Goal: Task Accomplishment & Management: Manage account settings

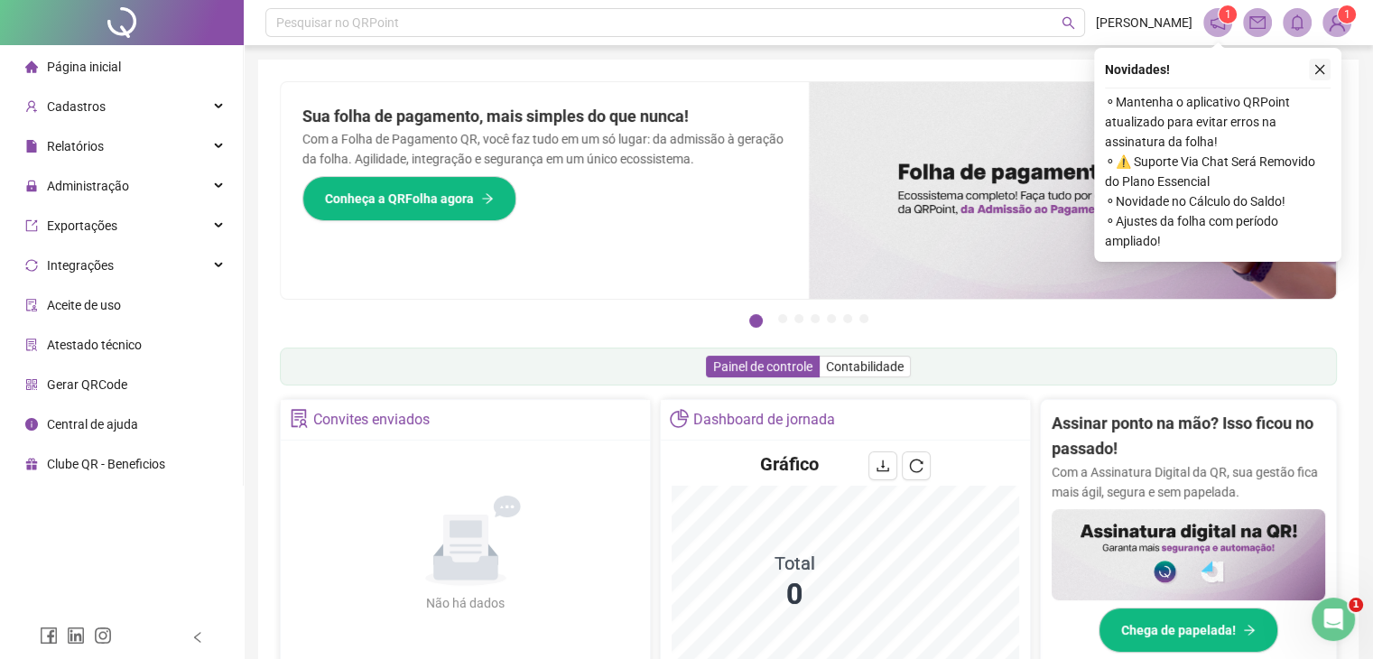
click at [1318, 67] on icon "close" at bounding box center [1319, 69] width 13 height 13
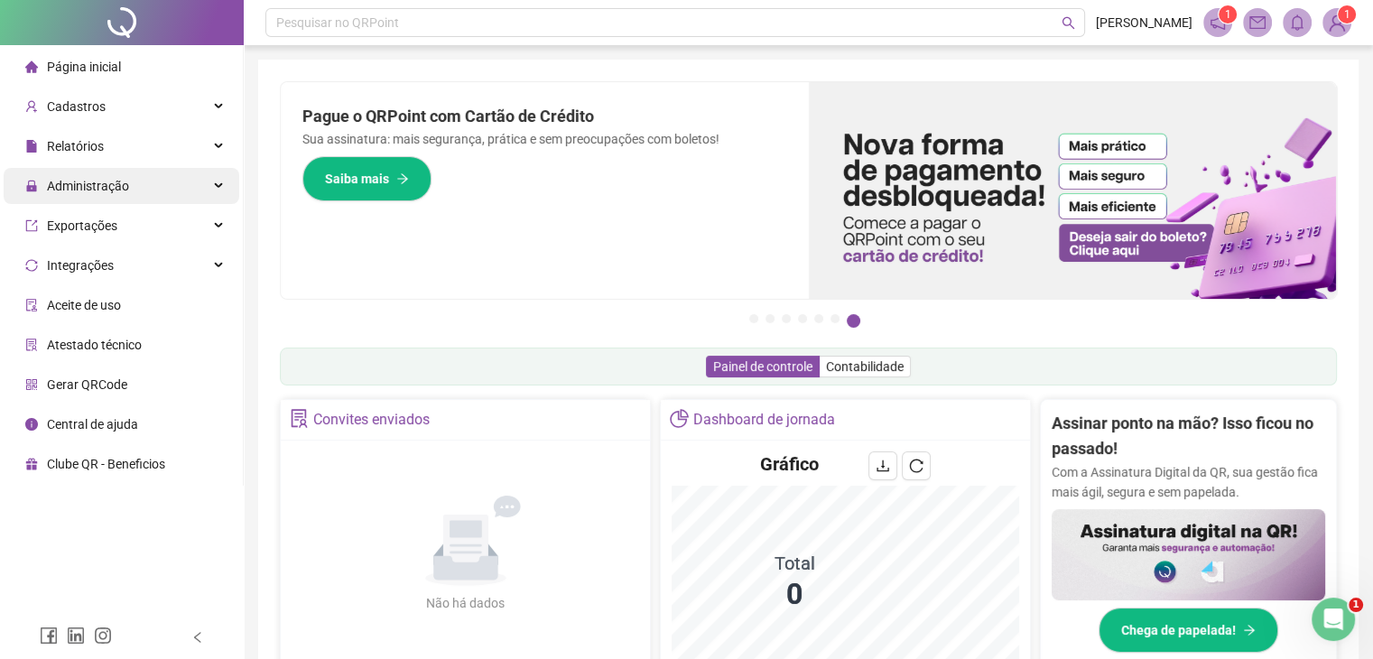
click at [206, 186] on div "Administração" at bounding box center [122, 186] width 236 height 36
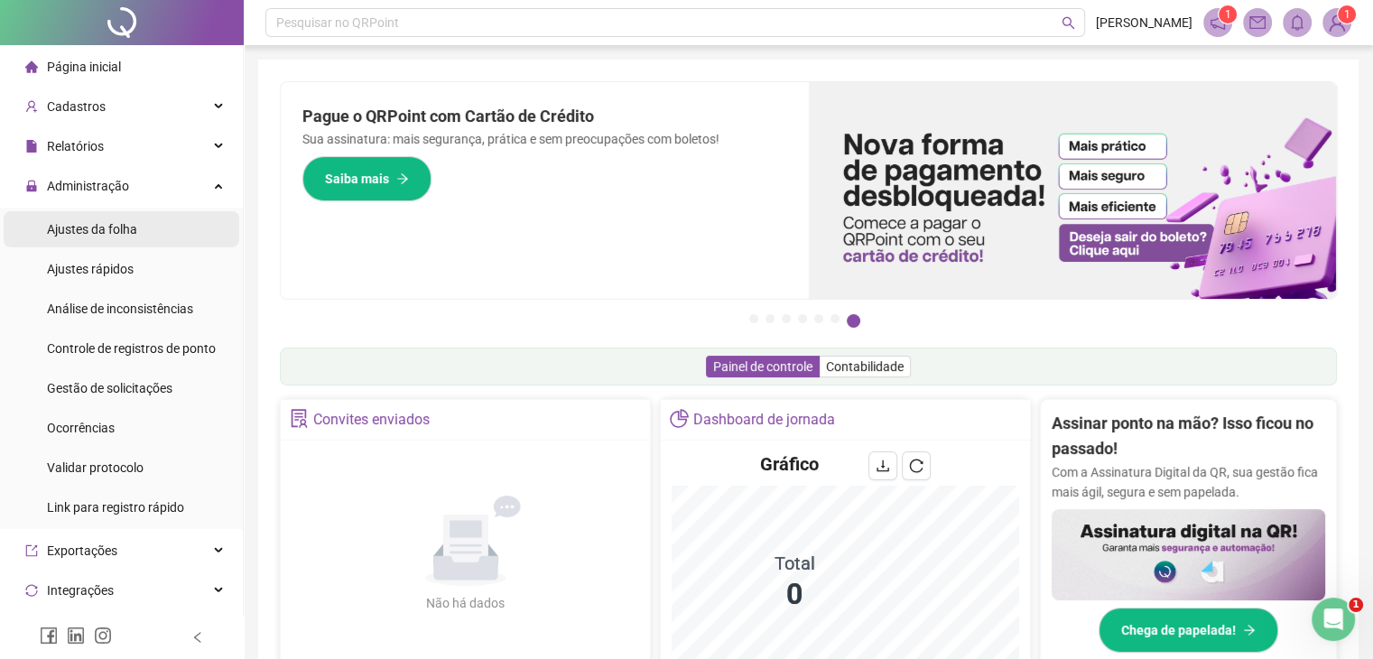
click at [156, 227] on li "Ajustes da folha" at bounding box center [122, 229] width 236 height 36
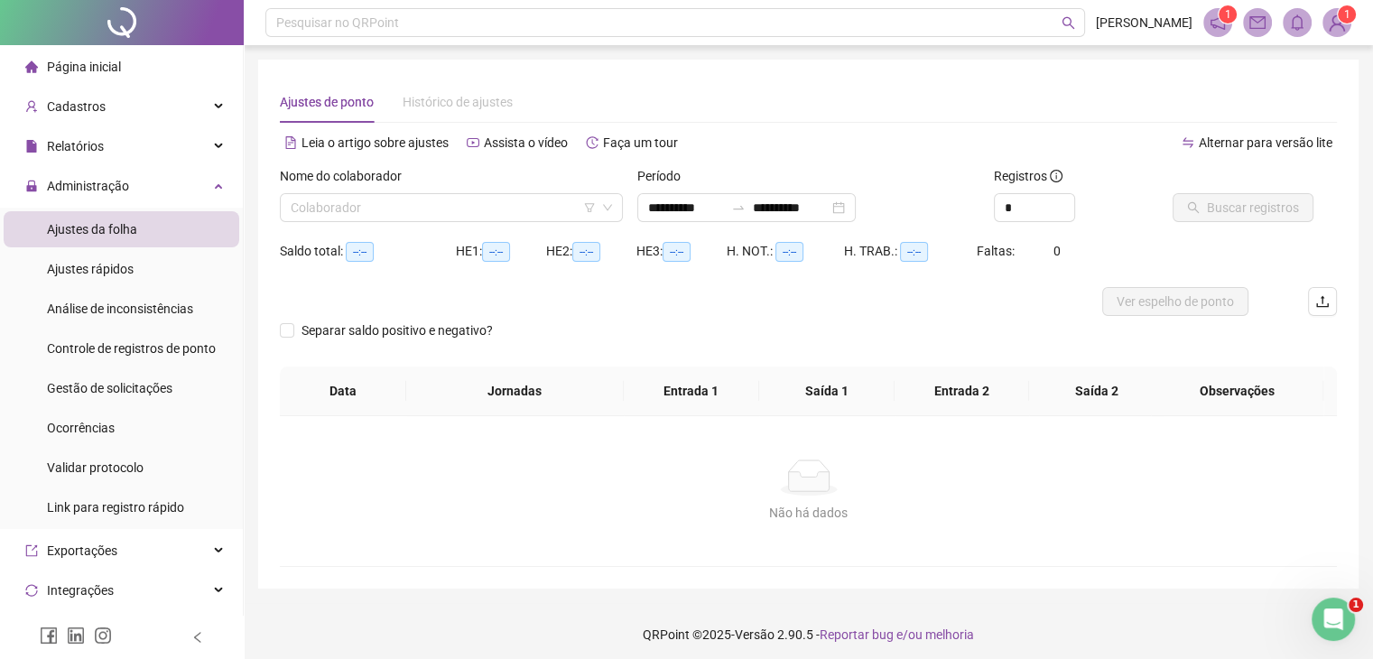
type input "**********"
click at [652, 208] on input "**********" at bounding box center [686, 208] width 76 height 20
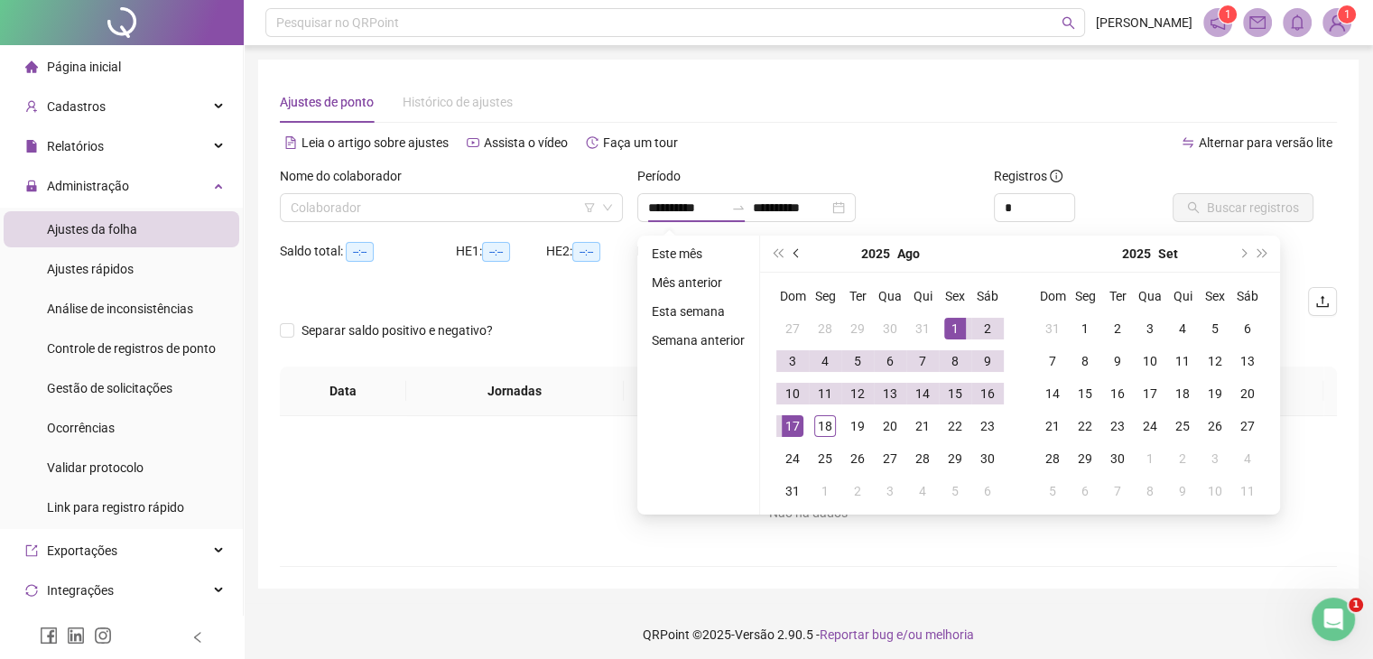
click at [796, 256] on span "prev-year" at bounding box center [797, 253] width 9 height 9
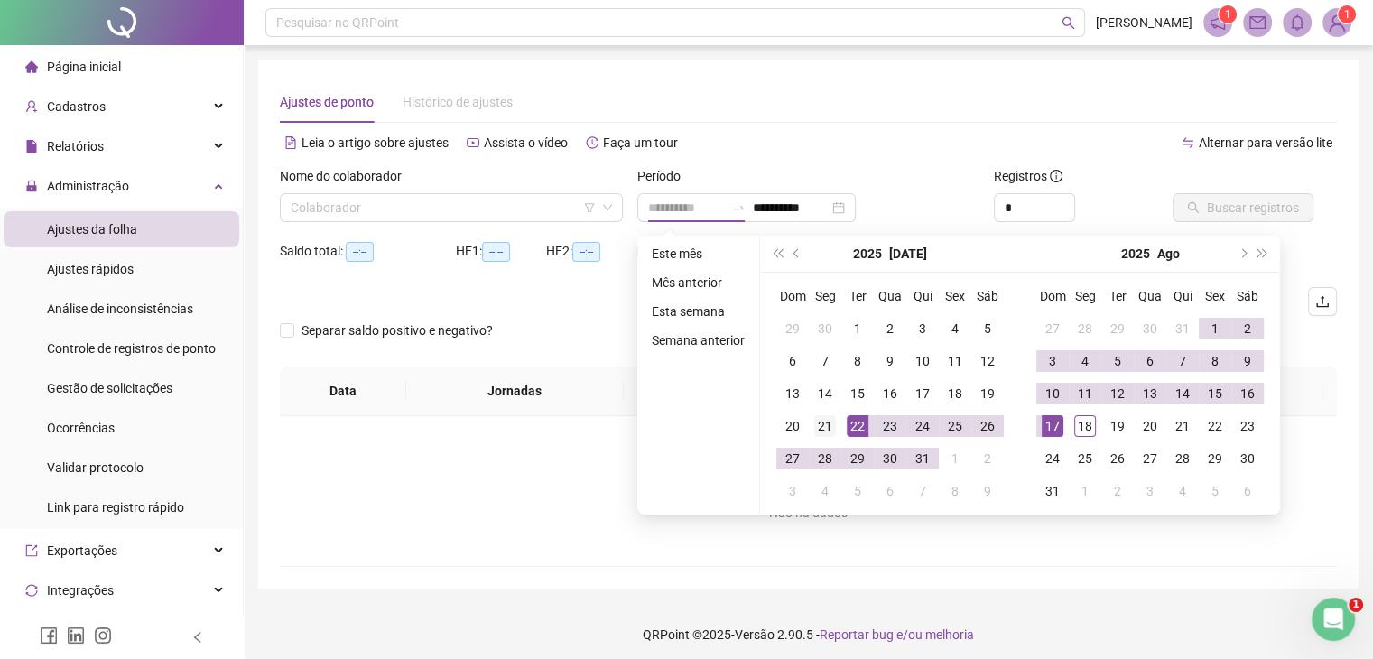
type input "**********"
click at [822, 423] on div "21" at bounding box center [825, 426] width 22 height 22
type input "**********"
drag, startPoint x: 1084, startPoint y: 426, endPoint x: 1036, endPoint y: 365, distance: 77.1
click at [1083, 426] on div "18" at bounding box center [1085, 426] width 22 height 22
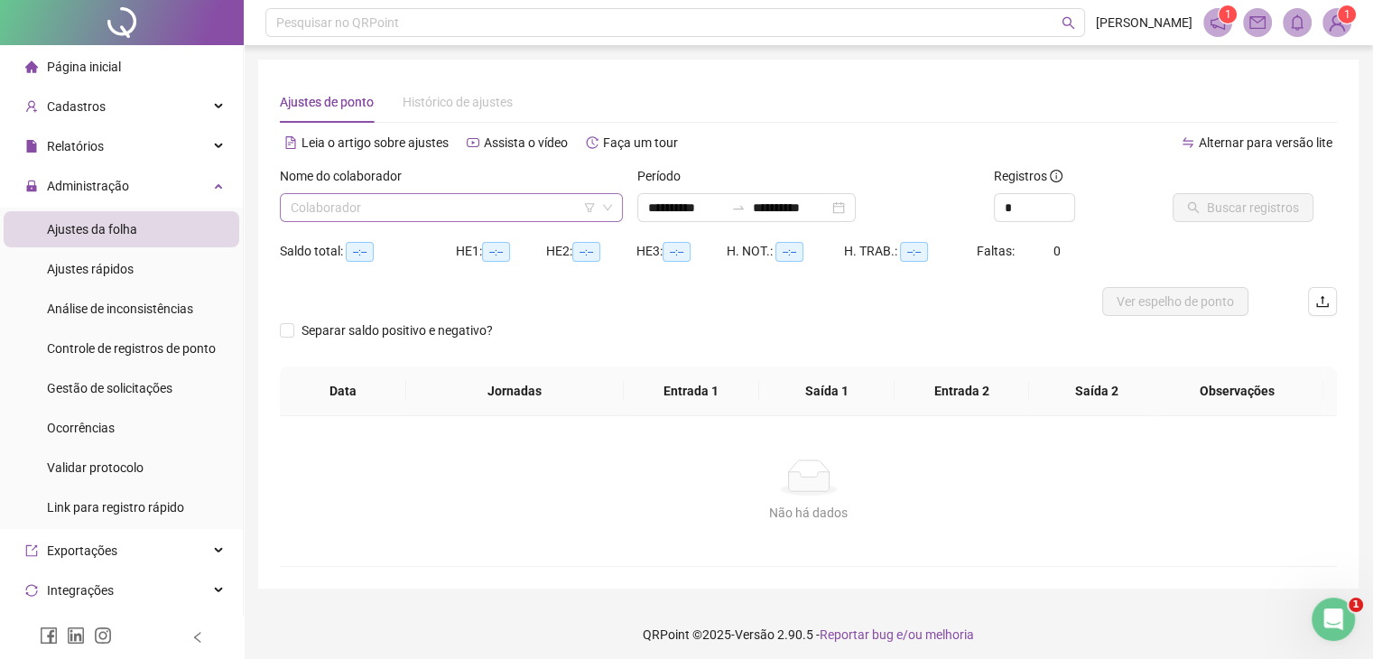
click at [521, 208] on input "search" at bounding box center [443, 207] width 305 height 27
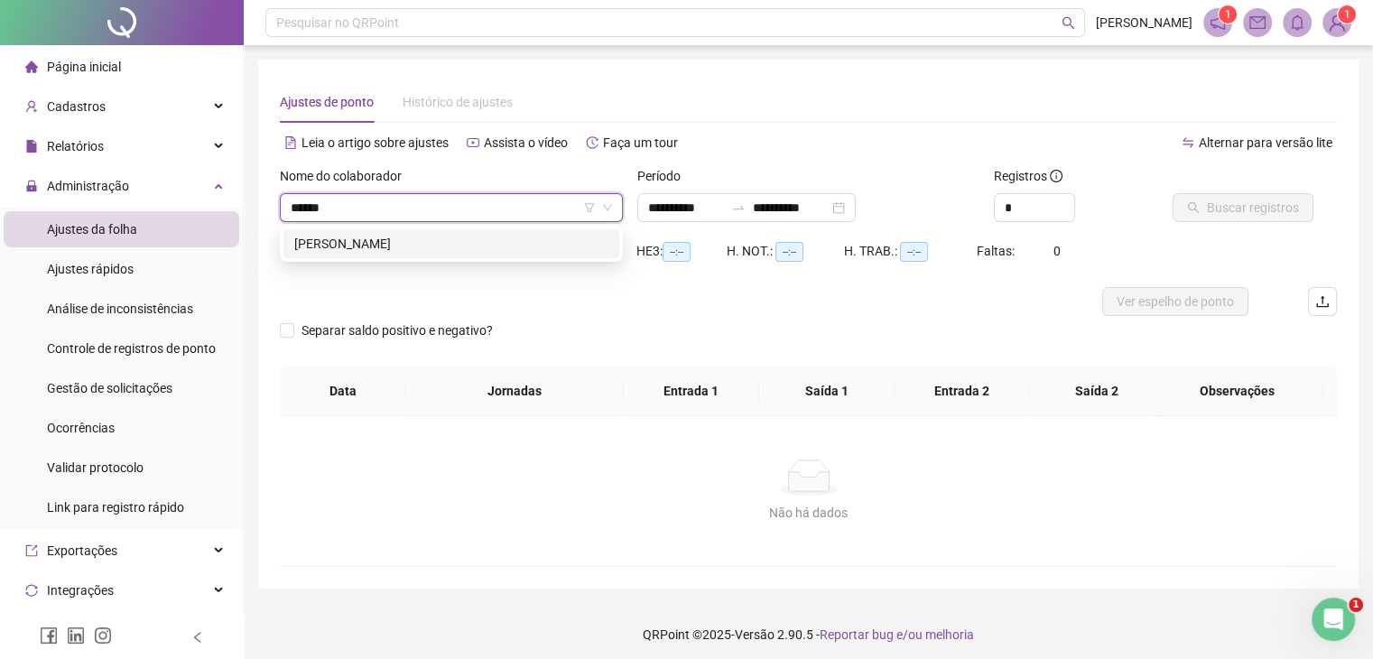
type input "*******"
click at [578, 256] on div "[PERSON_NAME]" at bounding box center [451, 243] width 336 height 29
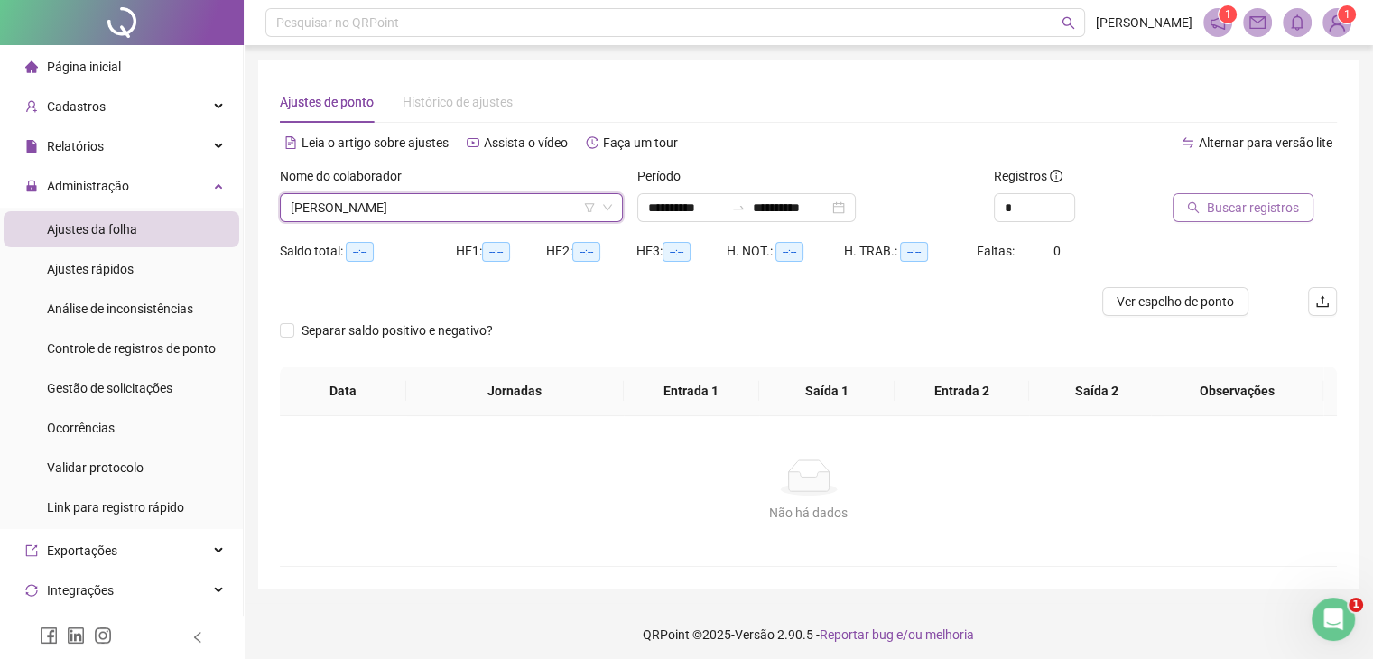
click at [1275, 210] on span "Buscar registros" at bounding box center [1253, 208] width 92 height 20
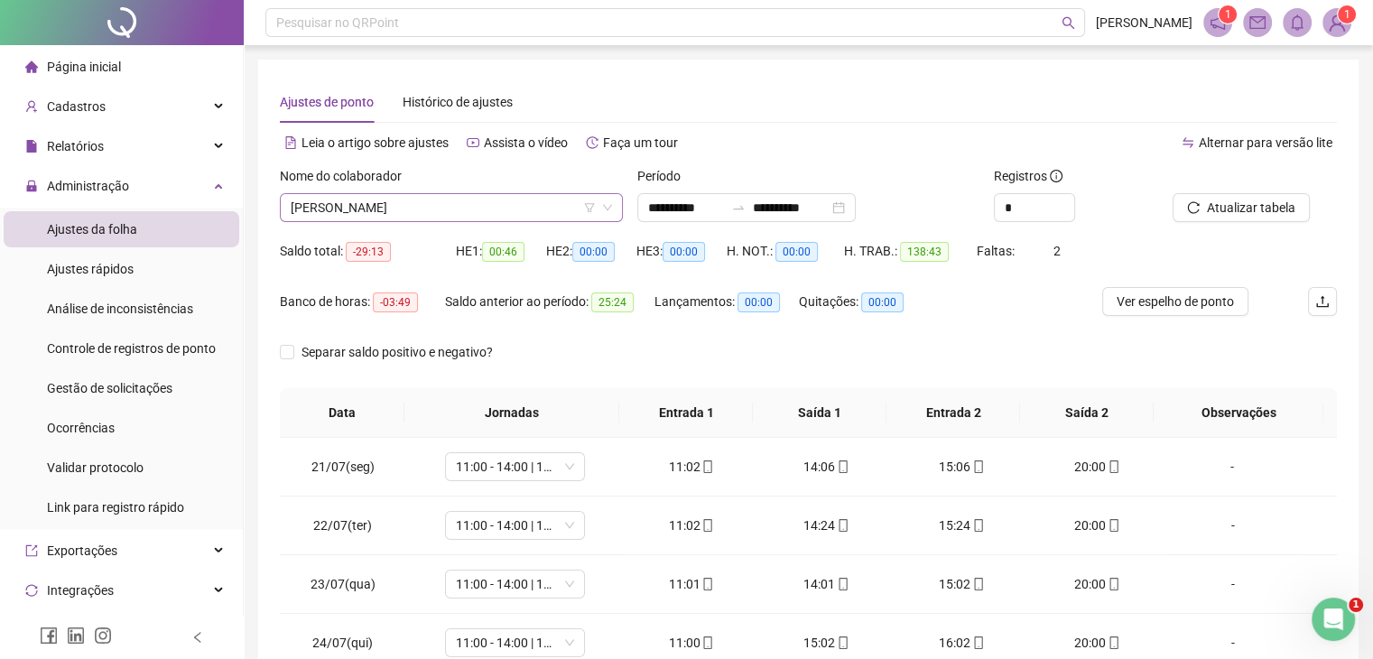
click at [546, 196] on span "[PERSON_NAME]" at bounding box center [451, 207] width 321 height 27
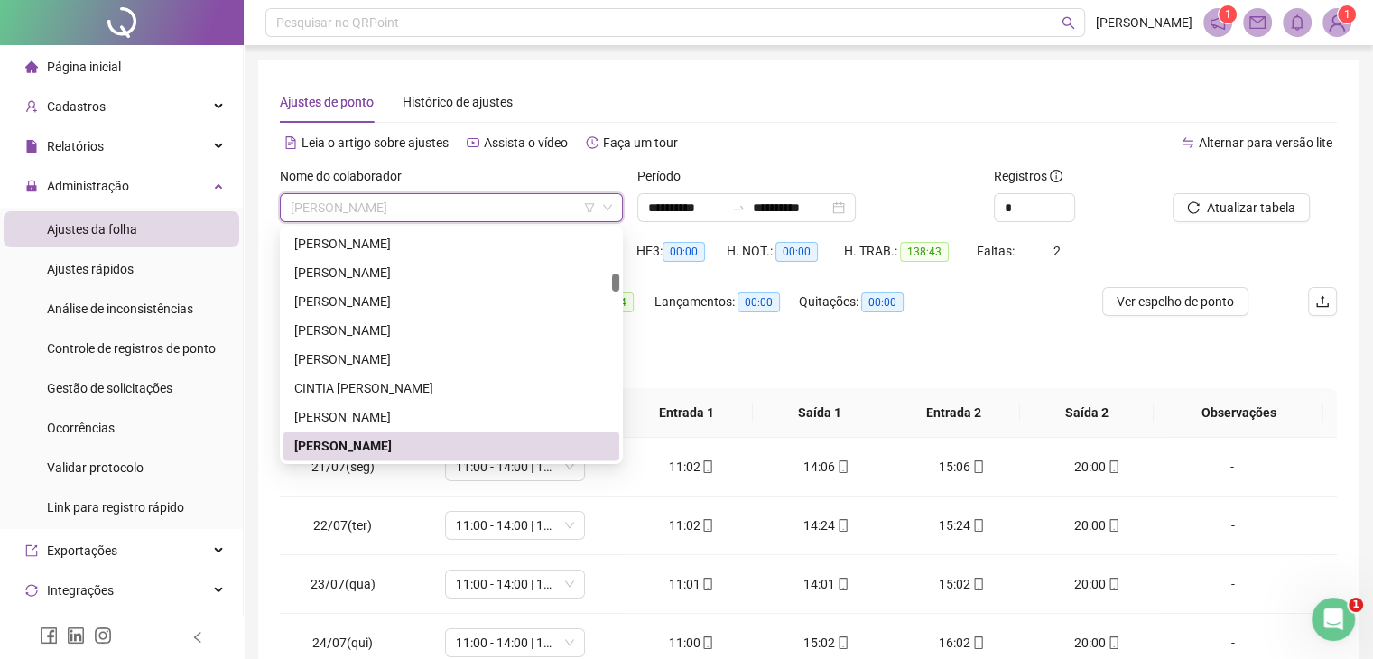
type input "*"
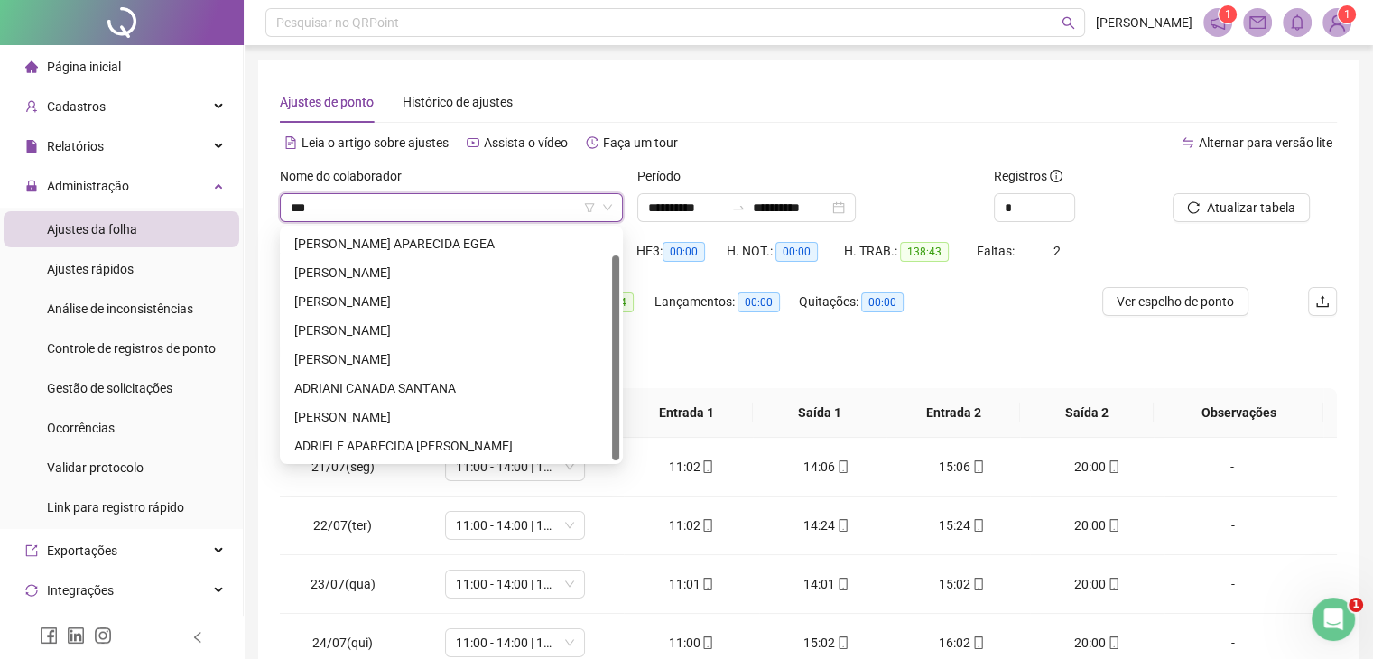
scroll to position [29, 0]
type input "*****"
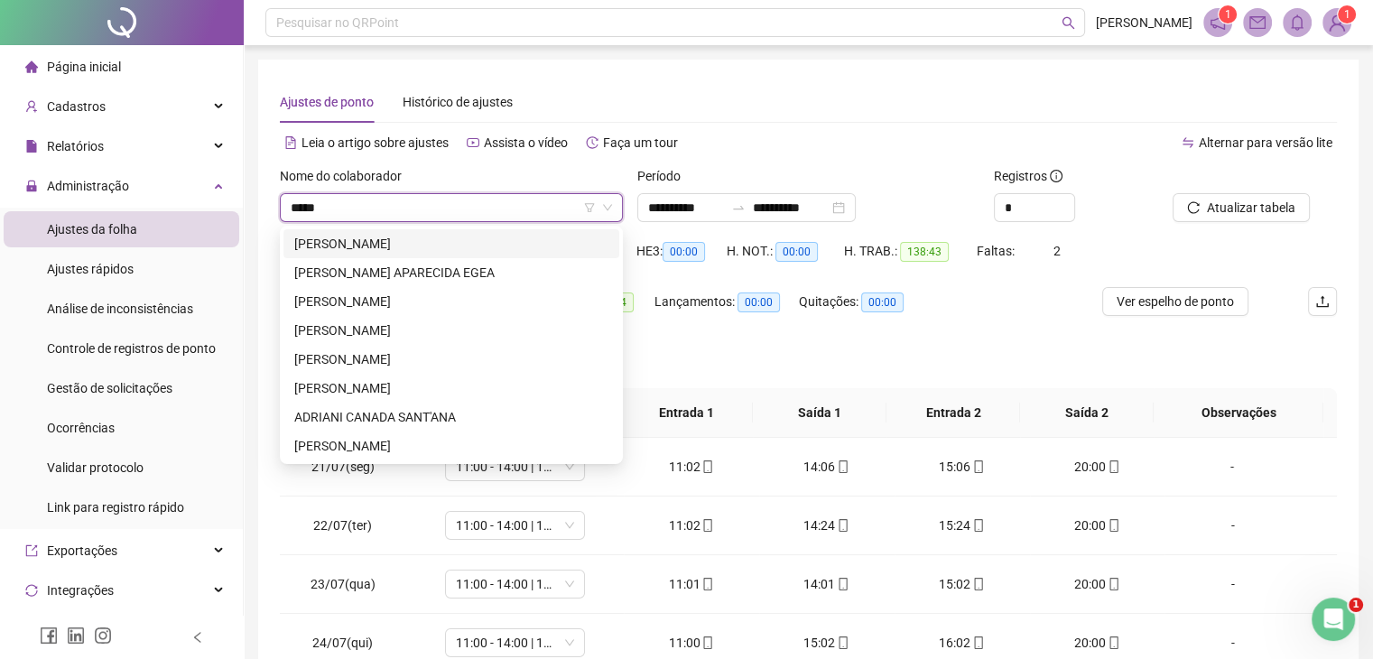
scroll to position [0, 0]
click at [482, 396] on div "[PERSON_NAME]" at bounding box center [451, 388] width 314 height 20
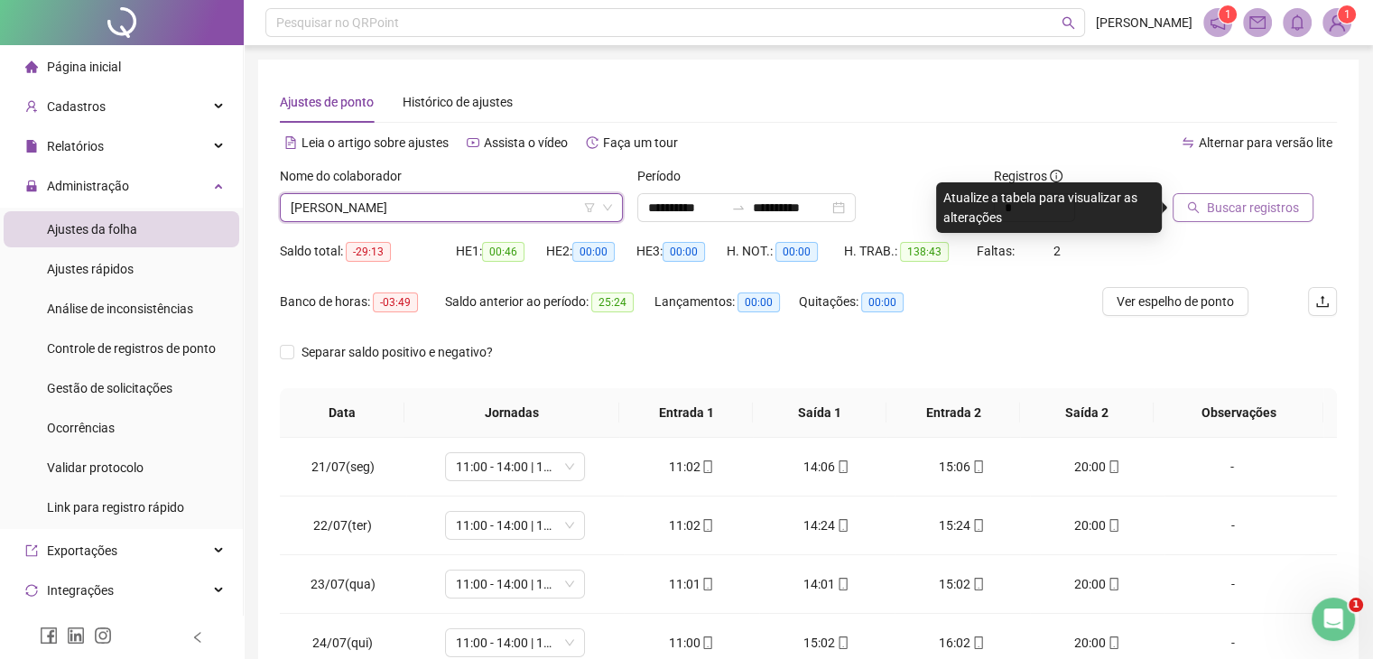
click at [1282, 213] on span "Buscar registros" at bounding box center [1253, 208] width 92 height 20
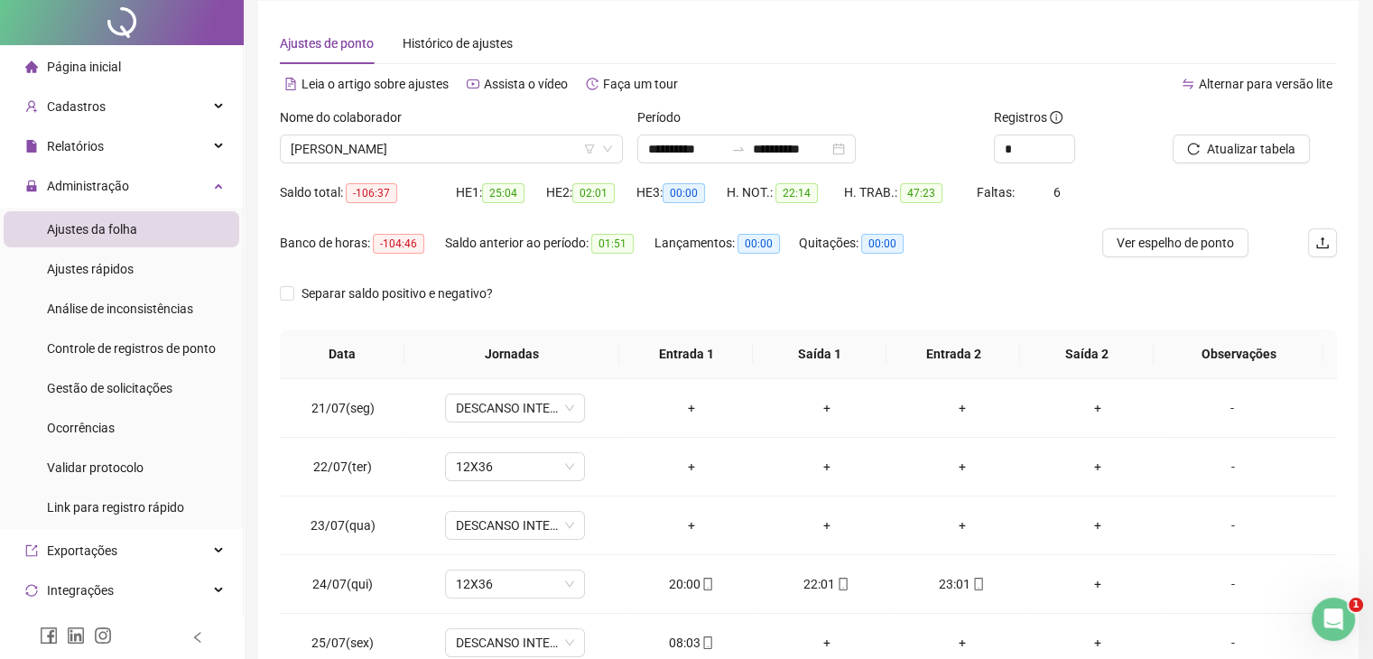
scroll to position [264, 0]
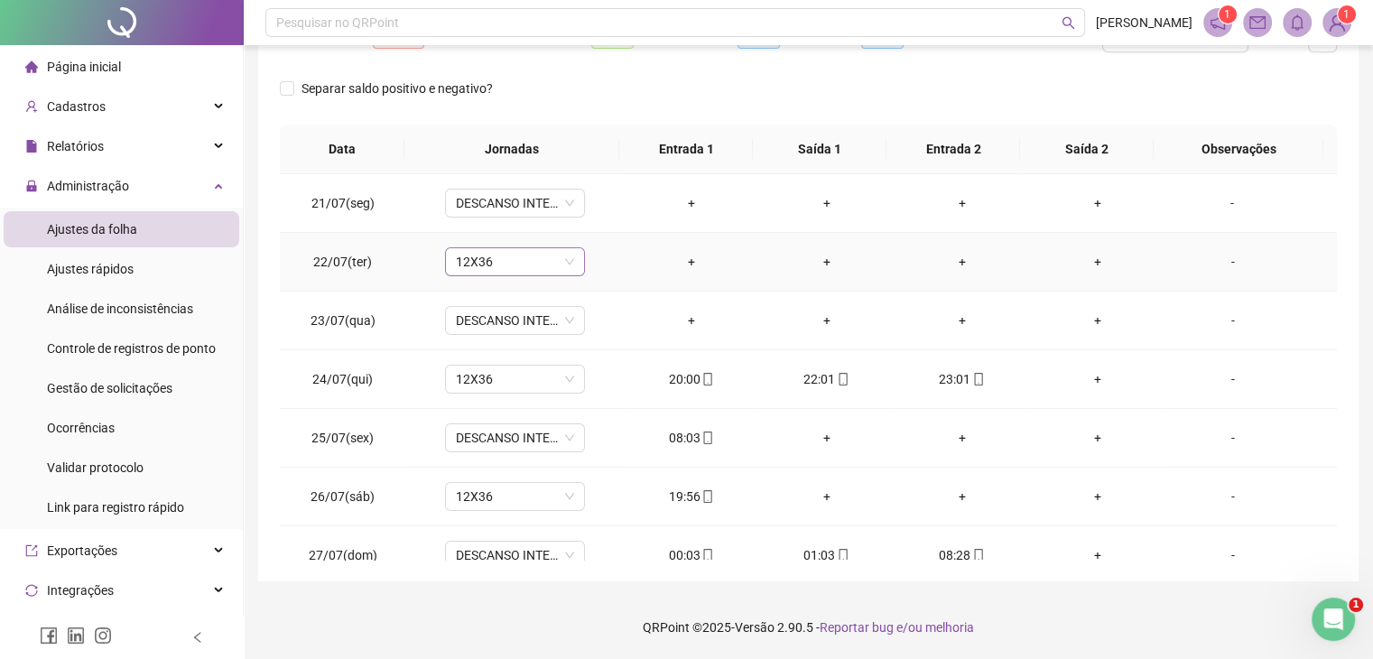
click at [531, 261] on span "12X36" at bounding box center [515, 261] width 118 height 27
type input "*****"
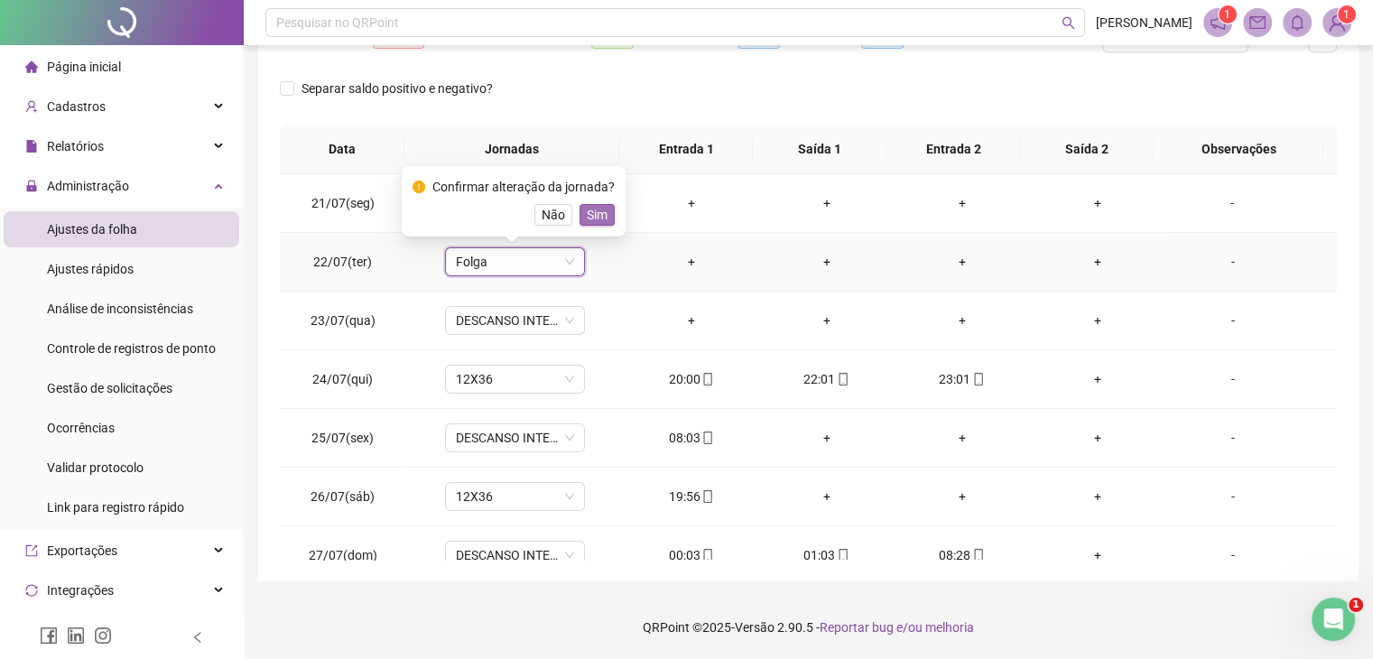
click at [588, 217] on span "Sim" at bounding box center [597, 215] width 21 height 20
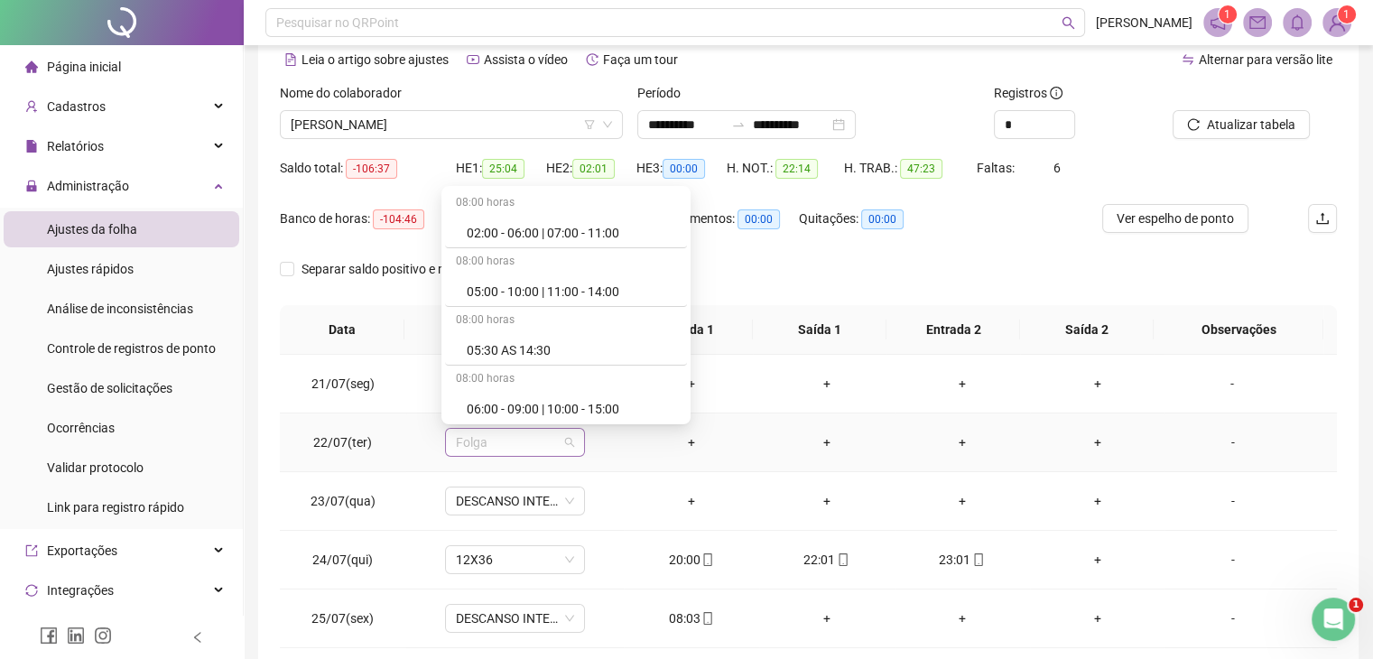
scroll to position [9858, 0]
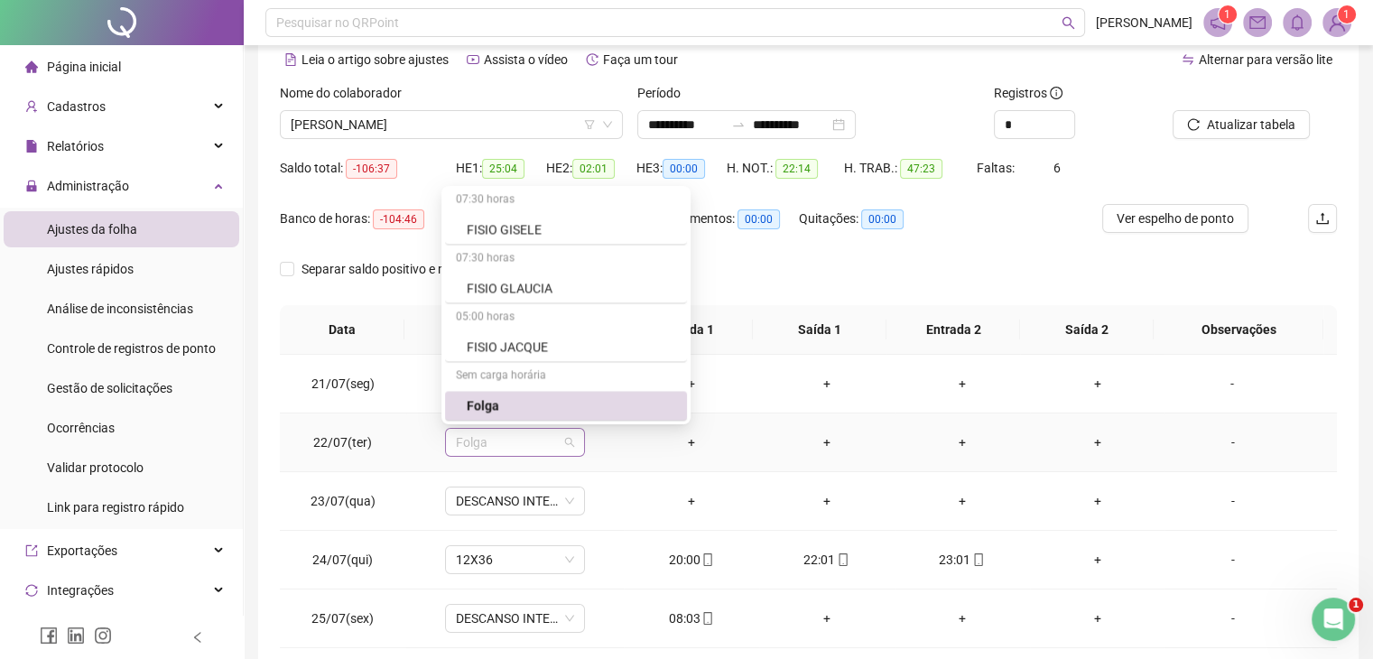
click at [526, 442] on span "Folga" at bounding box center [515, 442] width 118 height 27
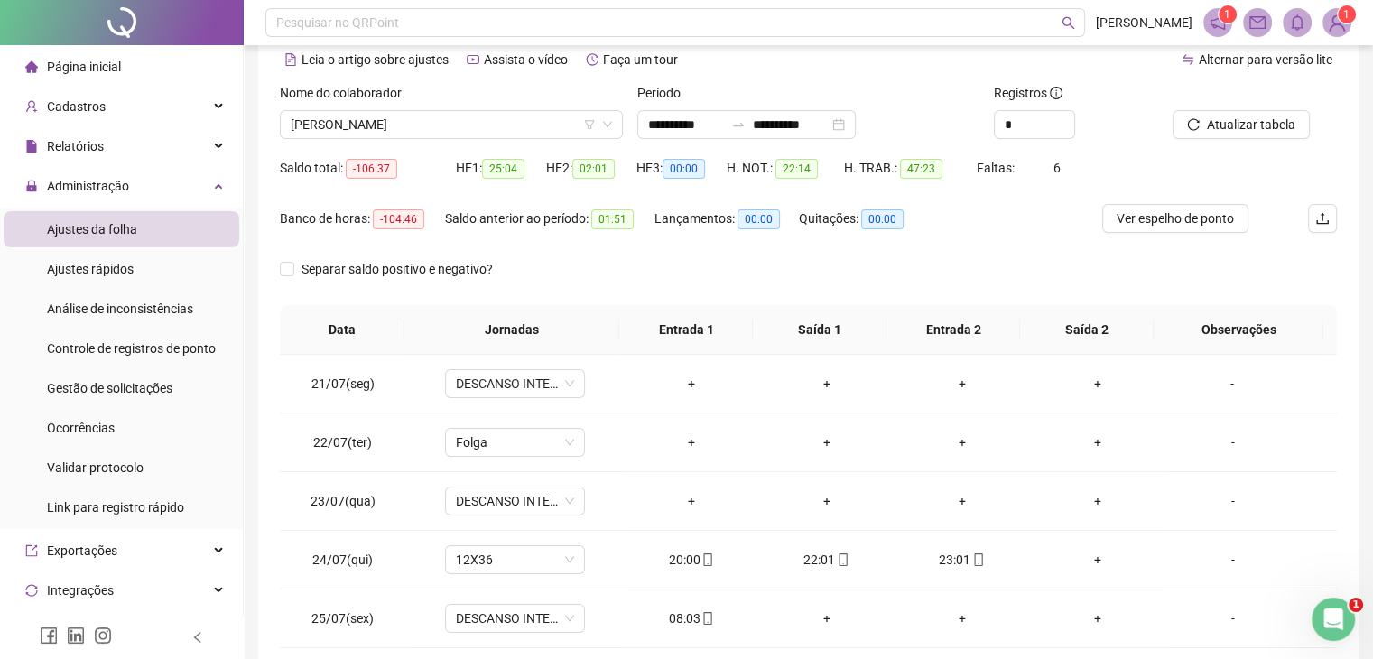
click at [1014, 217] on div "Banco de horas: -104:46 Saldo anterior ao período: 01:51 Lançamentos: 00:00 Qui…" at bounding box center [676, 229] width 792 height 51
click at [1213, 138] on button "Atualizar tabela" at bounding box center [1240, 124] width 137 height 29
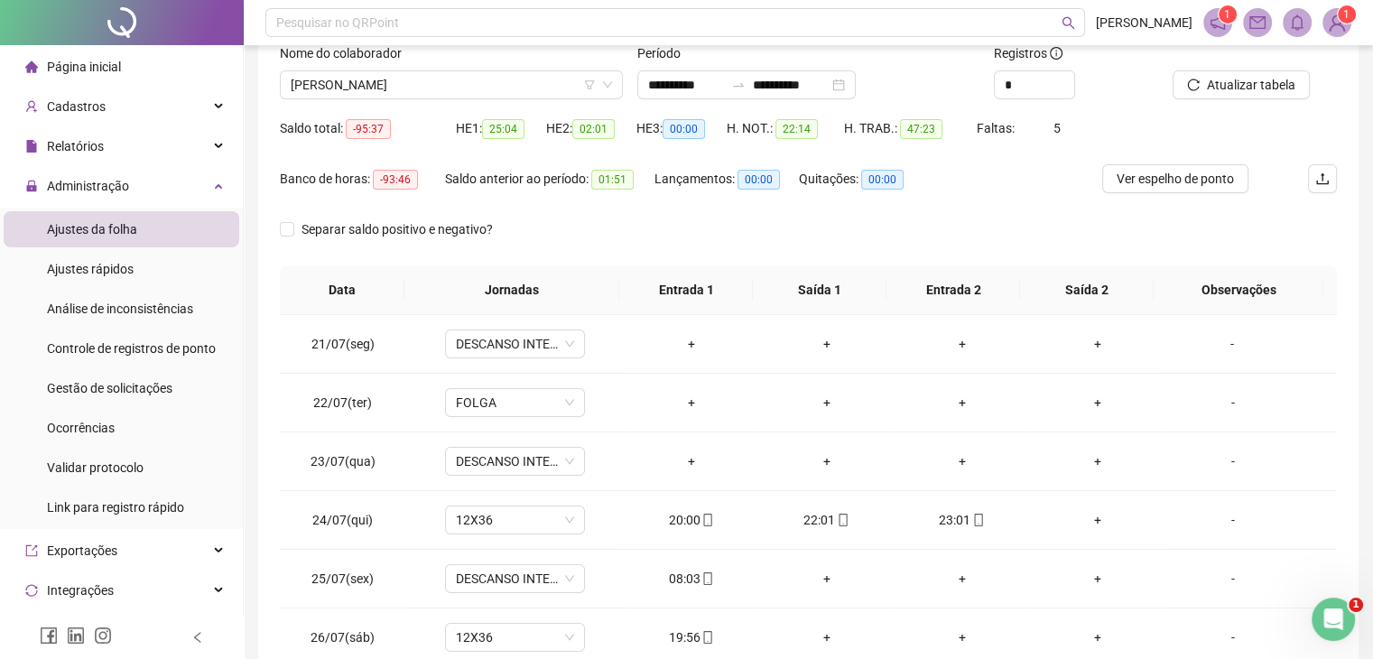
scroll to position [83, 0]
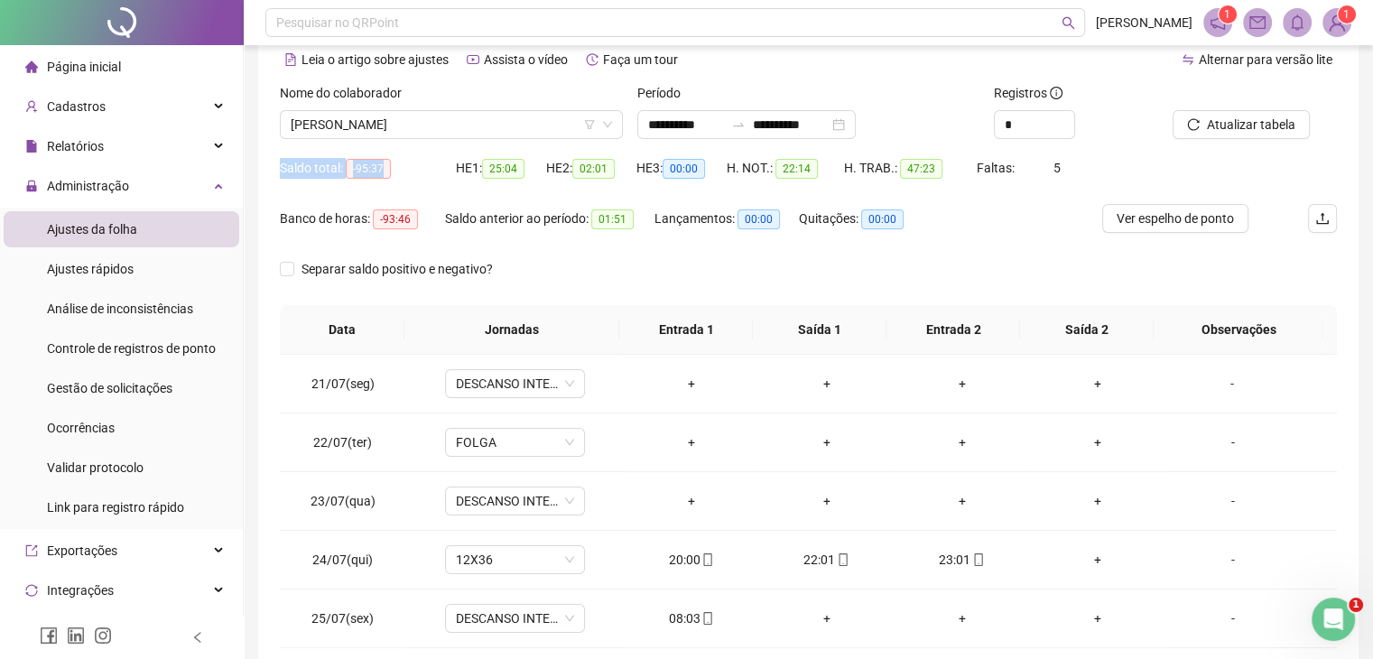
drag, startPoint x: 280, startPoint y: 167, endPoint x: 397, endPoint y: 173, distance: 117.5
click at [397, 173] on div "Saldo total: -95:37" at bounding box center [368, 168] width 176 height 21
drag, startPoint x: 282, startPoint y: 220, endPoint x: 417, endPoint y: 235, distance: 135.2
click at [417, 235] on div "Banco de horas: -93:46" at bounding box center [362, 229] width 165 height 51
drag, startPoint x: 473, startPoint y: 219, endPoint x: 628, endPoint y: 239, distance: 156.5
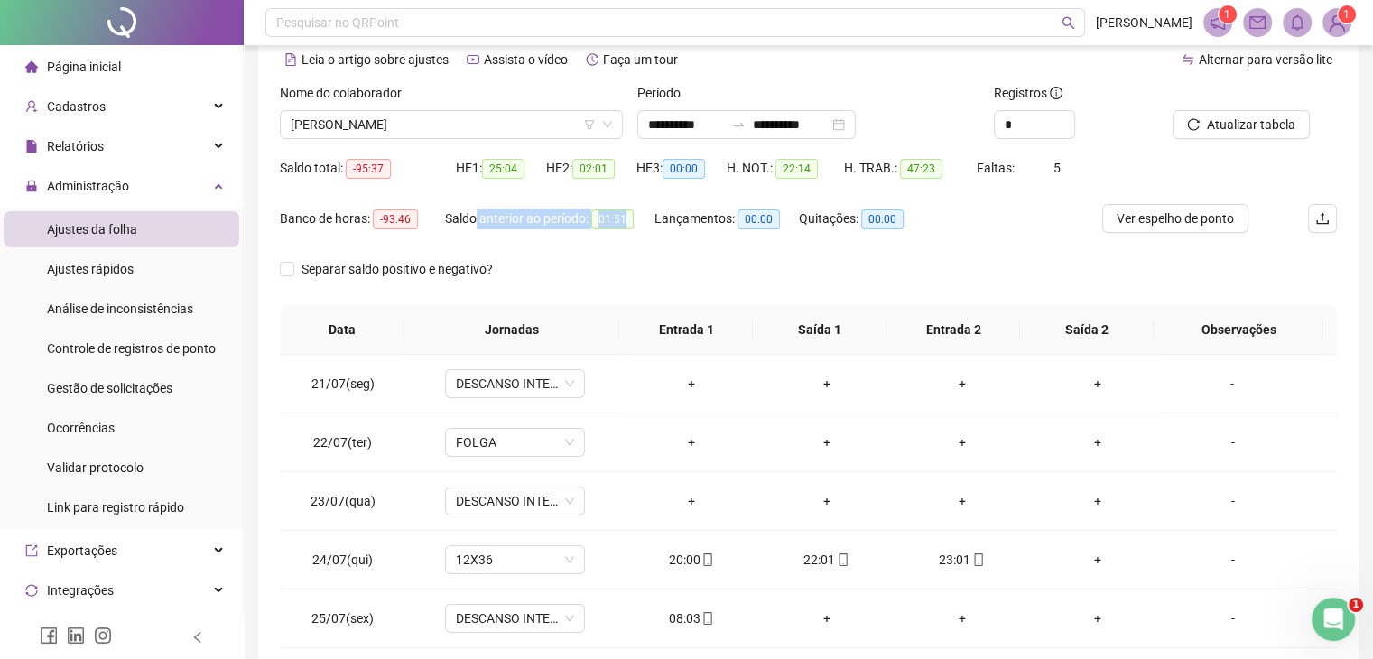
click at [628, 239] on div "Saldo anterior ao período: 01:51" at bounding box center [549, 229] width 209 height 51
drag, startPoint x: 971, startPoint y: 171, endPoint x: 1019, endPoint y: 179, distance: 48.5
click at [1018, 179] on div "Saldo total: -95:37 HE 1: 25:04 HE 2: 02:01 HE 3: 00:00 H. NOT.: 22:14 H. TRAB.…" at bounding box center [808, 178] width 1057 height 51
drag, startPoint x: 1047, startPoint y: 170, endPoint x: 1063, endPoint y: 173, distance: 16.6
click at [1063, 173] on div "Faltas: 5" at bounding box center [1020, 168] width 88 height 20
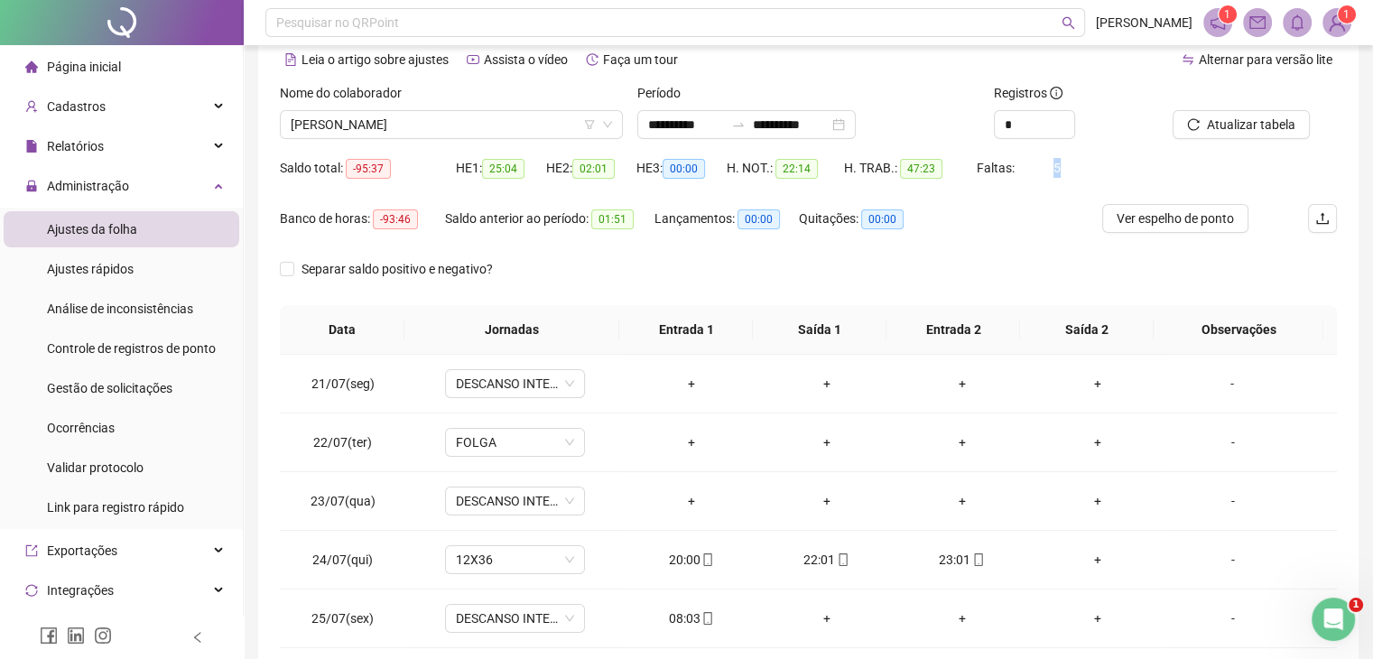
click at [1032, 160] on div "Faltas: 5" at bounding box center [1020, 168] width 88 height 20
click at [1036, 177] on div "Faltas: 5" at bounding box center [1020, 168] width 88 height 20
drag, startPoint x: 1043, startPoint y: 167, endPoint x: 1069, endPoint y: 172, distance: 25.8
click at [1069, 172] on div "Saldo total: -95:37 HE 1: 25:04 HE 2: 02:01 HE 3: 00:00 H. NOT.: 22:14 H. TRAB.…" at bounding box center [808, 178] width 1057 height 51
click at [1058, 224] on div "Banco de horas: -93:46 Saldo anterior ao período: 01:51 Lançamentos: 00:00 Quit…" at bounding box center [676, 229] width 792 height 51
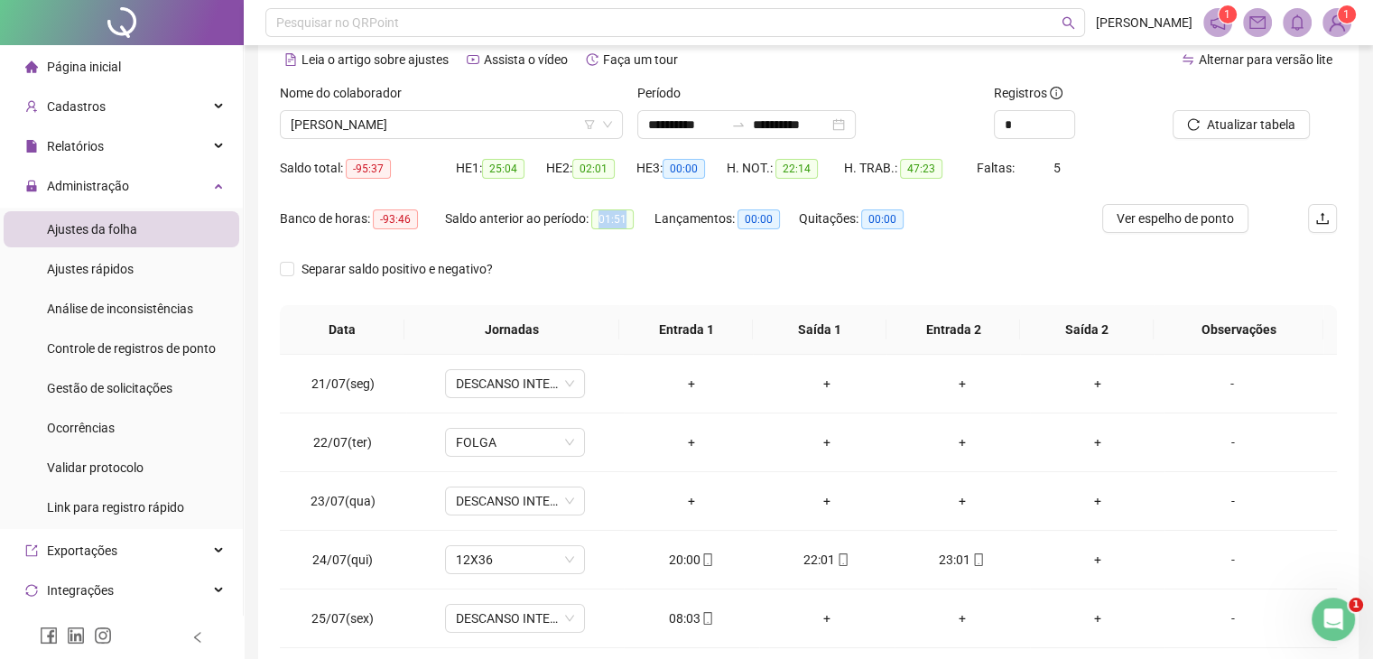
drag, startPoint x: 595, startPoint y: 214, endPoint x: 643, endPoint y: 223, distance: 48.7
click at [643, 223] on div "Saldo anterior ao período: 01:51" at bounding box center [549, 218] width 209 height 21
click at [671, 254] on div "Lançamentos: 00:00" at bounding box center [726, 229] width 144 height 51
drag, startPoint x: 596, startPoint y: 217, endPoint x: 632, endPoint y: 224, distance: 36.6
click at [632, 224] on span "01:51" at bounding box center [612, 219] width 42 height 20
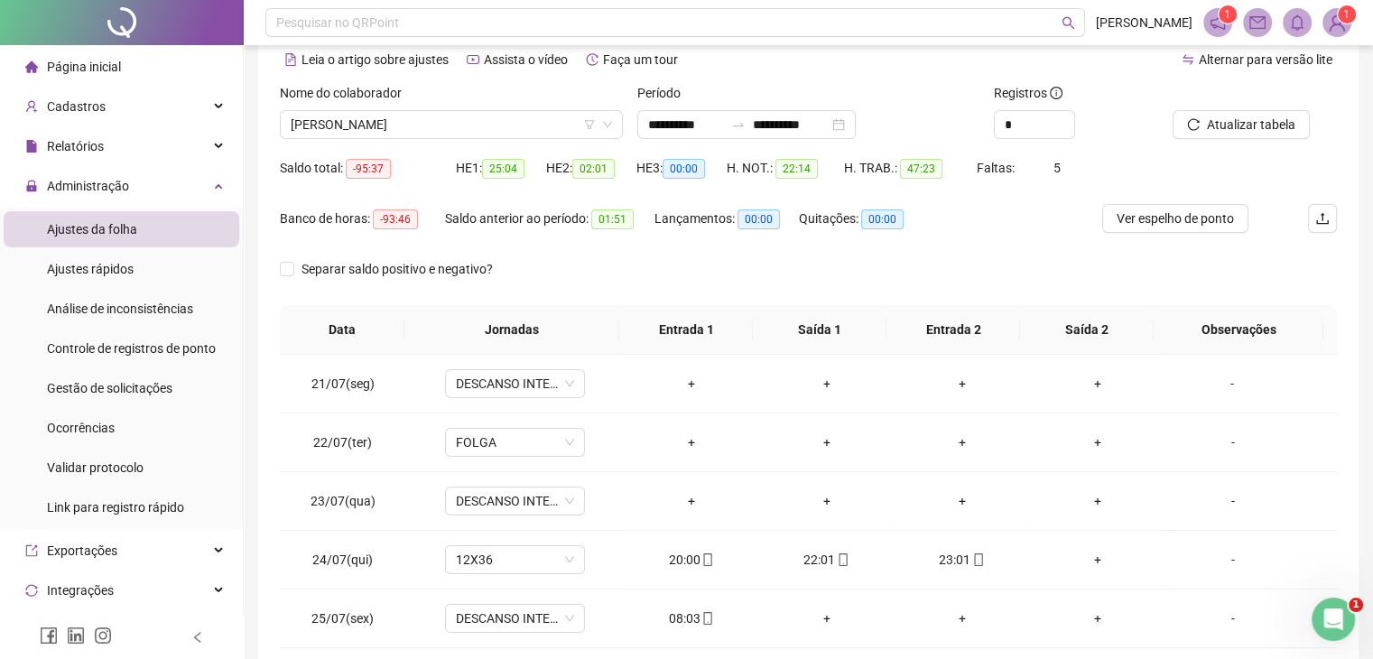
click at [588, 222] on div "Saldo anterior ao período: 01:51" at bounding box center [549, 218] width 209 height 21
drag, startPoint x: 588, startPoint y: 222, endPoint x: 639, endPoint y: 227, distance: 50.8
click at [638, 227] on div "Saldo anterior ao período: 01:51" at bounding box center [549, 218] width 209 height 21
click at [662, 257] on div "Separar saldo positivo e negativo?" at bounding box center [808, 279] width 1057 height 51
drag, startPoint x: 609, startPoint y: 218, endPoint x: 642, endPoint y: 222, distance: 32.7
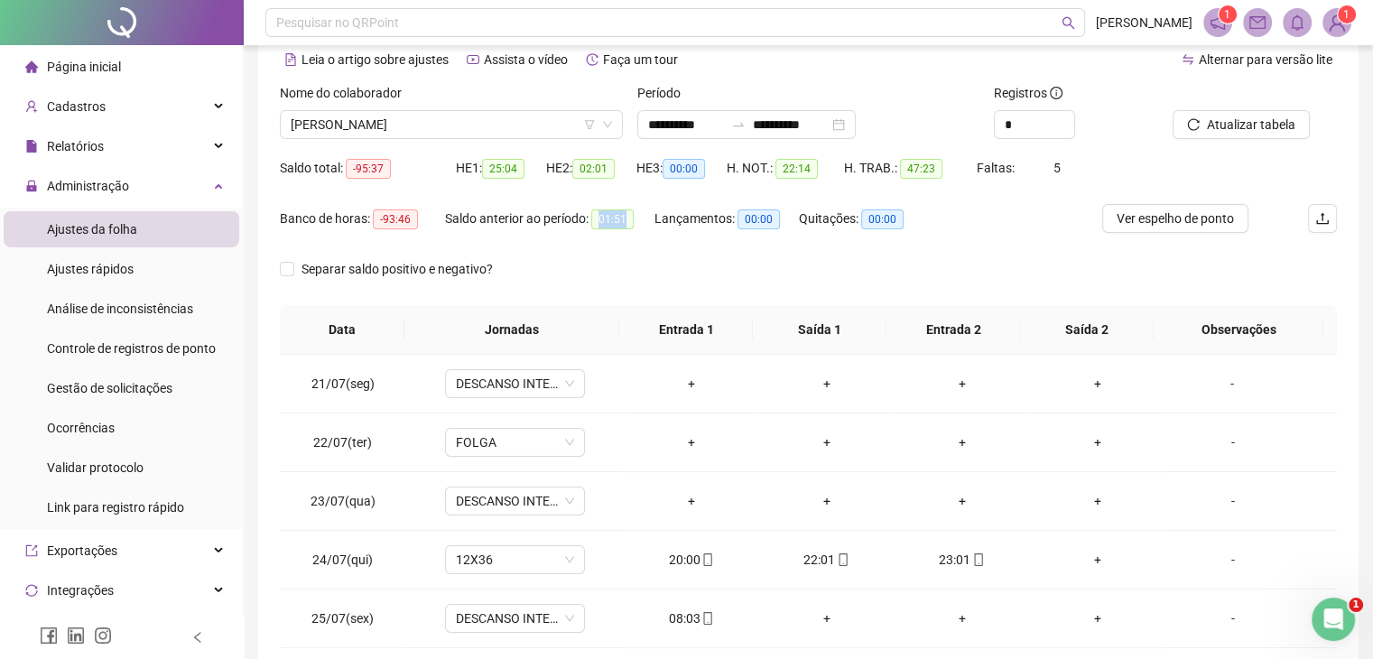
click at [642, 222] on div "Saldo anterior ao período: 01:51" at bounding box center [549, 218] width 209 height 21
click at [665, 238] on div "Lançamentos: 00:00" at bounding box center [726, 229] width 144 height 51
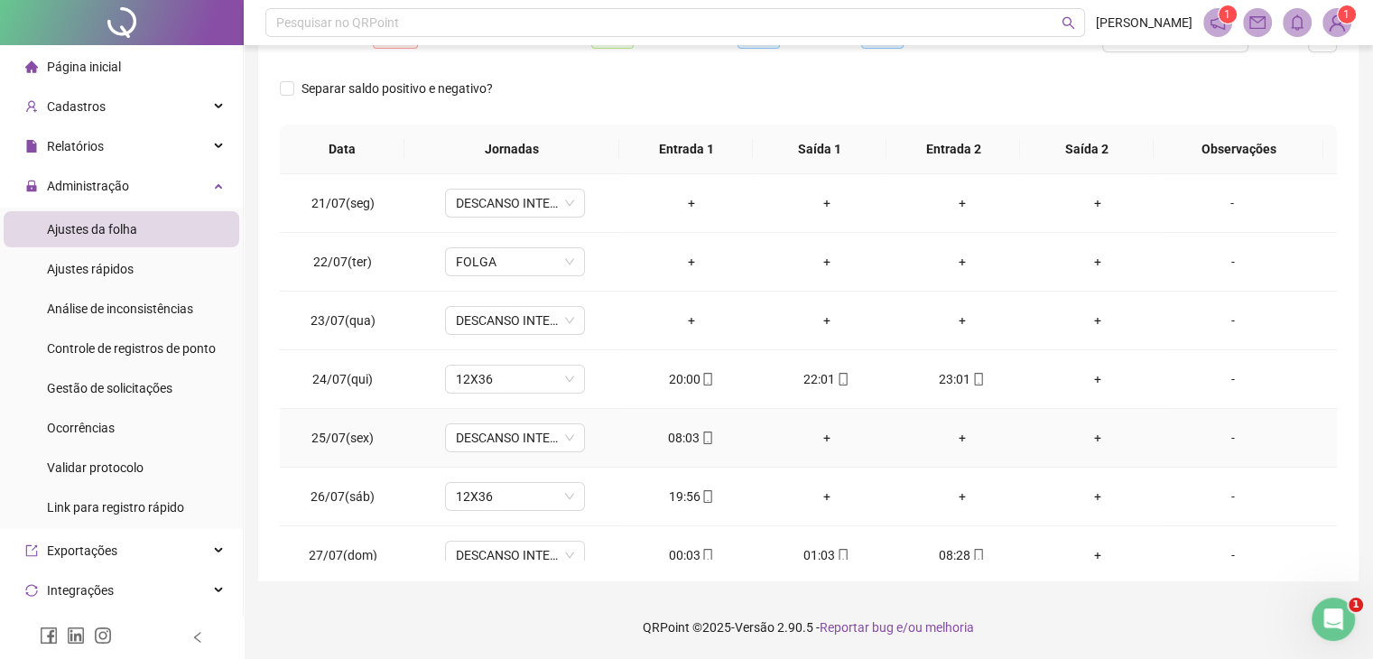
scroll to position [90, 0]
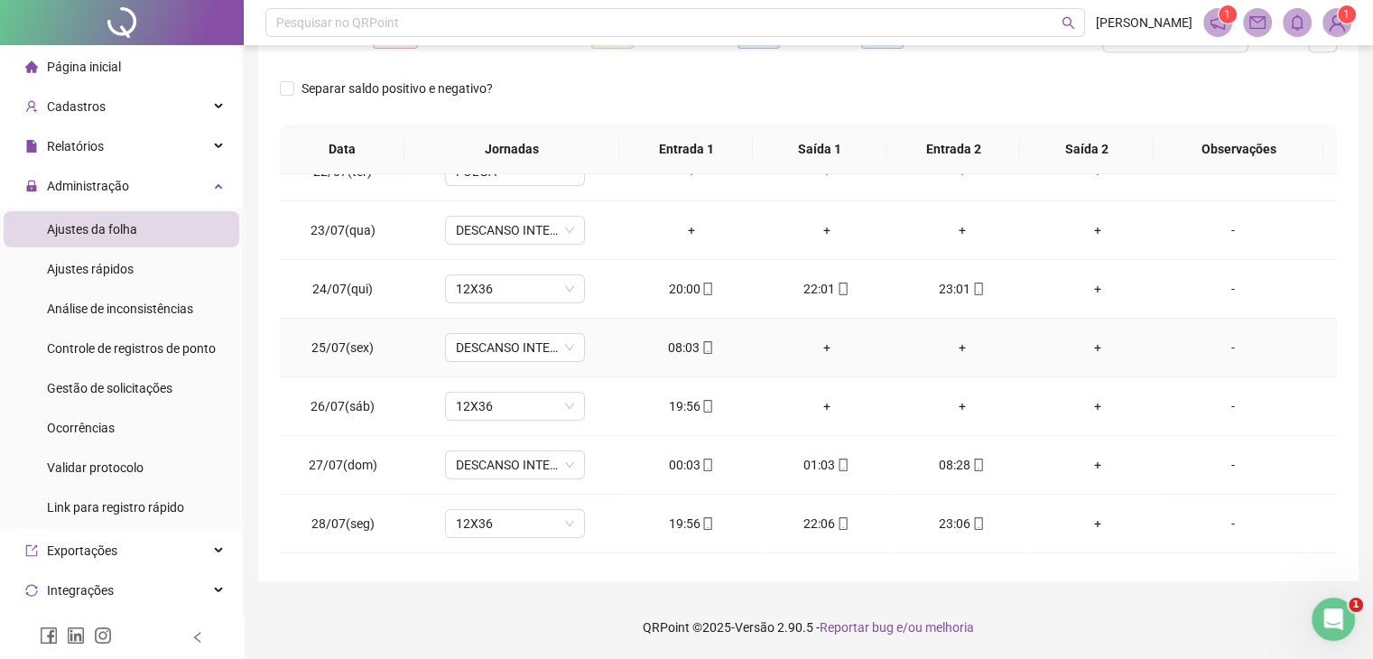
click at [674, 350] on div "08:03" at bounding box center [691, 348] width 106 height 20
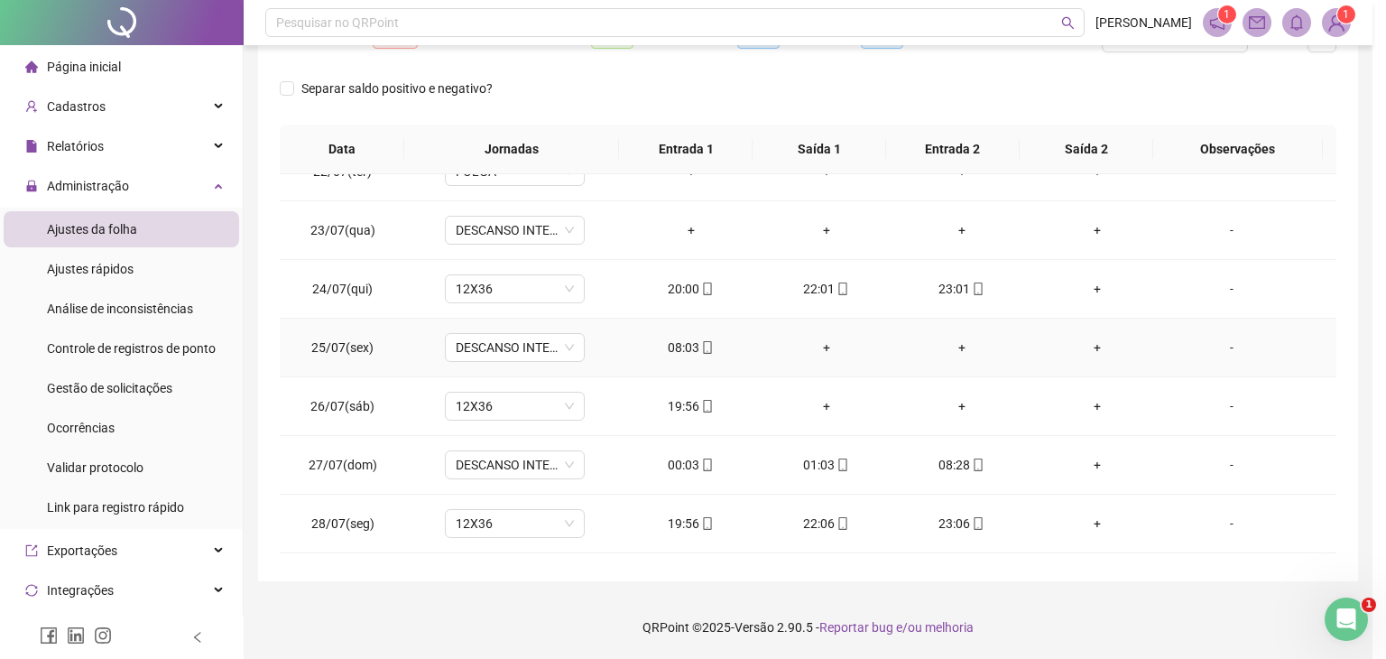
type input "**********"
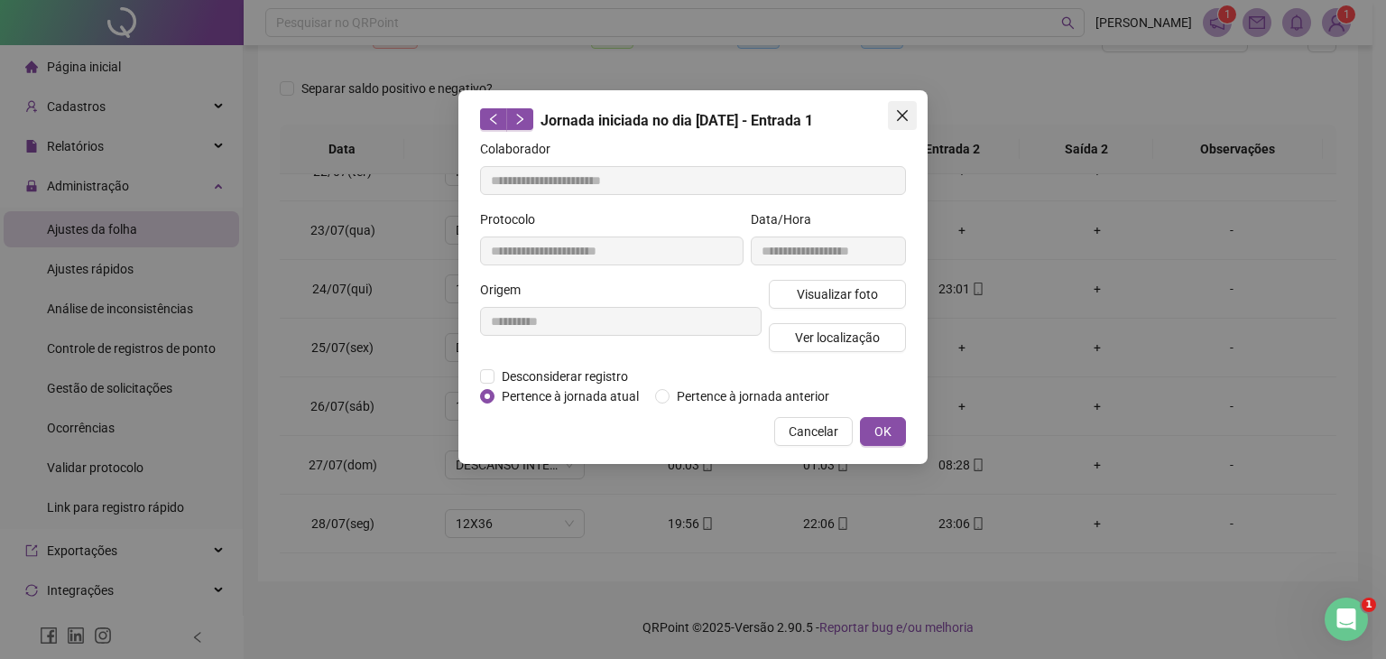
click at [902, 118] on icon "close" at bounding box center [902, 115] width 14 height 14
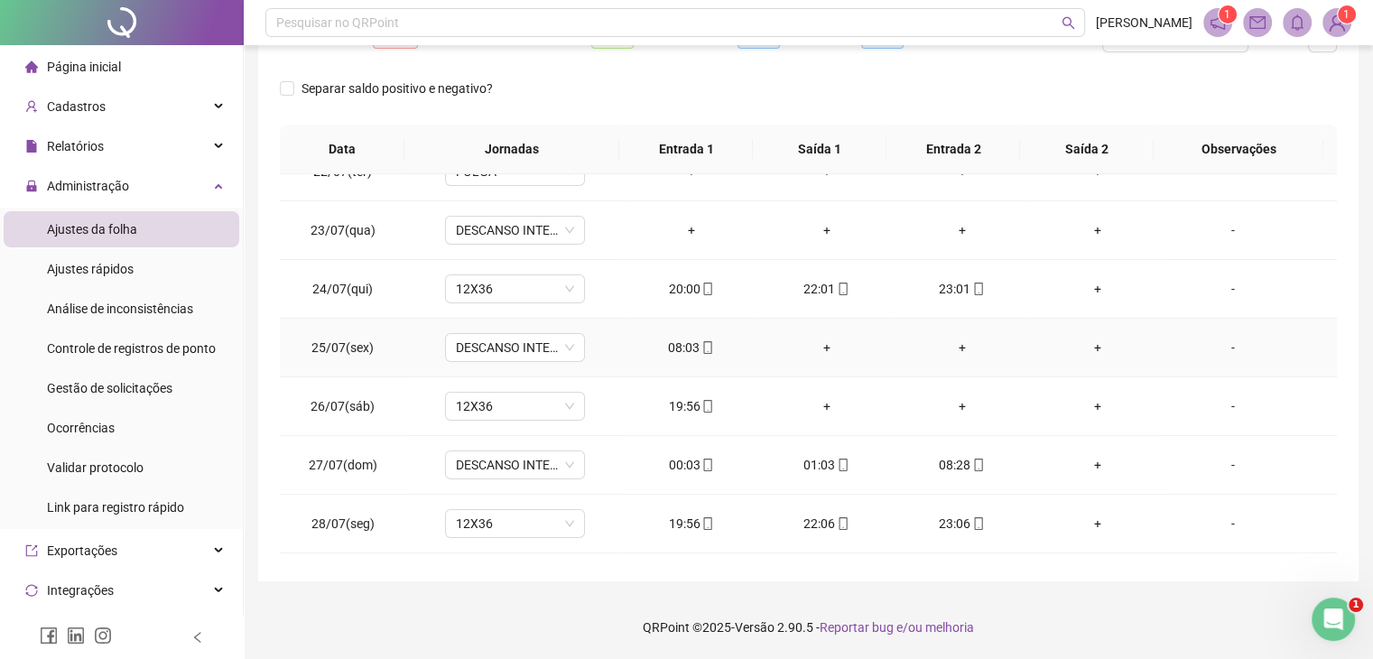
click at [675, 352] on div "08:03" at bounding box center [691, 348] width 106 height 20
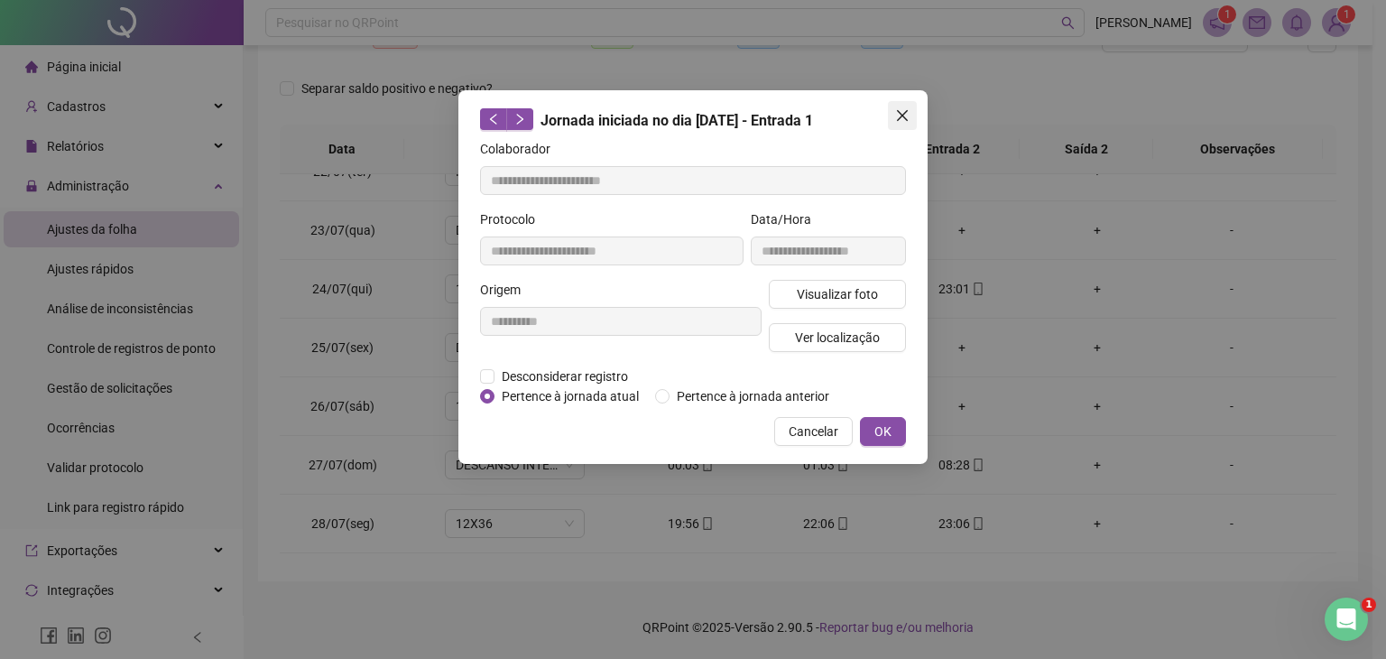
click at [907, 125] on button "Close" at bounding box center [902, 115] width 29 height 29
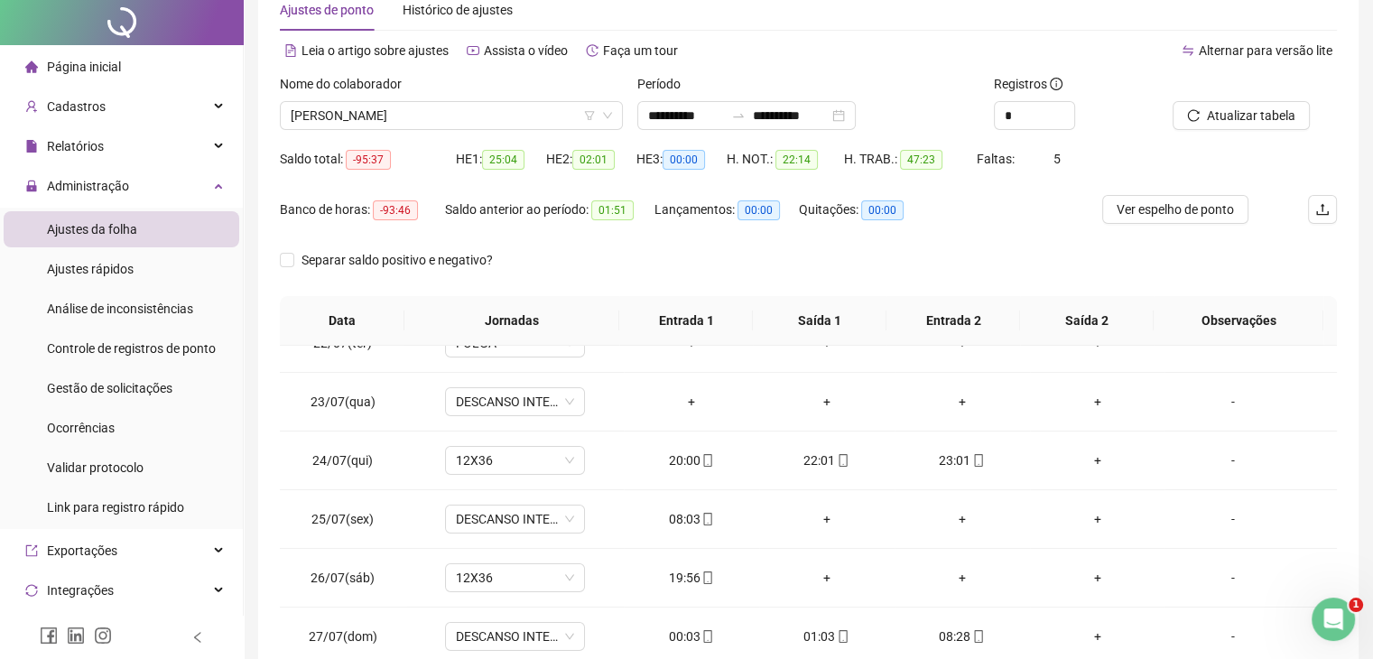
scroll to position [0, 0]
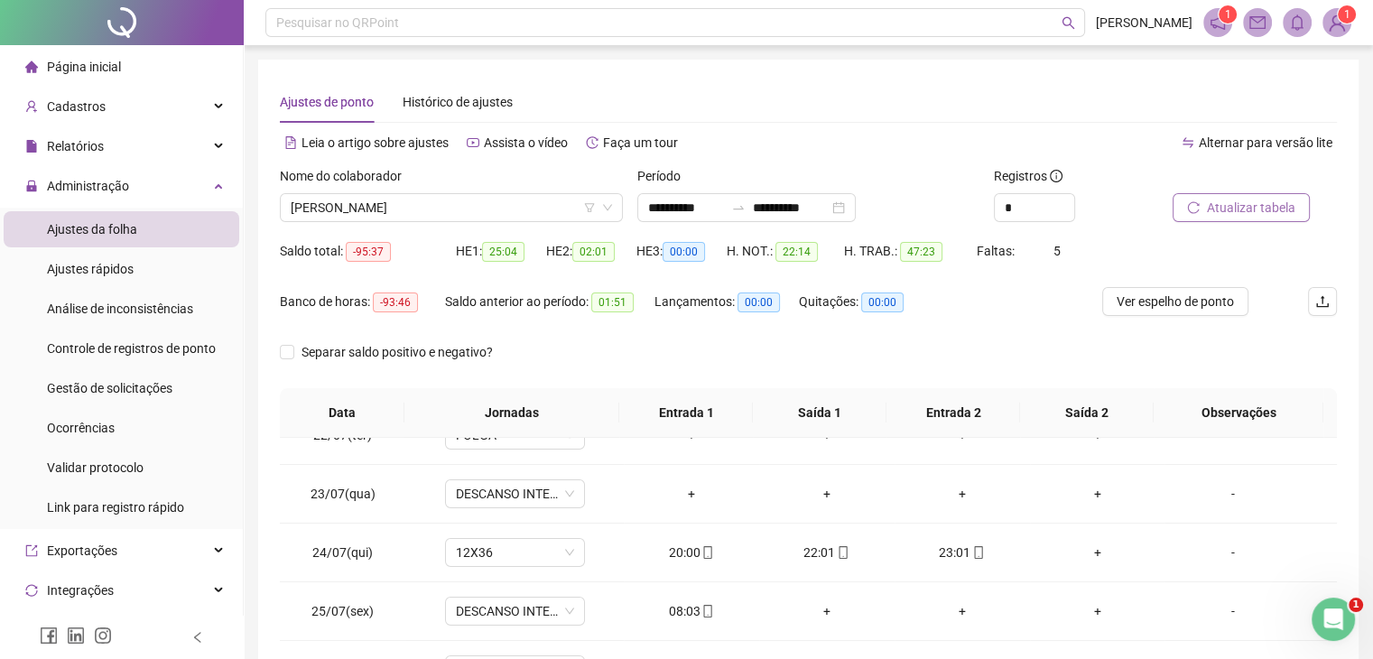
click at [1262, 208] on span "Atualizar tabela" at bounding box center [1251, 208] width 88 height 20
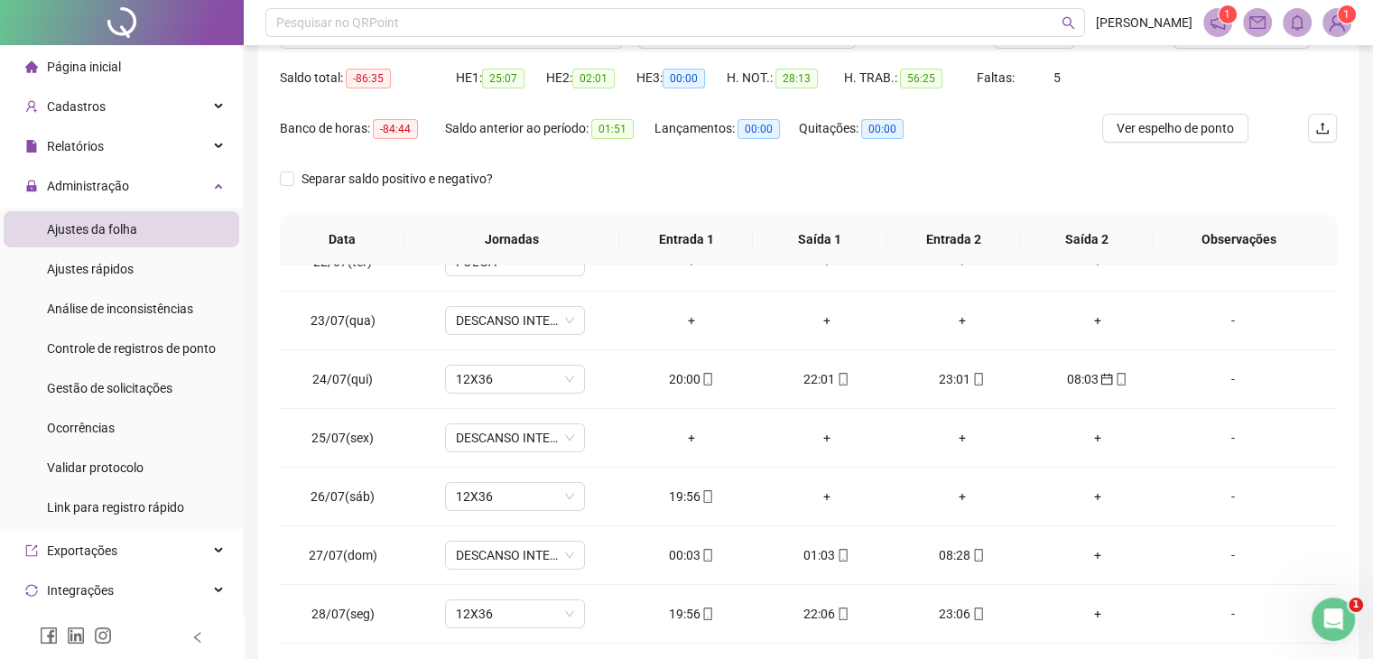
scroll to position [83, 0]
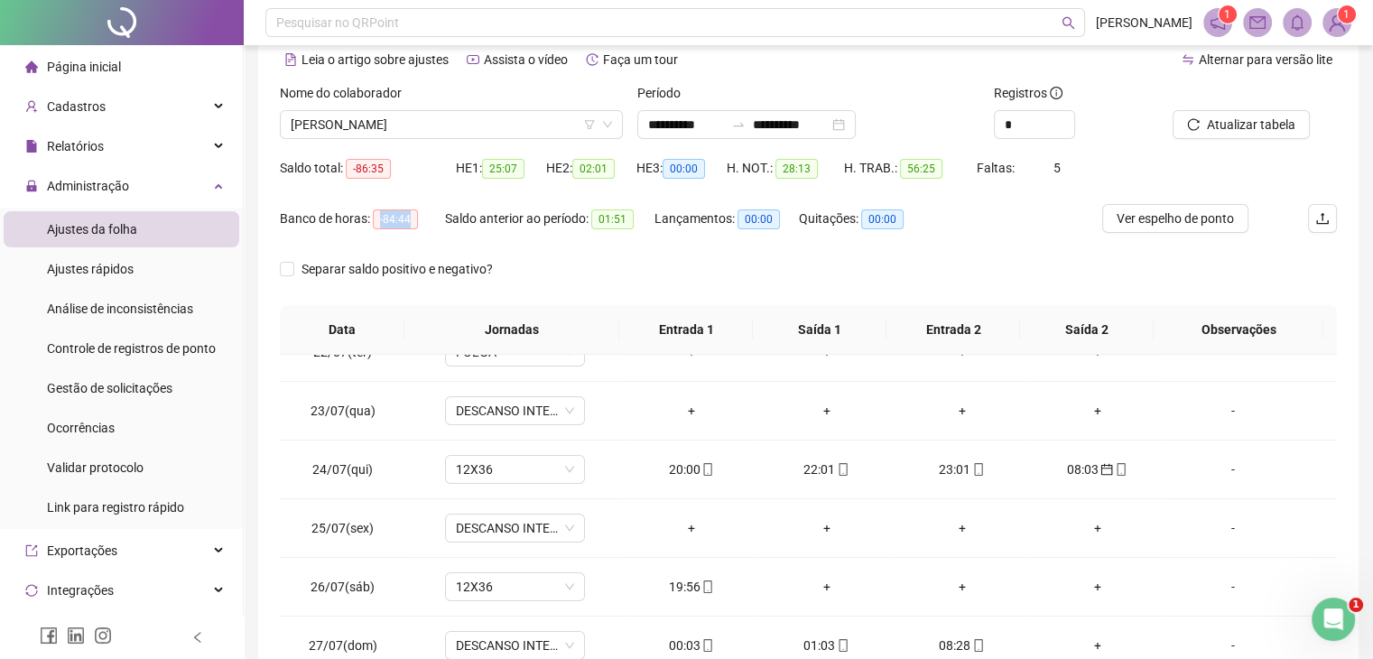
drag, startPoint x: 377, startPoint y: 219, endPoint x: 419, endPoint y: 227, distance: 42.3
click at [419, 227] on div "Banco de horas: -84:44" at bounding box center [362, 218] width 165 height 21
click at [413, 243] on div "Banco de horas: -84:44" at bounding box center [362, 229] width 165 height 51
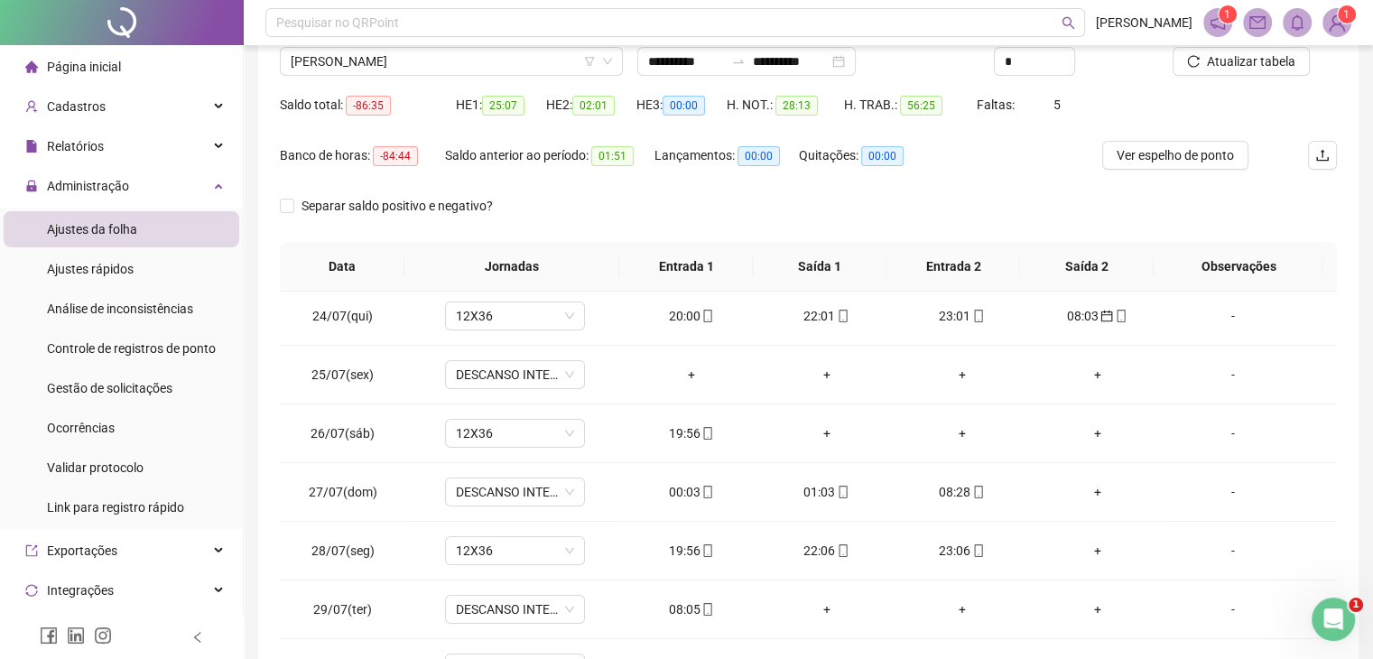
scroll to position [0, 0]
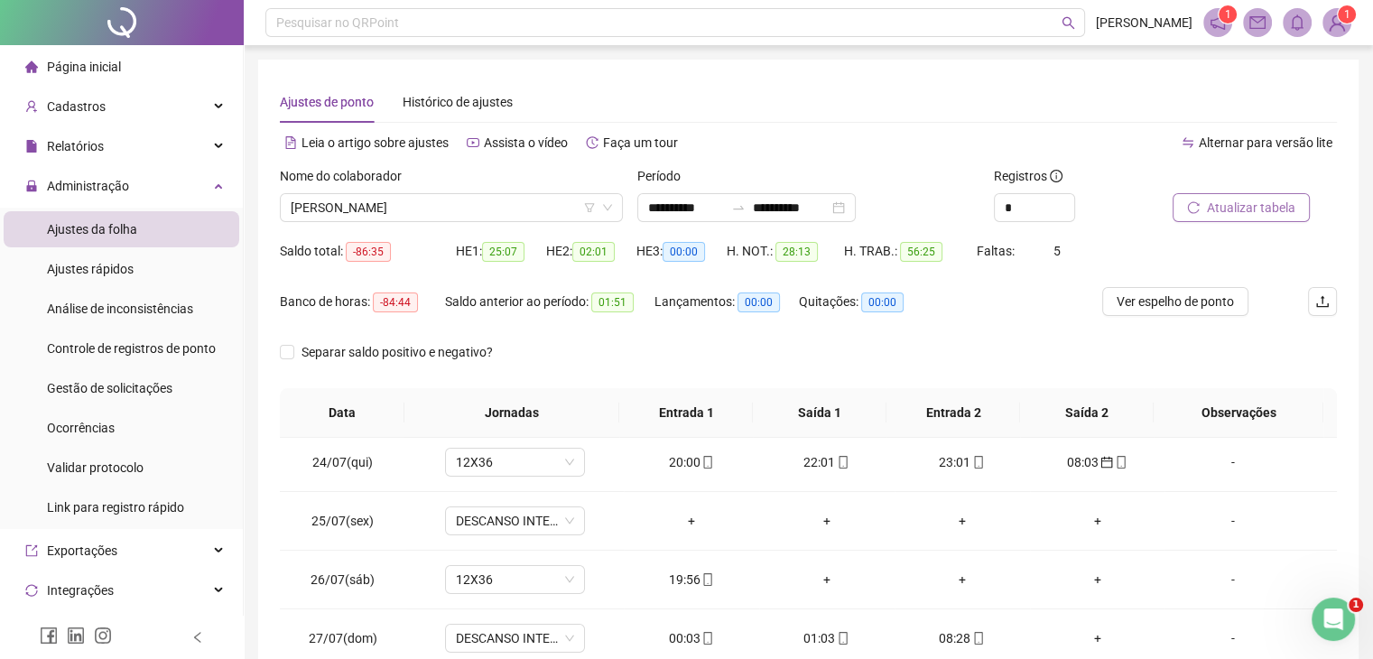
click at [1289, 195] on button "Atualizar tabela" at bounding box center [1240, 207] width 137 height 29
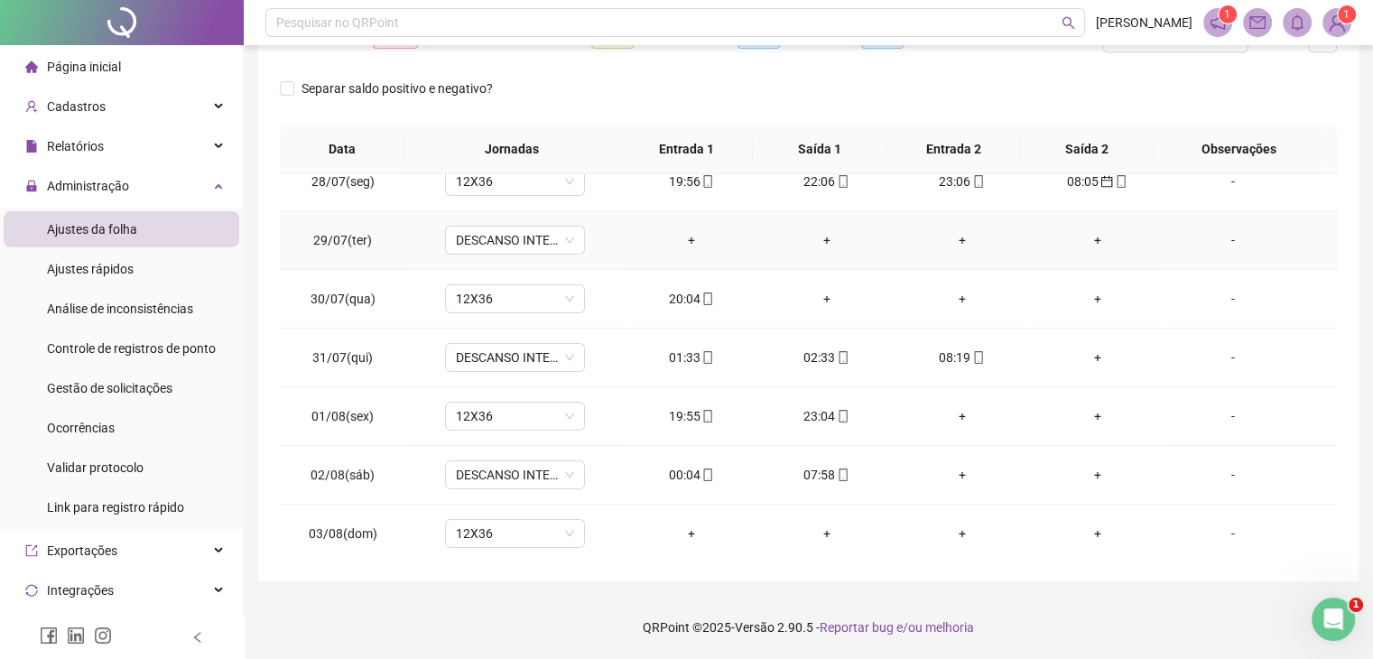
scroll to position [451, 0]
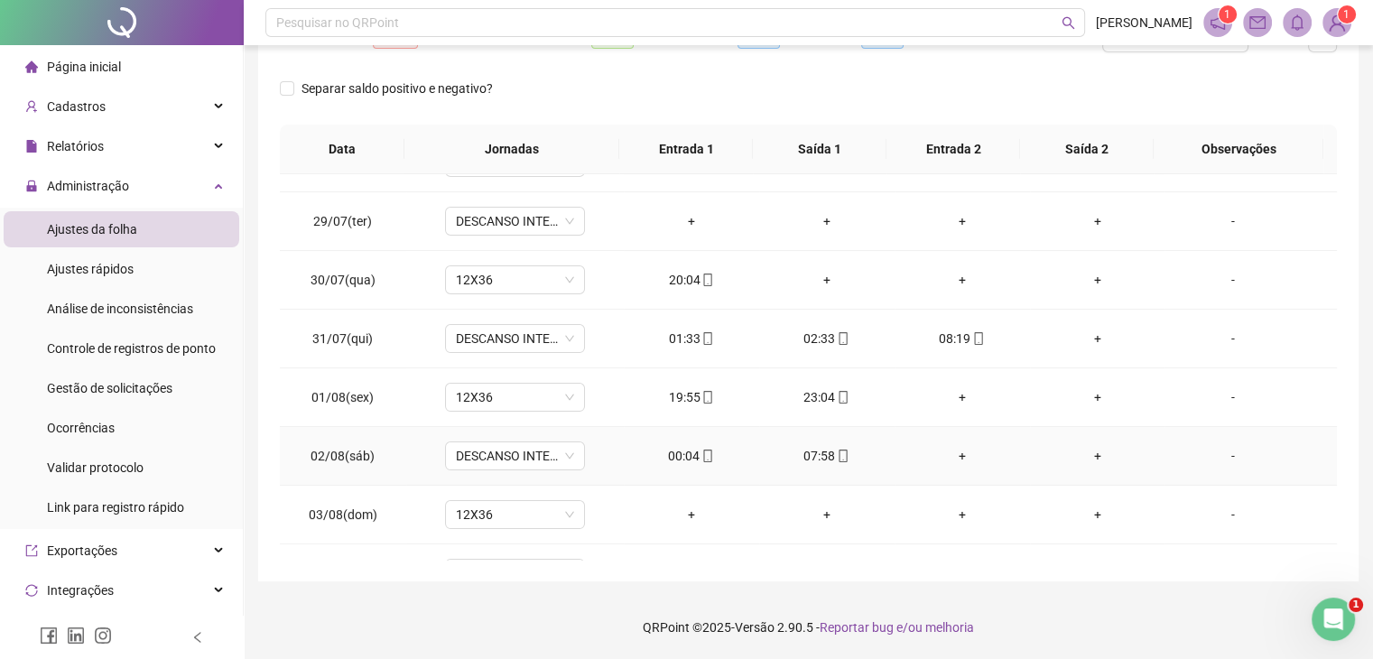
click at [692, 458] on div "00:04" at bounding box center [691, 456] width 106 height 20
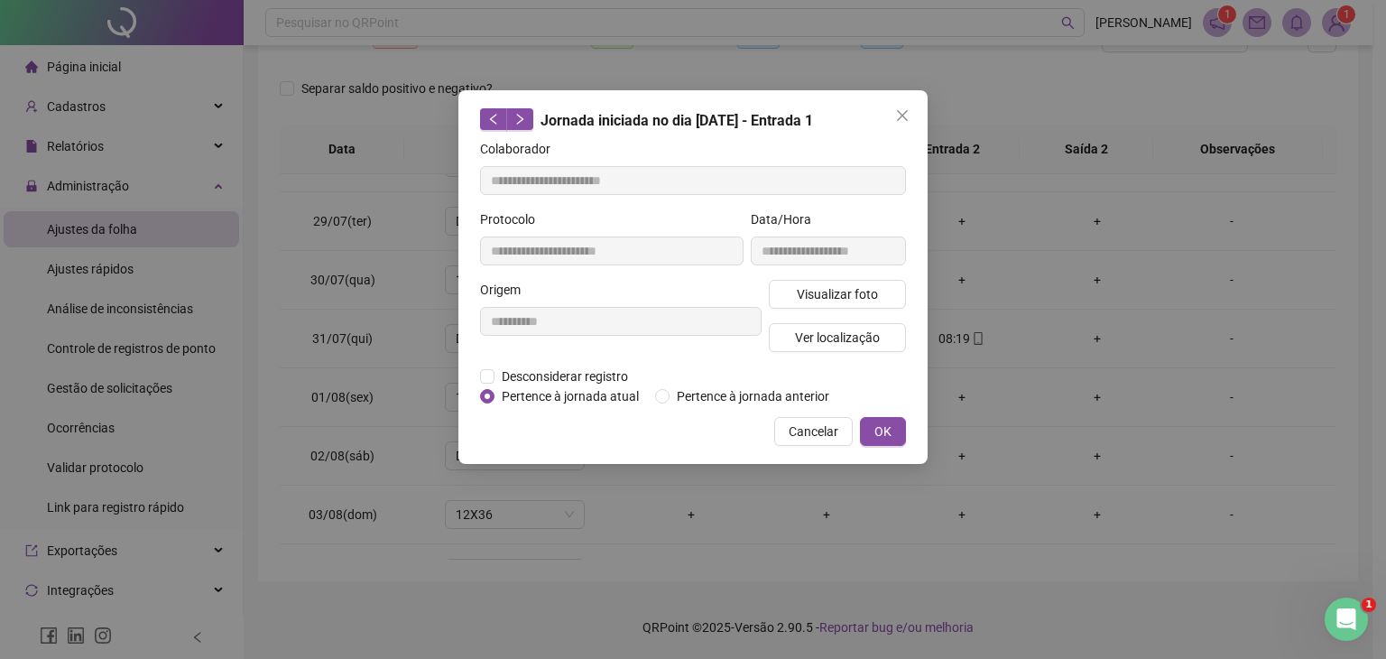
type input "**********"
click at [738, 399] on span "Pertence à jornada anterior" at bounding box center [753, 396] width 167 height 20
click at [888, 428] on span "OK" at bounding box center [882, 431] width 17 height 20
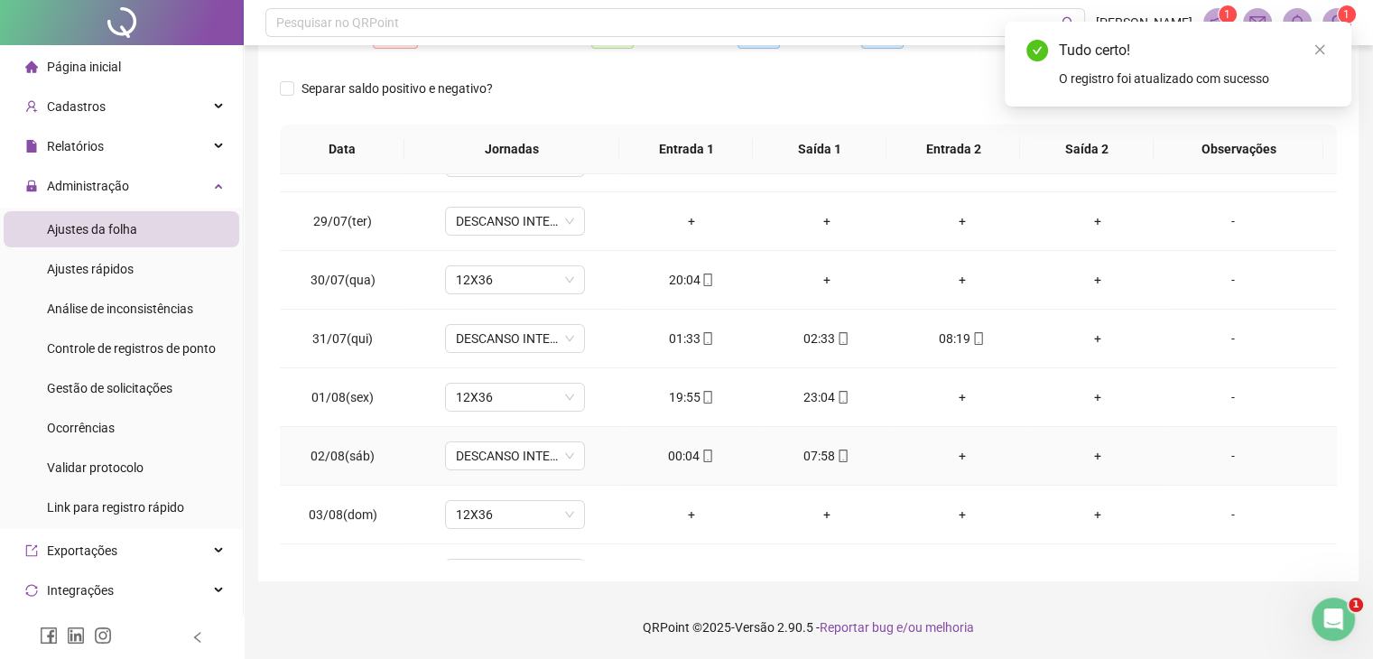
click at [819, 446] on div "07:58" at bounding box center [826, 456] width 106 height 20
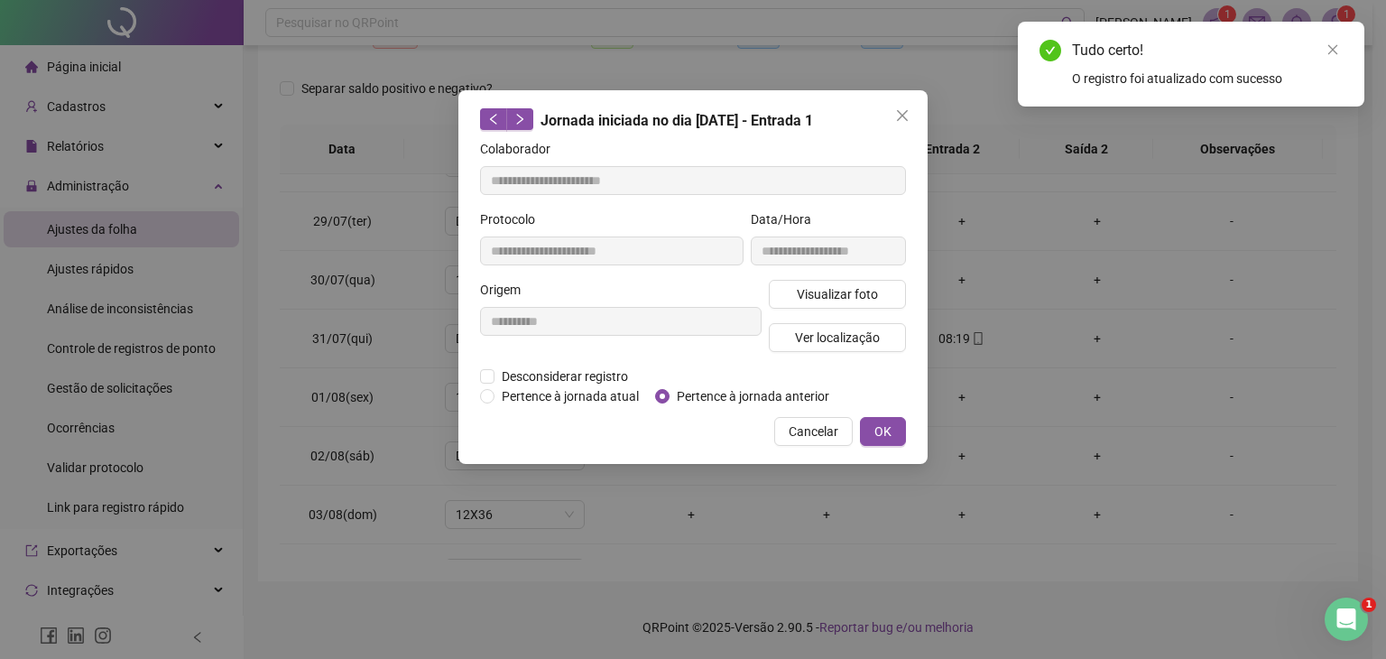
type input "**********"
click at [753, 394] on span "Pertence à jornada anterior" at bounding box center [753, 396] width 167 height 20
click at [875, 438] on span "OK" at bounding box center [882, 431] width 17 height 20
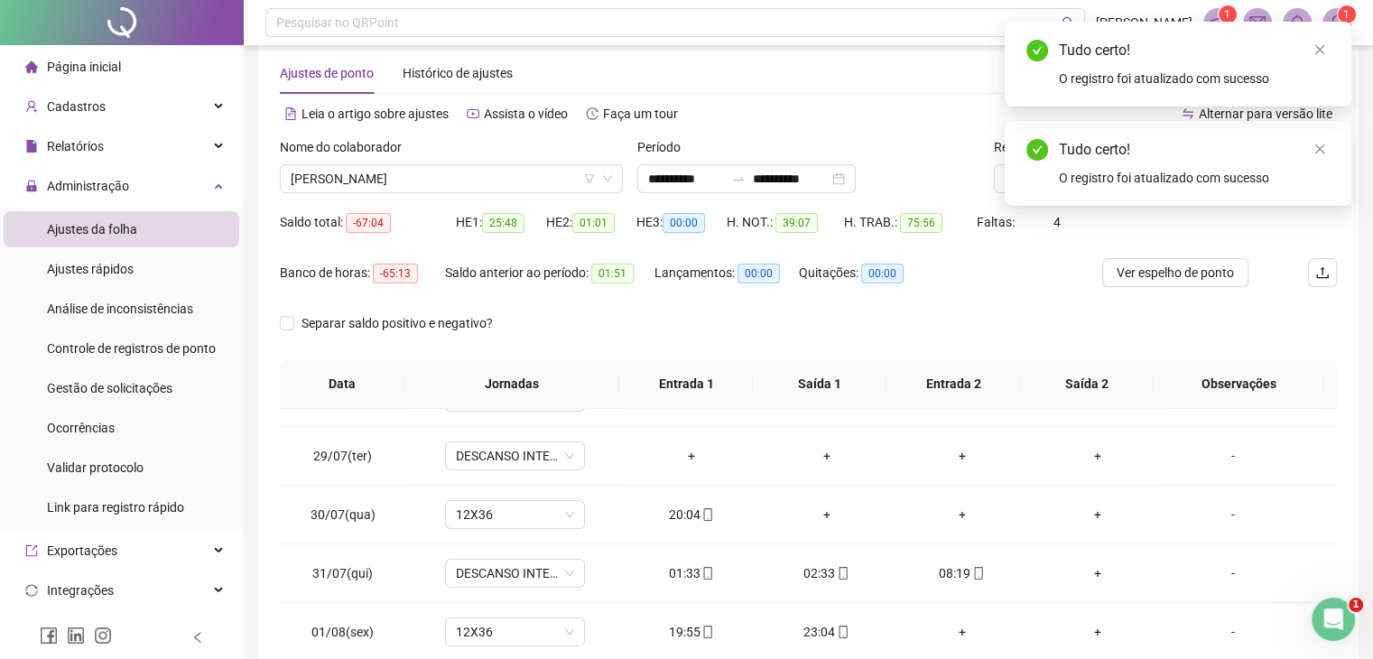
scroll to position [0, 0]
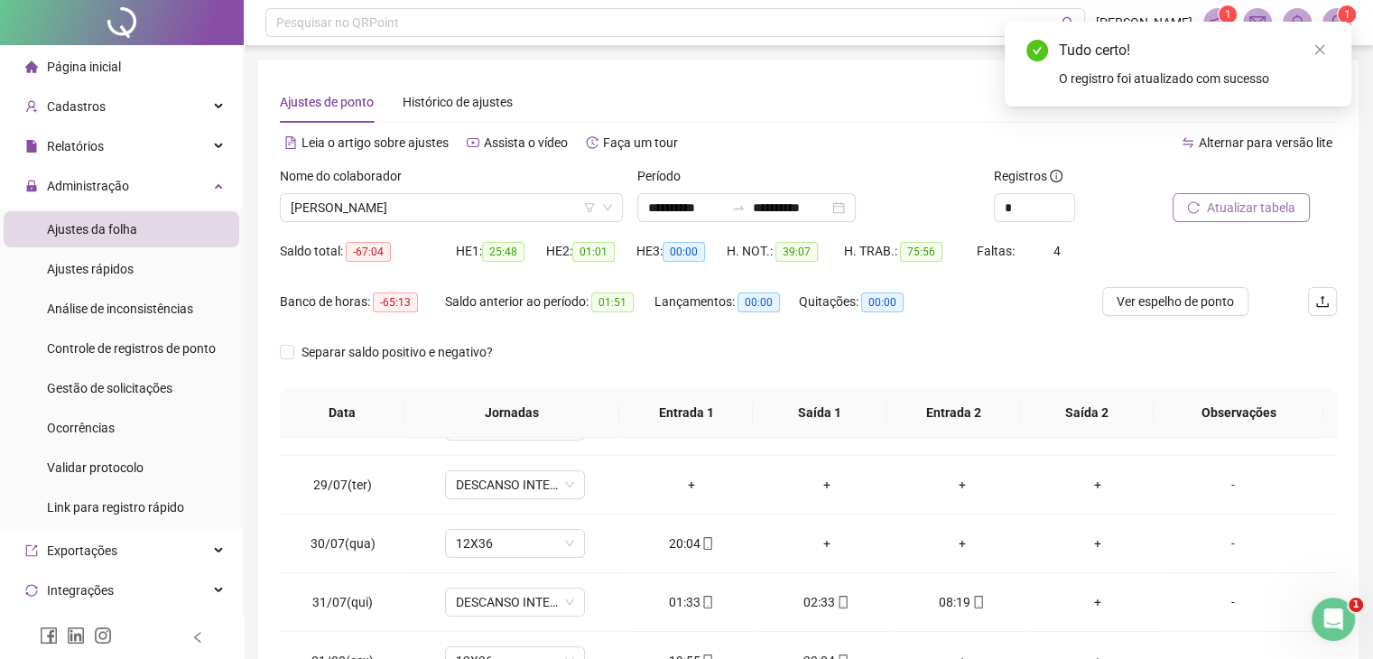
click at [1276, 212] on span "Atualizar tabela" at bounding box center [1251, 208] width 88 height 20
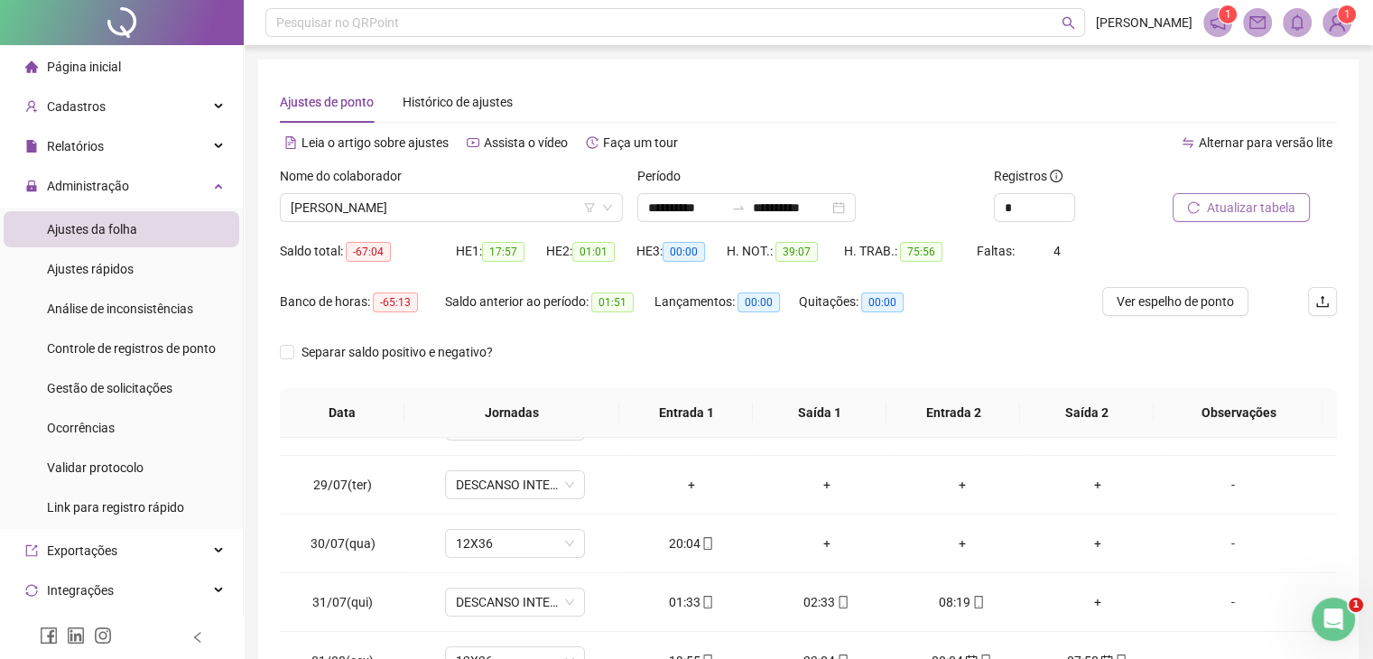
click at [1226, 216] on span "Atualizar tabela" at bounding box center [1251, 208] width 88 height 20
click at [1224, 210] on span "Atualizar tabela" at bounding box center [1251, 208] width 88 height 20
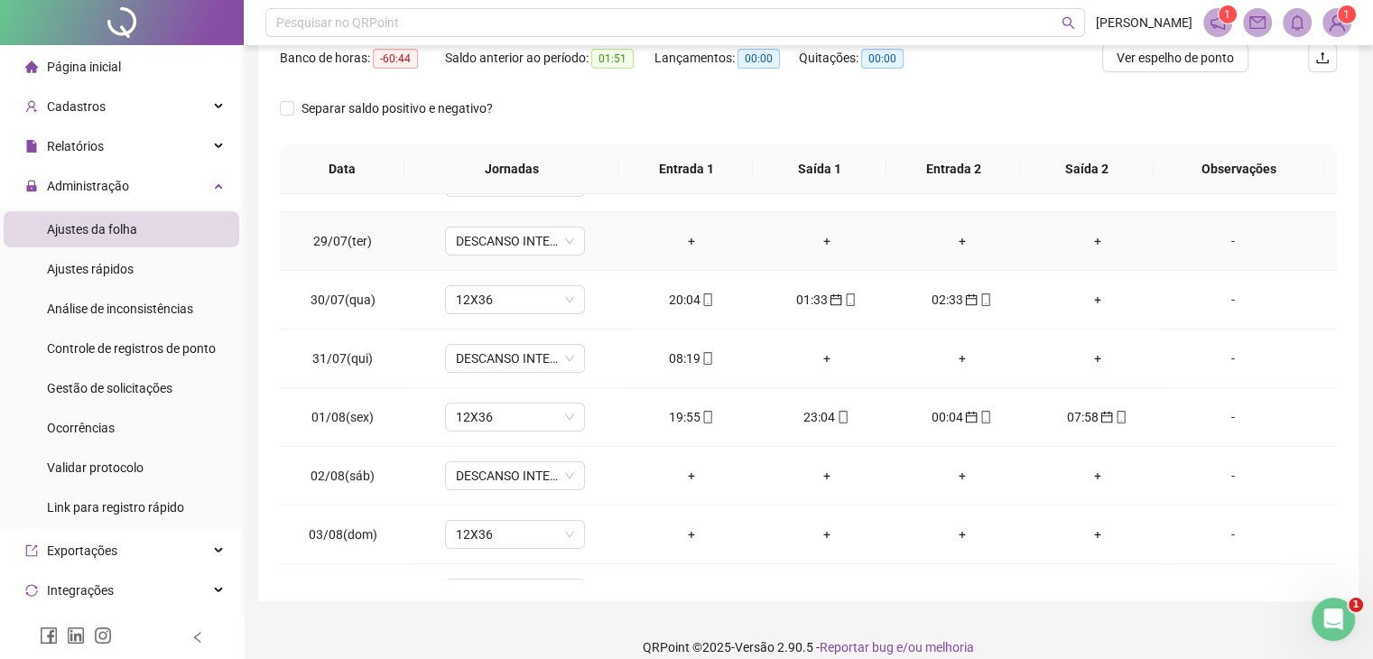
scroll to position [264, 0]
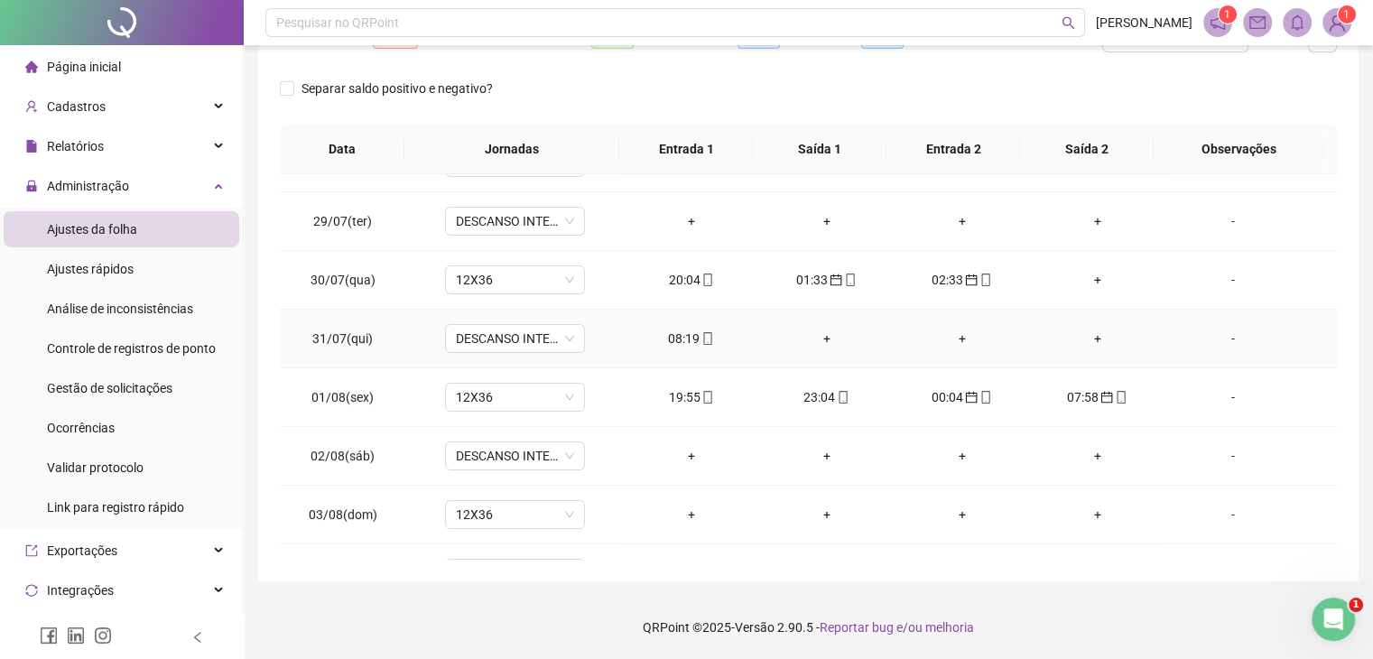
click at [671, 328] on div "08:19" at bounding box center [691, 338] width 106 height 20
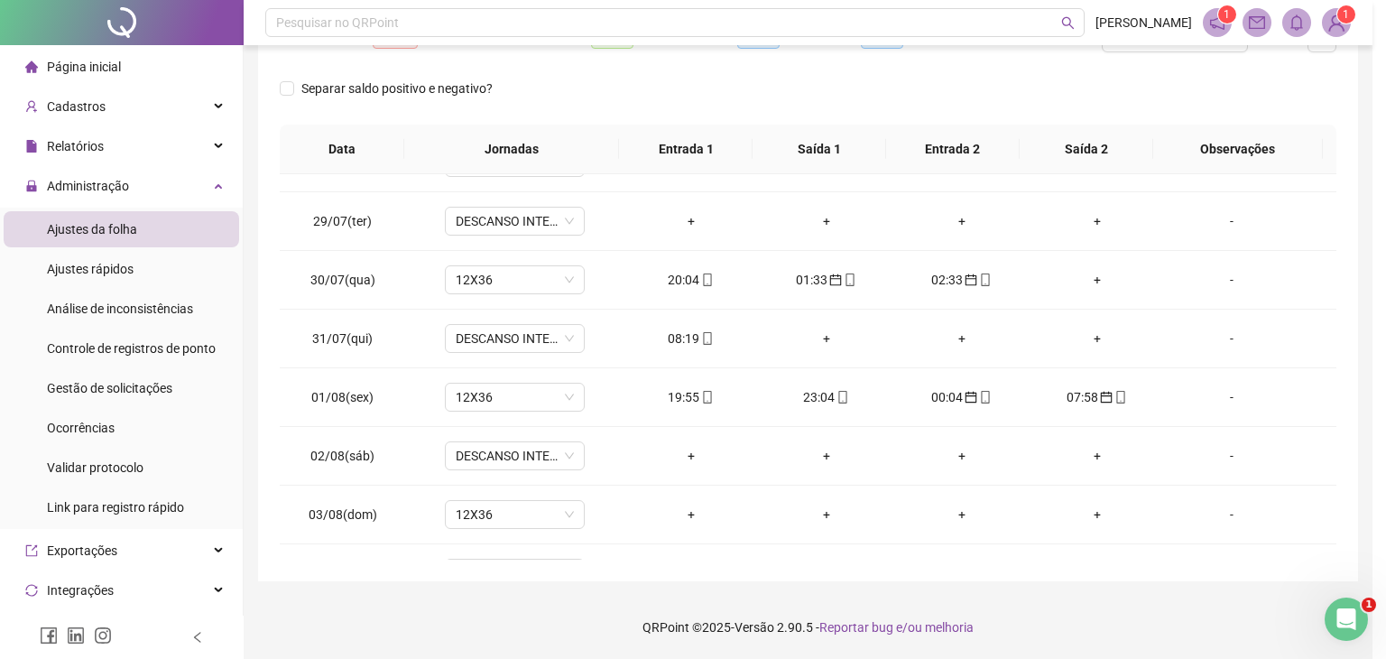
type input "**********"
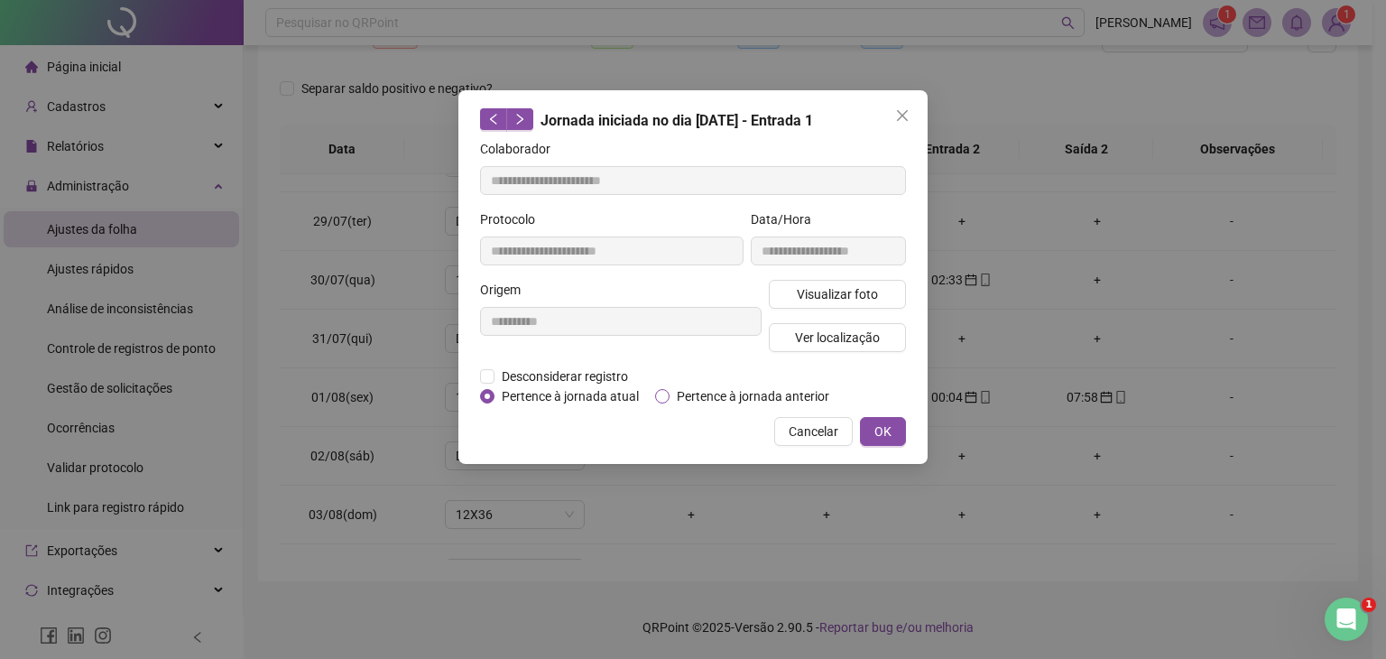
click at [715, 402] on span "Pertence à jornada anterior" at bounding box center [753, 396] width 167 height 20
click at [890, 438] on span "OK" at bounding box center [882, 431] width 17 height 20
click at [885, 430] on div "**********" at bounding box center [693, 329] width 1386 height 659
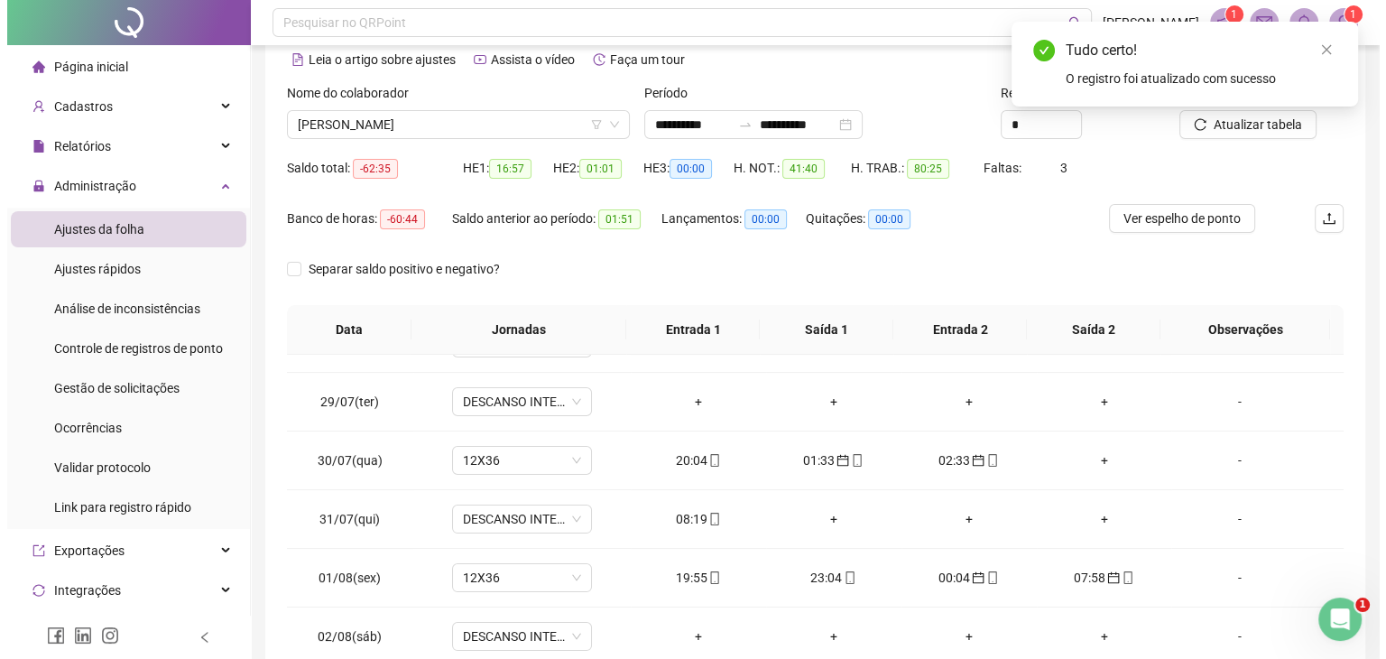
scroll to position [0, 0]
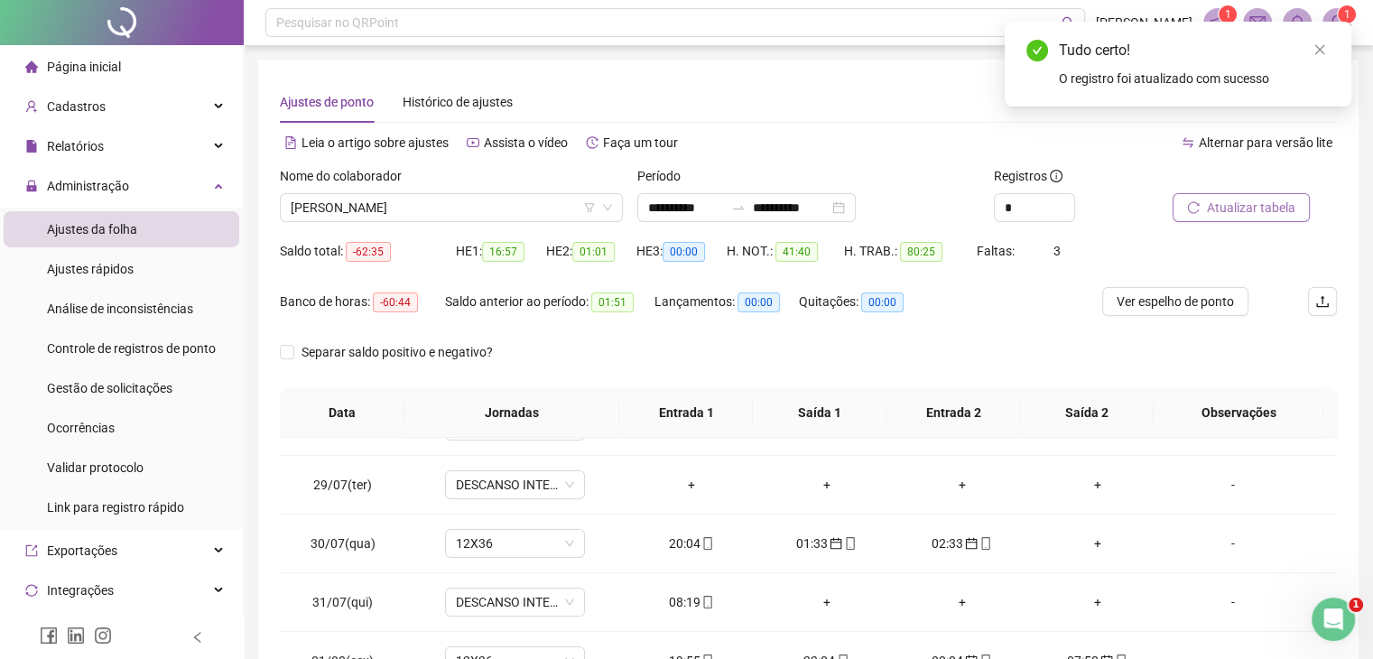
click at [1291, 207] on span "Atualizar tabela" at bounding box center [1251, 208] width 88 height 20
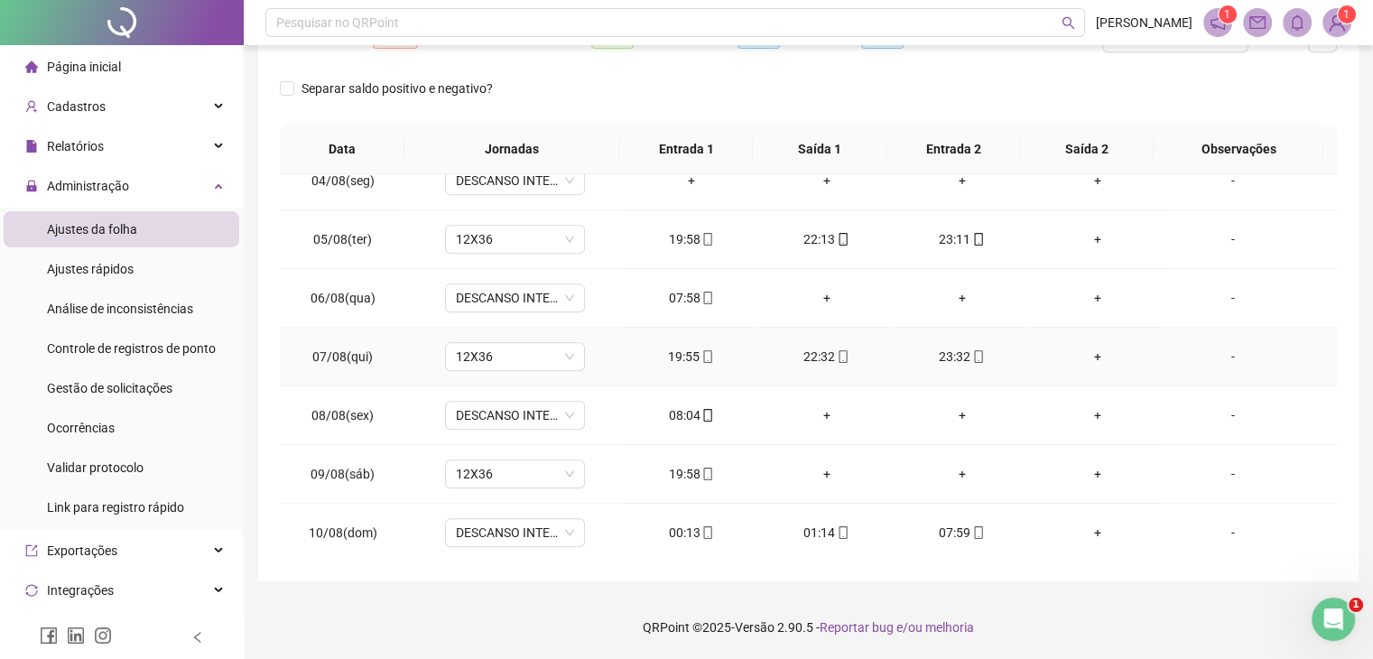
scroll to position [812, 0]
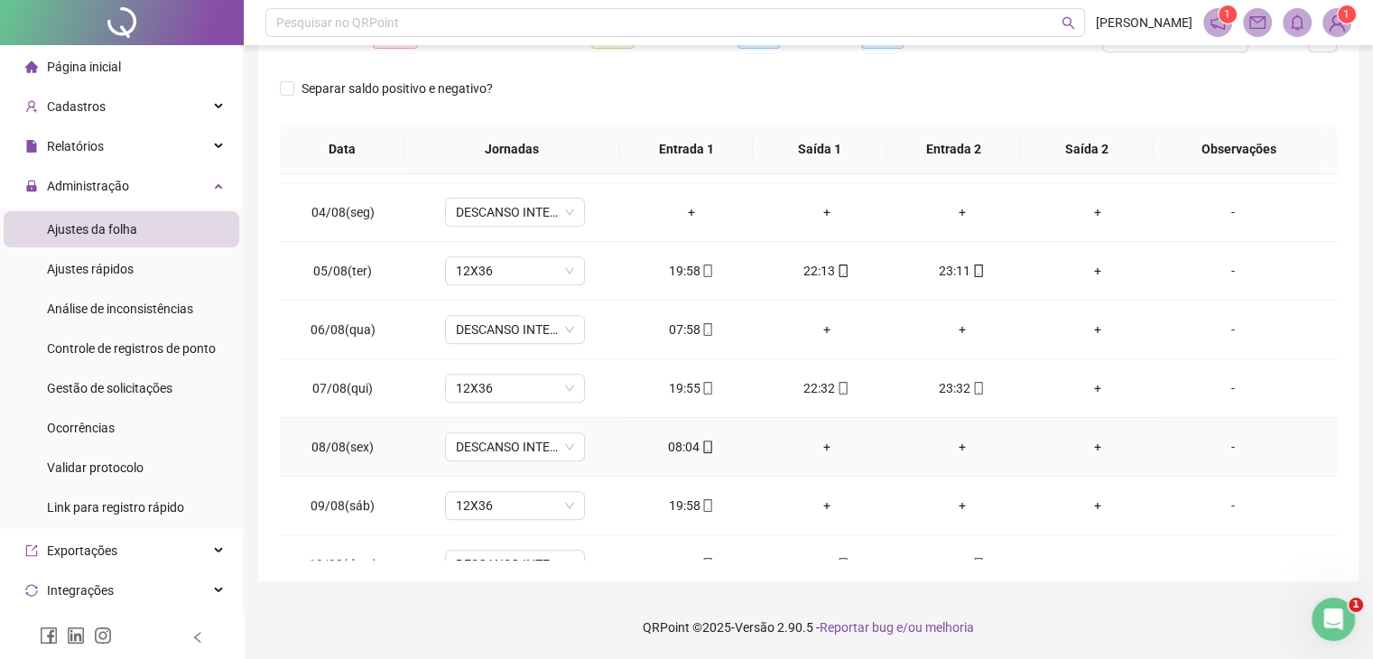
click at [679, 446] on div "08:04" at bounding box center [691, 447] width 106 height 20
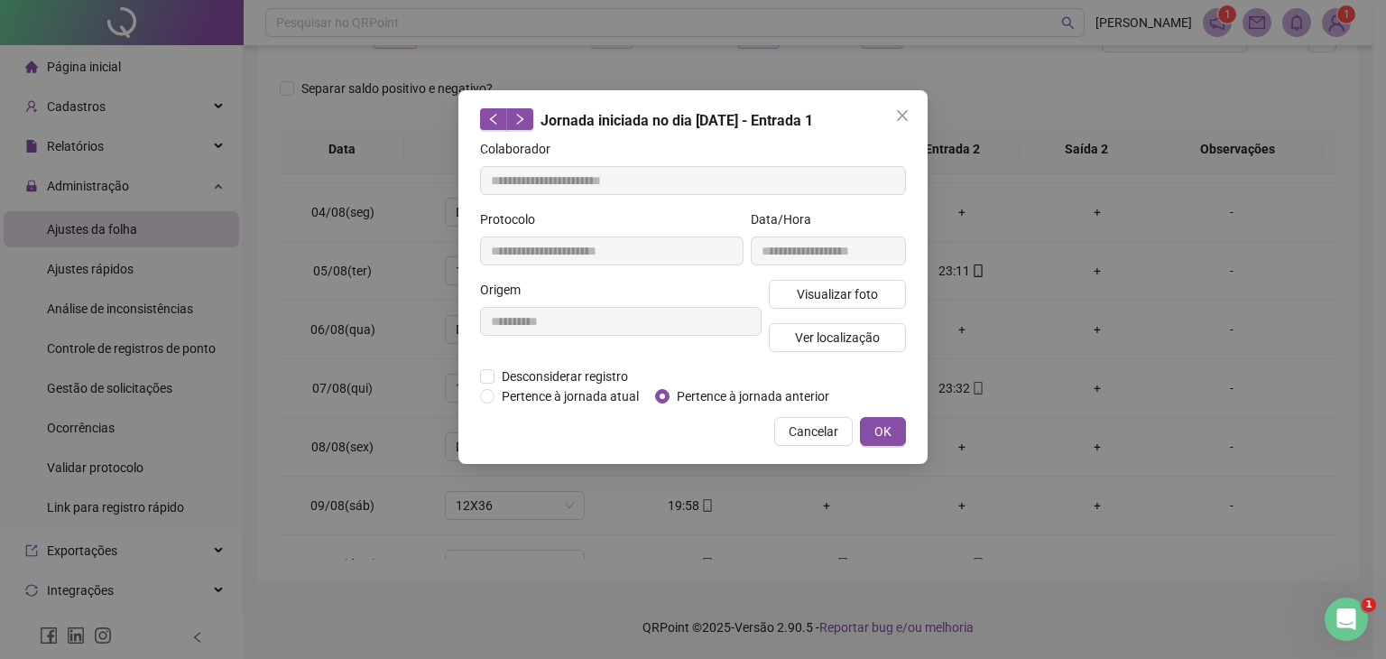
type input "**********"
click at [726, 402] on span "Pertence à jornada anterior" at bounding box center [753, 396] width 167 height 20
click at [877, 422] on span "OK" at bounding box center [882, 431] width 17 height 20
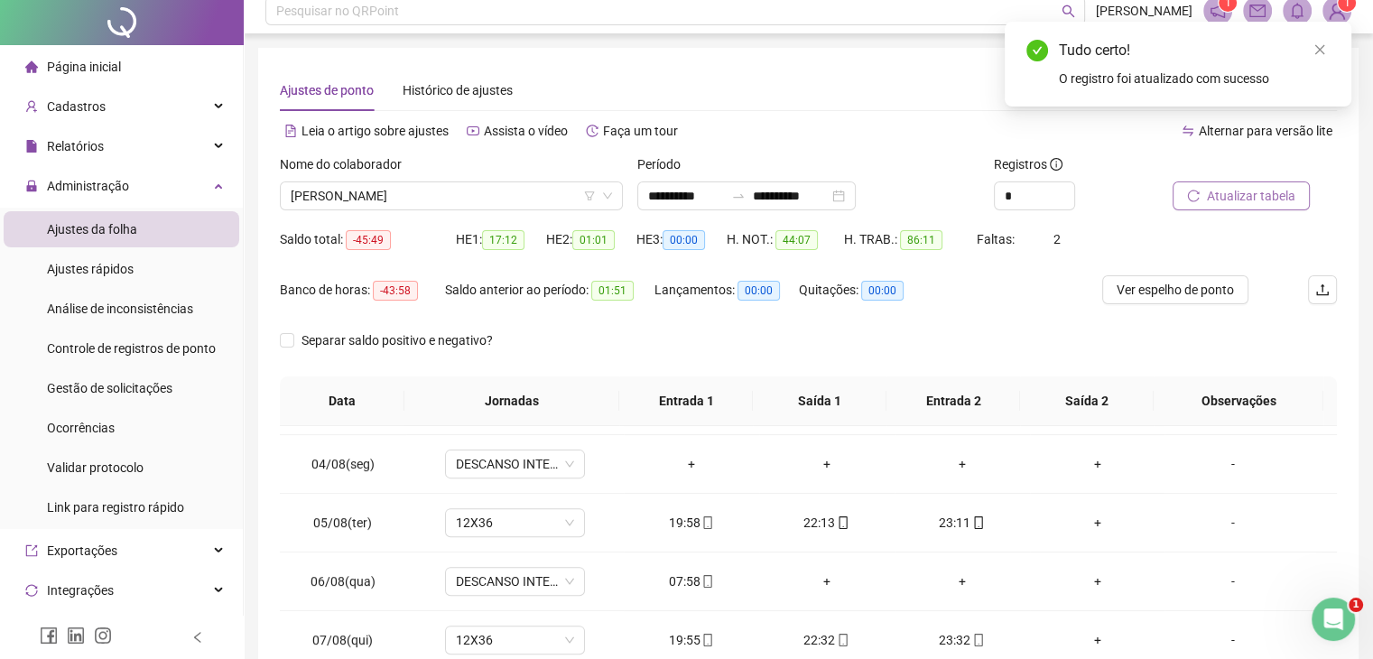
scroll to position [0, 0]
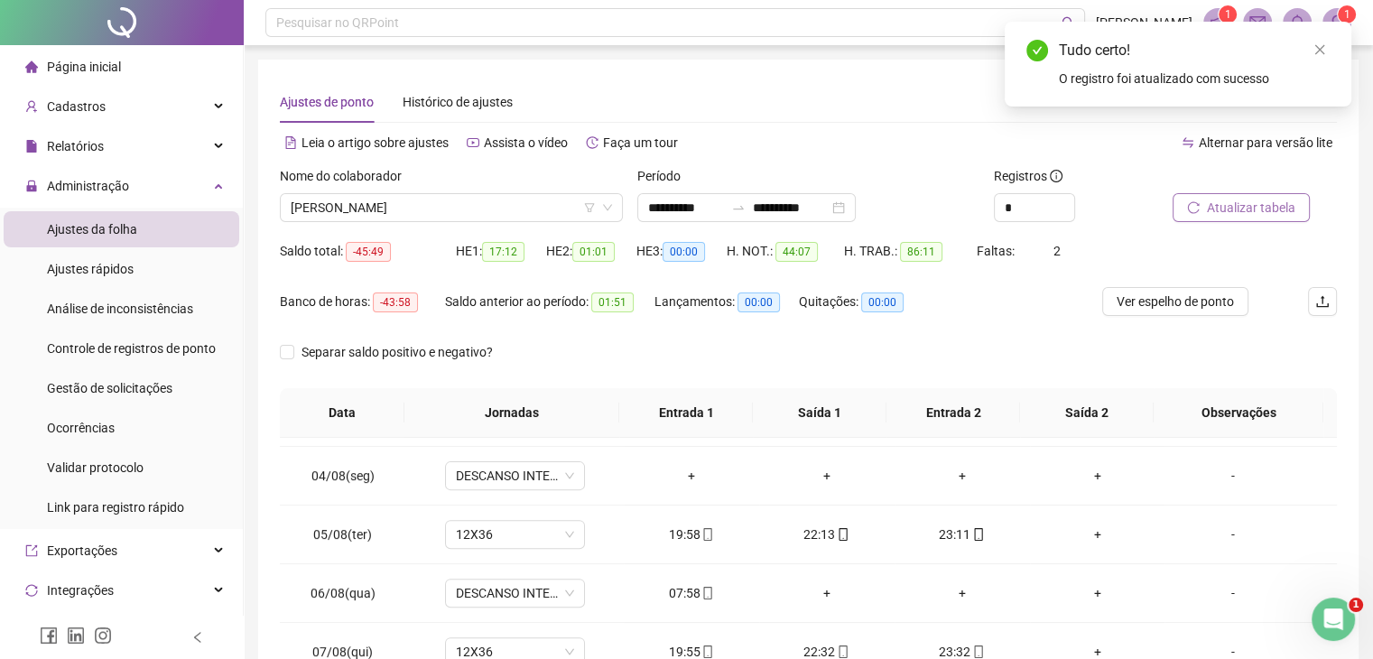
click at [1254, 208] on span "Atualizar tabela" at bounding box center [1251, 208] width 88 height 20
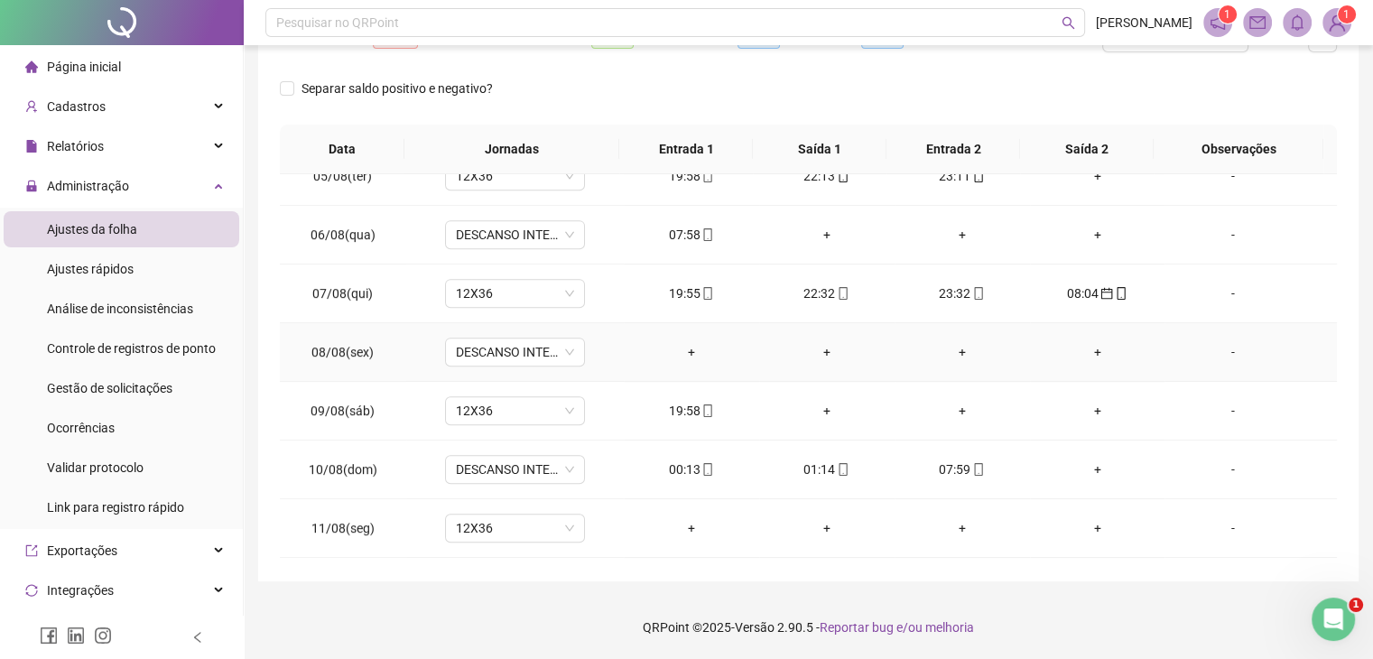
scroll to position [1083, 0]
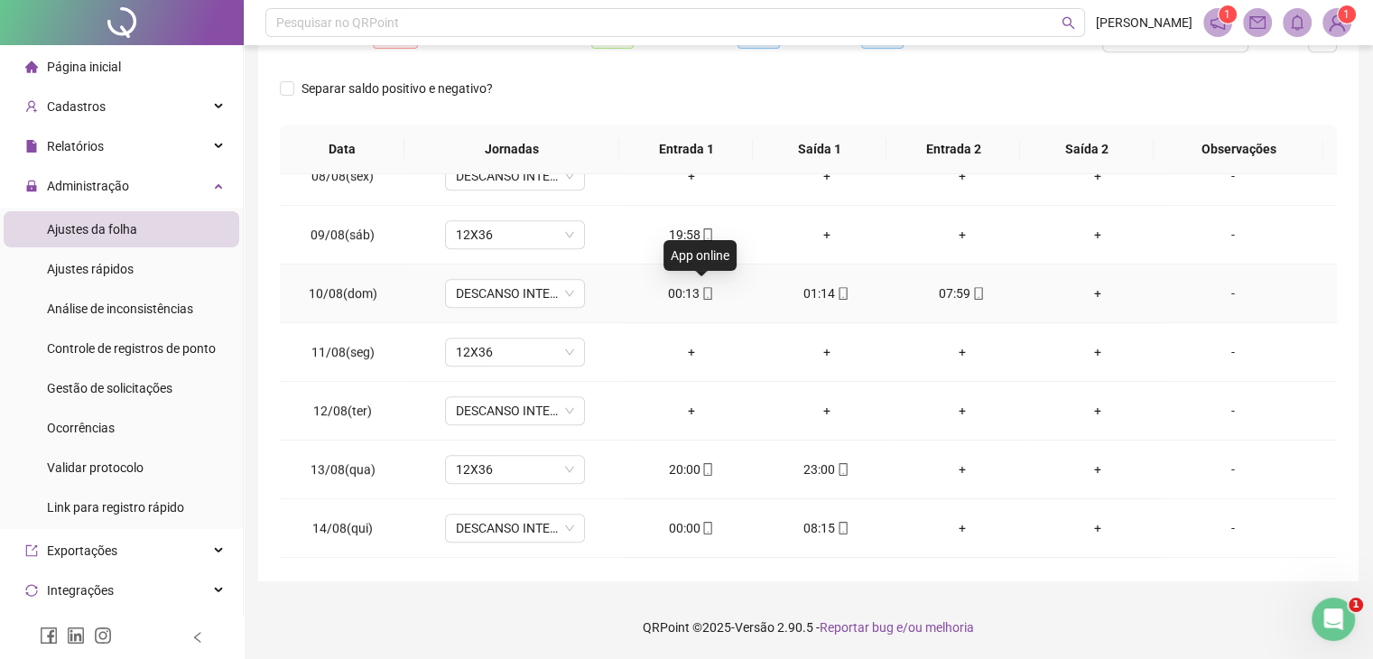
click at [699, 295] on span "mobile" at bounding box center [706, 293] width 14 height 13
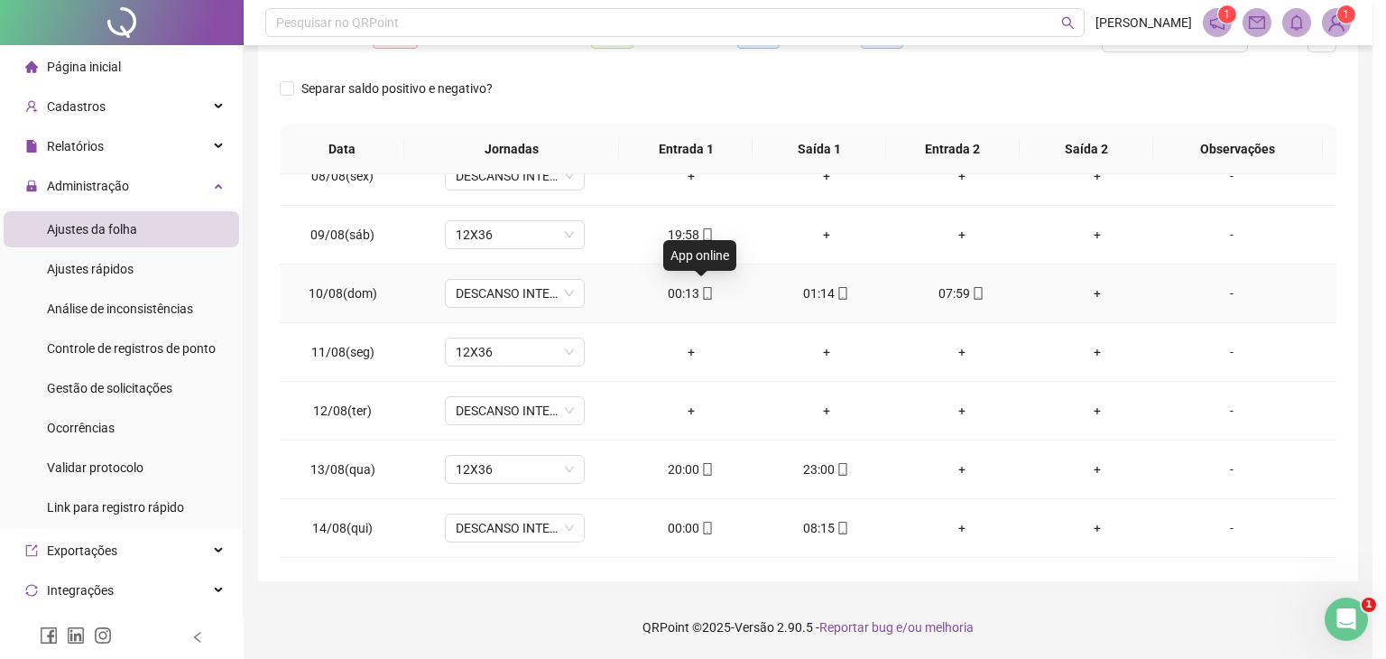
type input "**********"
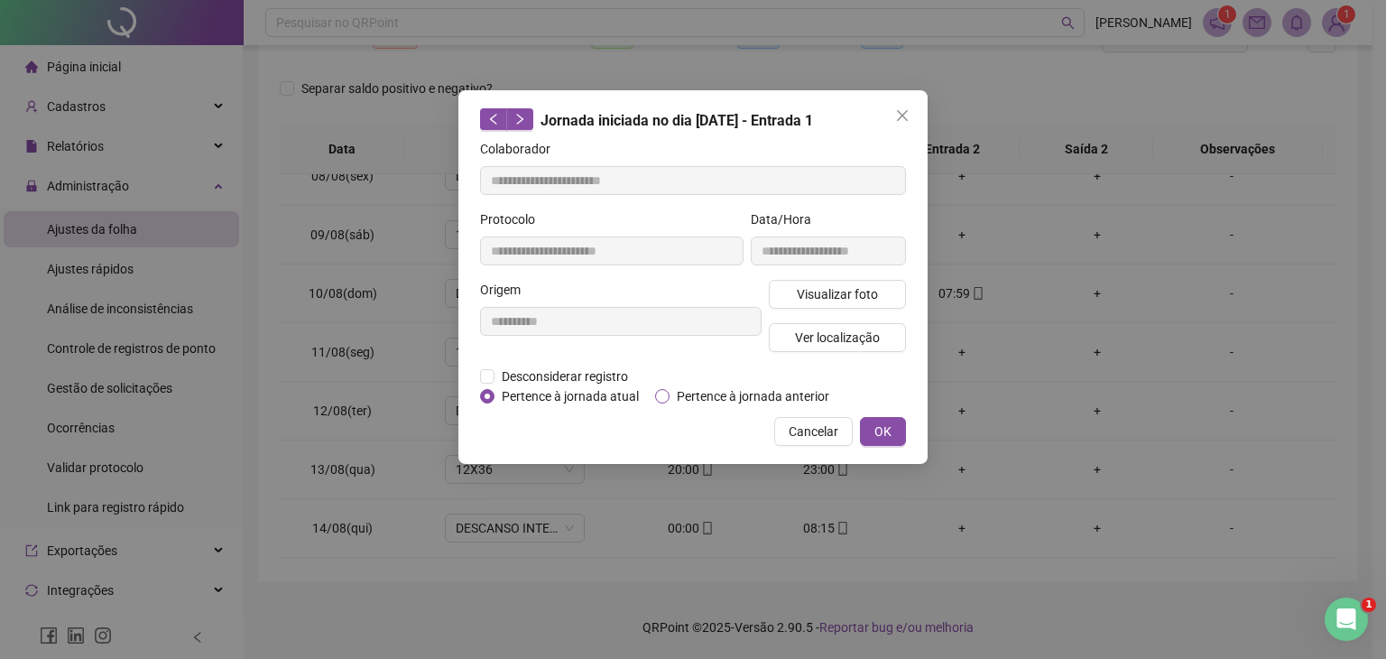
click at [738, 397] on span "Pertence à jornada anterior" at bounding box center [753, 396] width 167 height 20
click at [883, 430] on span "OK" at bounding box center [882, 431] width 17 height 20
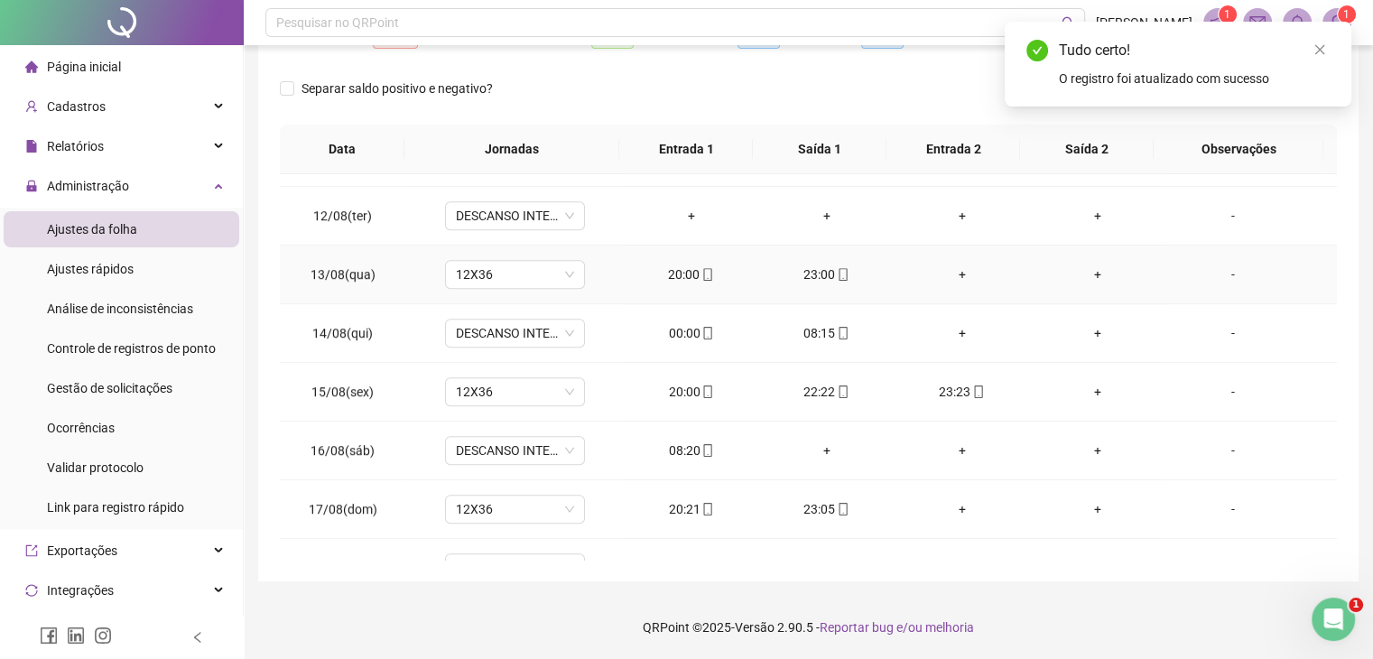
scroll to position [1310, 0]
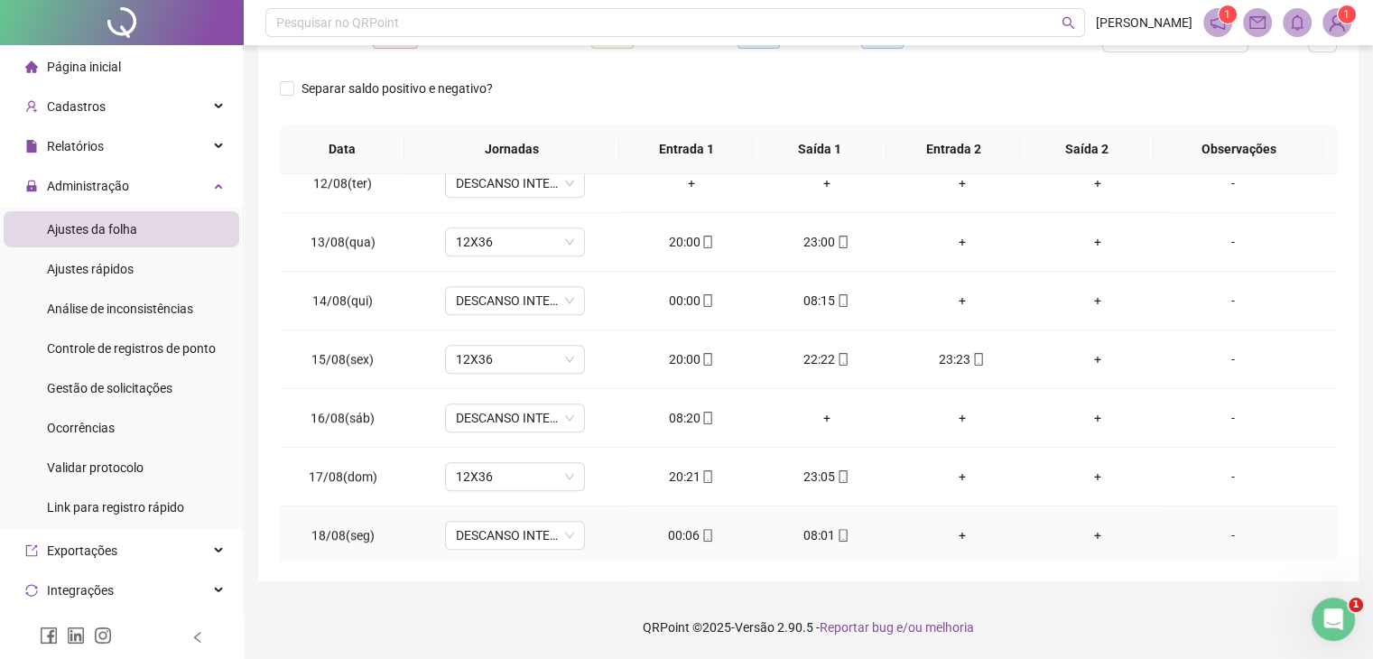
click at [692, 533] on div "00:06" at bounding box center [691, 535] width 106 height 20
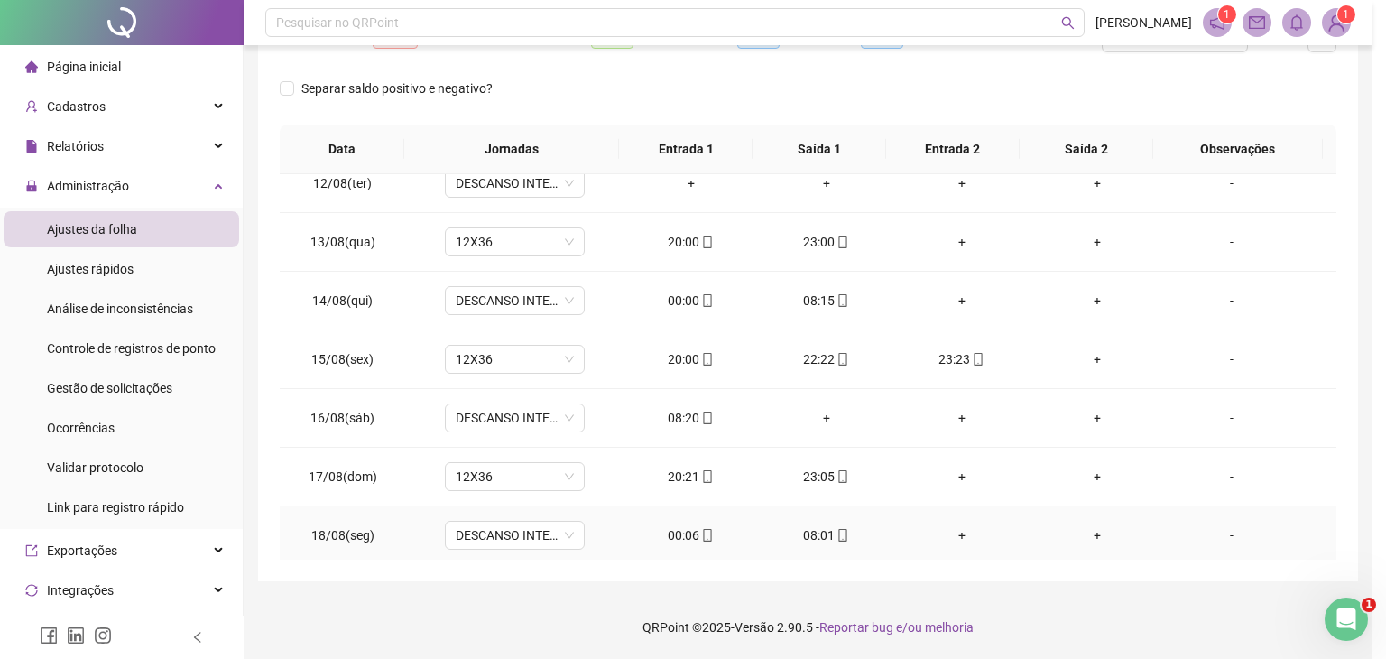
type input "**********"
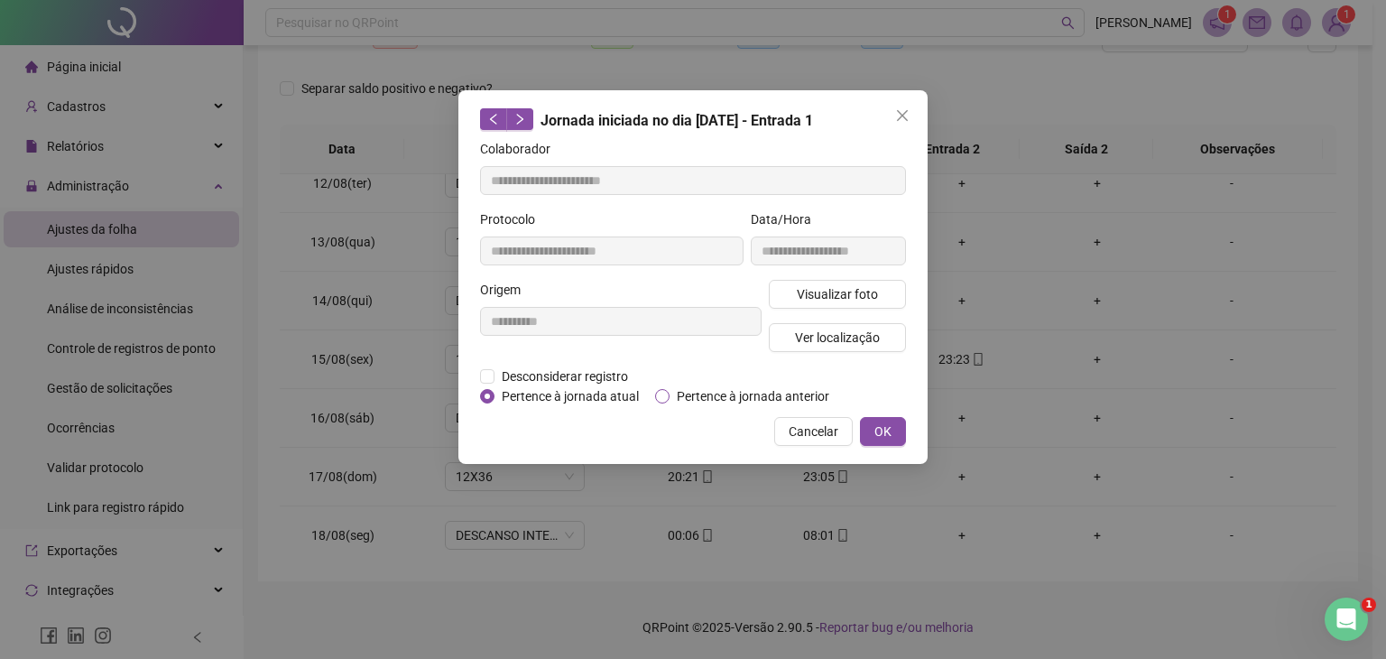
click at [682, 402] on span "Pertence à jornada anterior" at bounding box center [753, 396] width 167 height 20
click at [892, 423] on button "OK" at bounding box center [883, 431] width 46 height 29
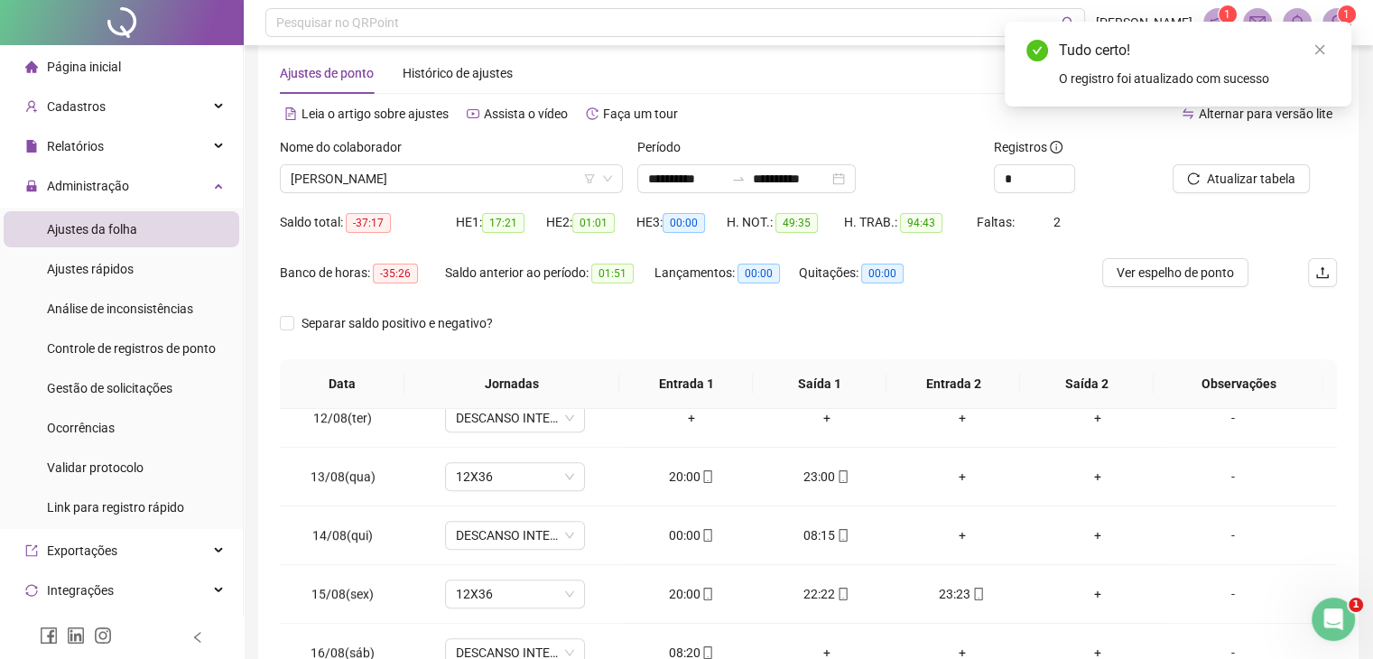
scroll to position [0, 0]
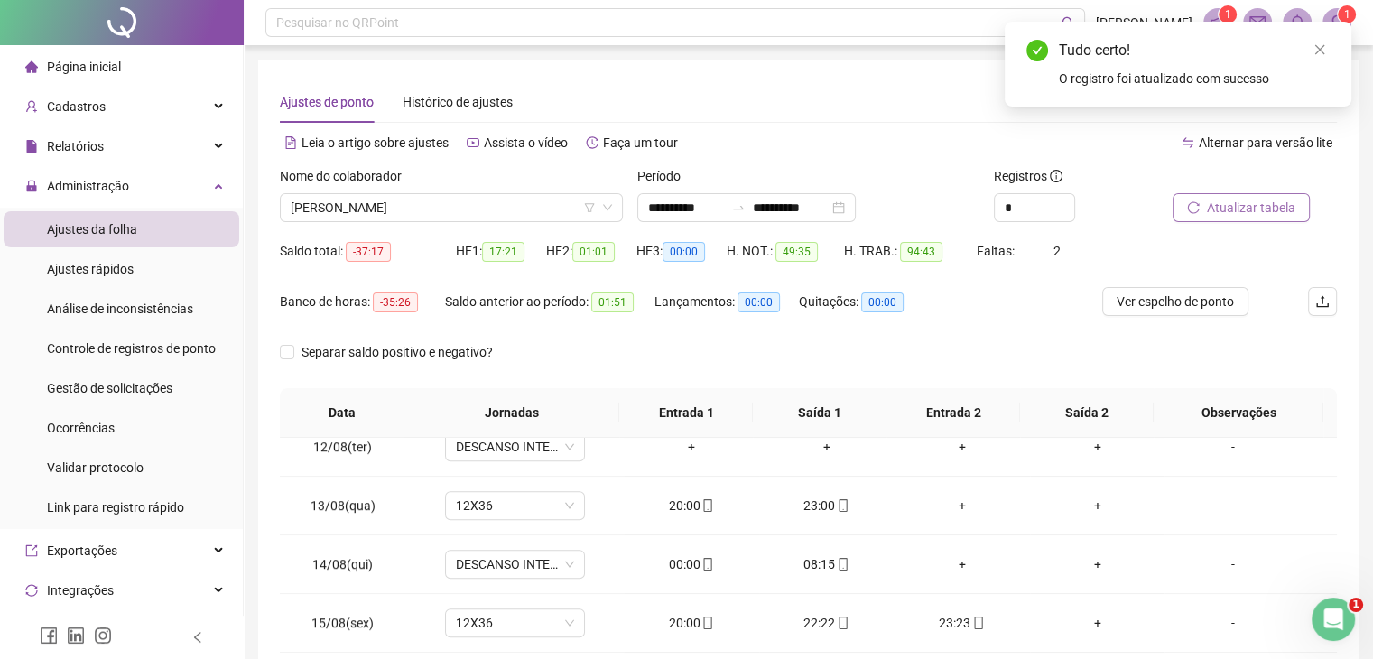
click at [1220, 209] on span "Atualizar tabela" at bounding box center [1251, 208] width 88 height 20
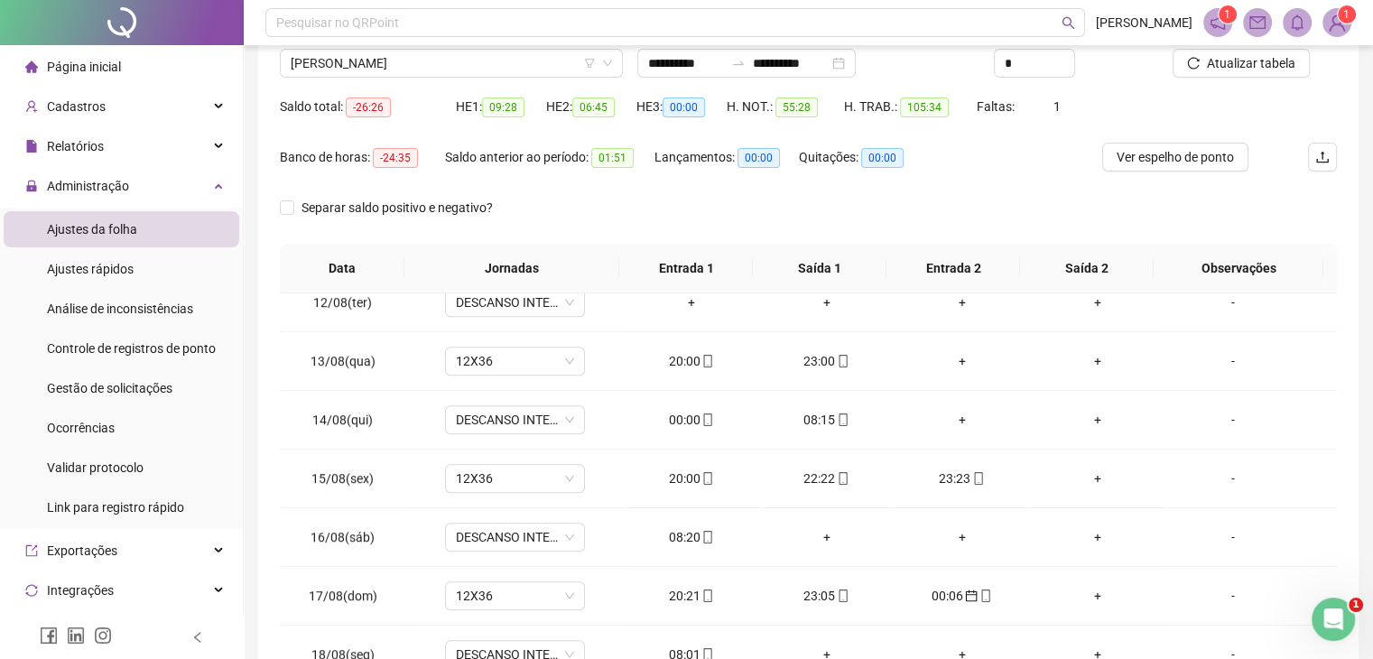
scroll to position [264, 0]
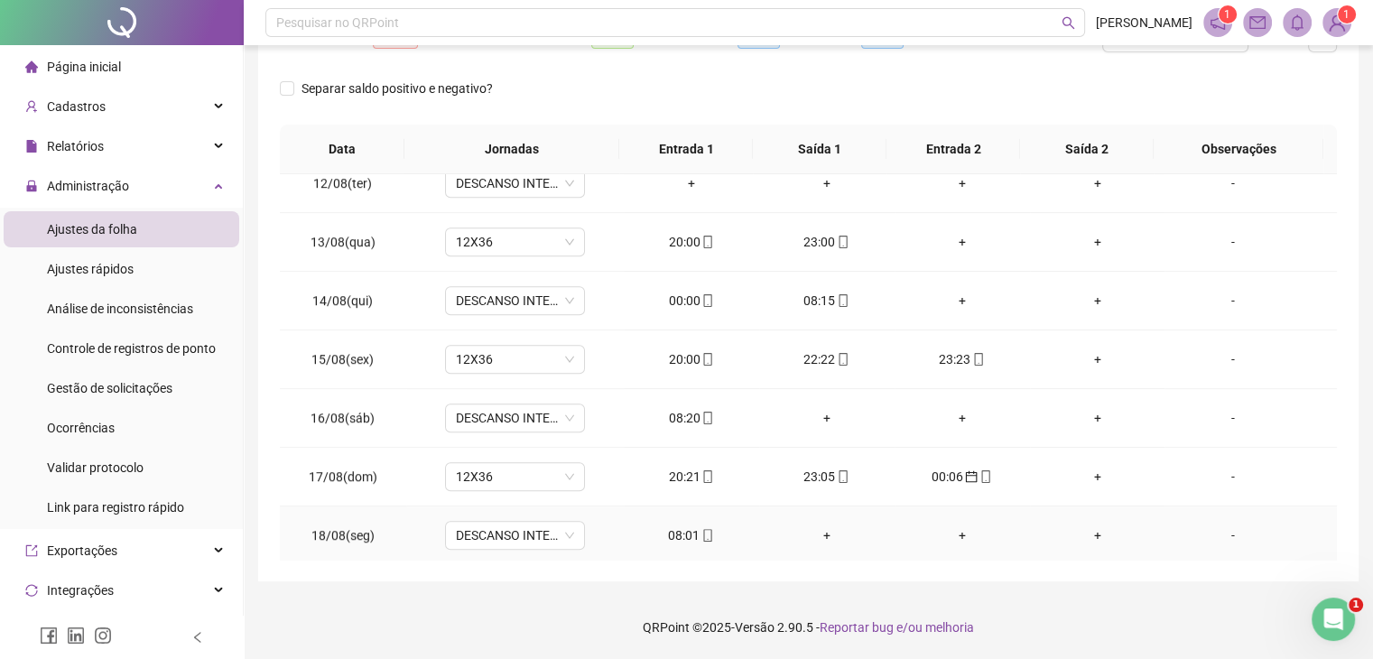
click at [684, 526] on div "08:01" at bounding box center [691, 535] width 106 height 20
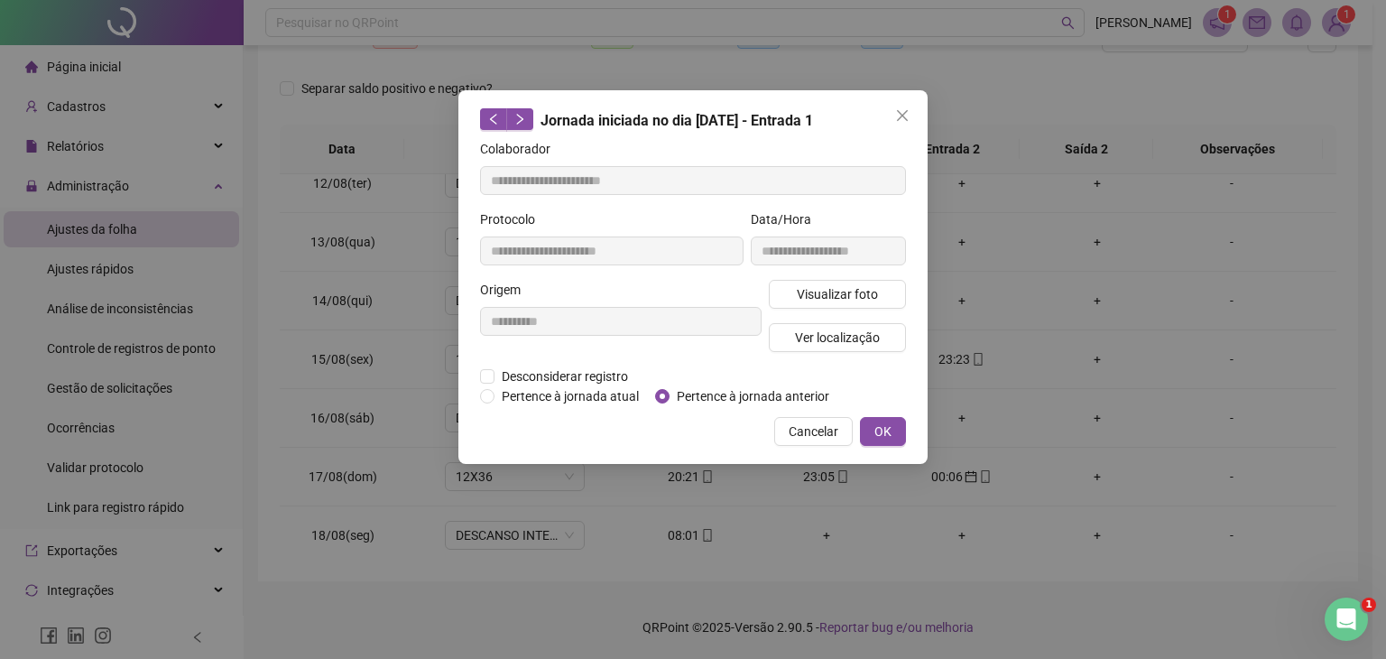
type input "**********"
click at [704, 401] on span "Pertence à jornada anterior" at bounding box center [753, 396] width 167 height 20
click at [887, 446] on div "**********" at bounding box center [692, 277] width 469 height 374
click at [885, 439] on span "OK" at bounding box center [882, 431] width 17 height 20
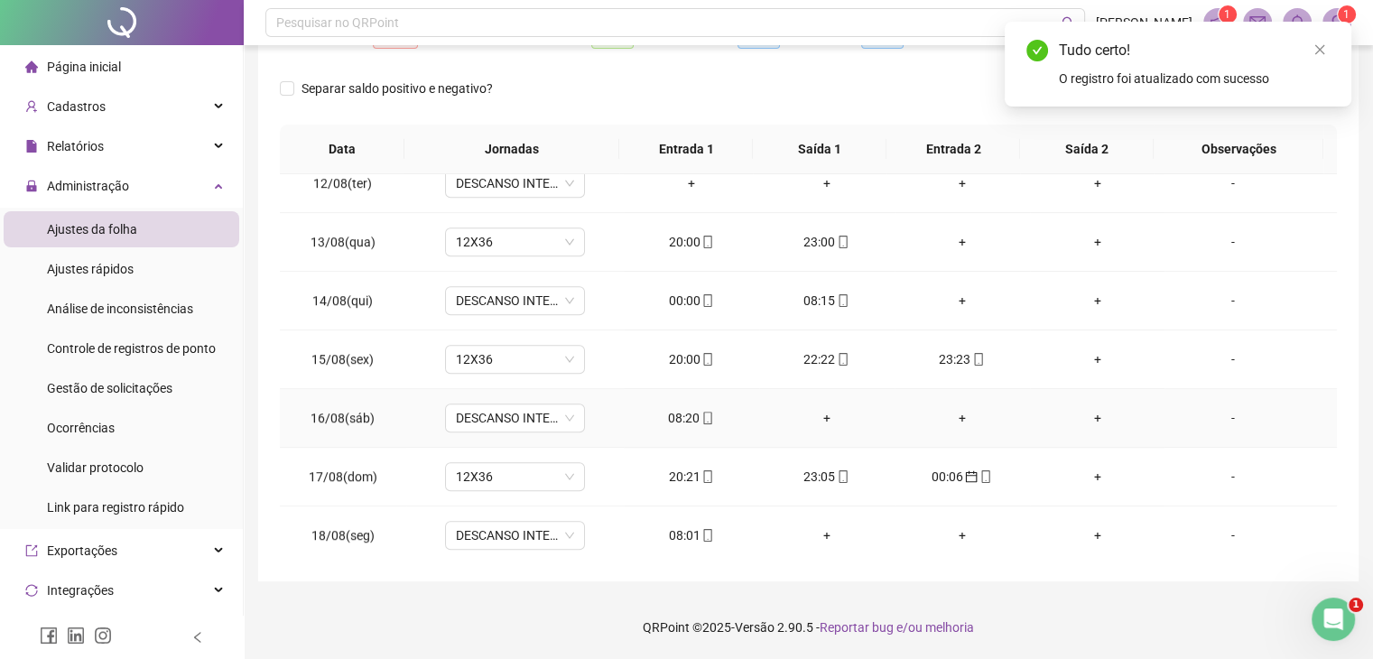
click at [679, 412] on div "08:20" at bounding box center [691, 418] width 106 height 20
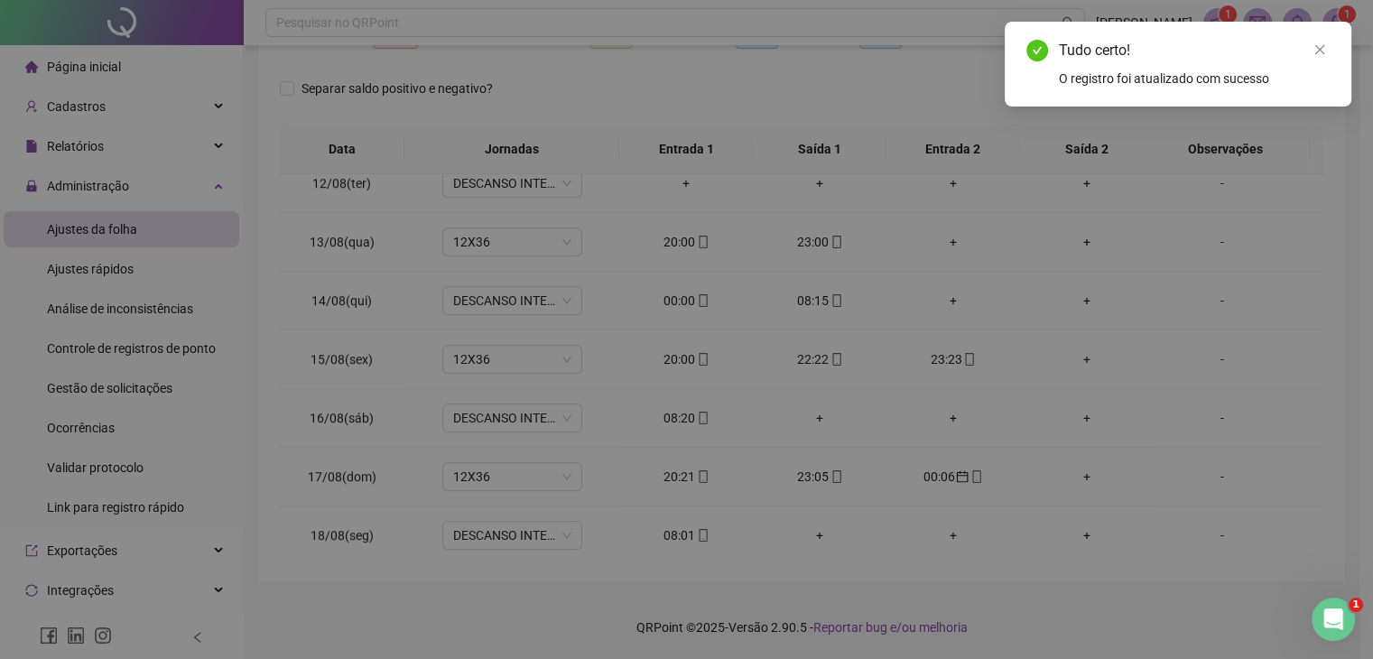
type input "**********"
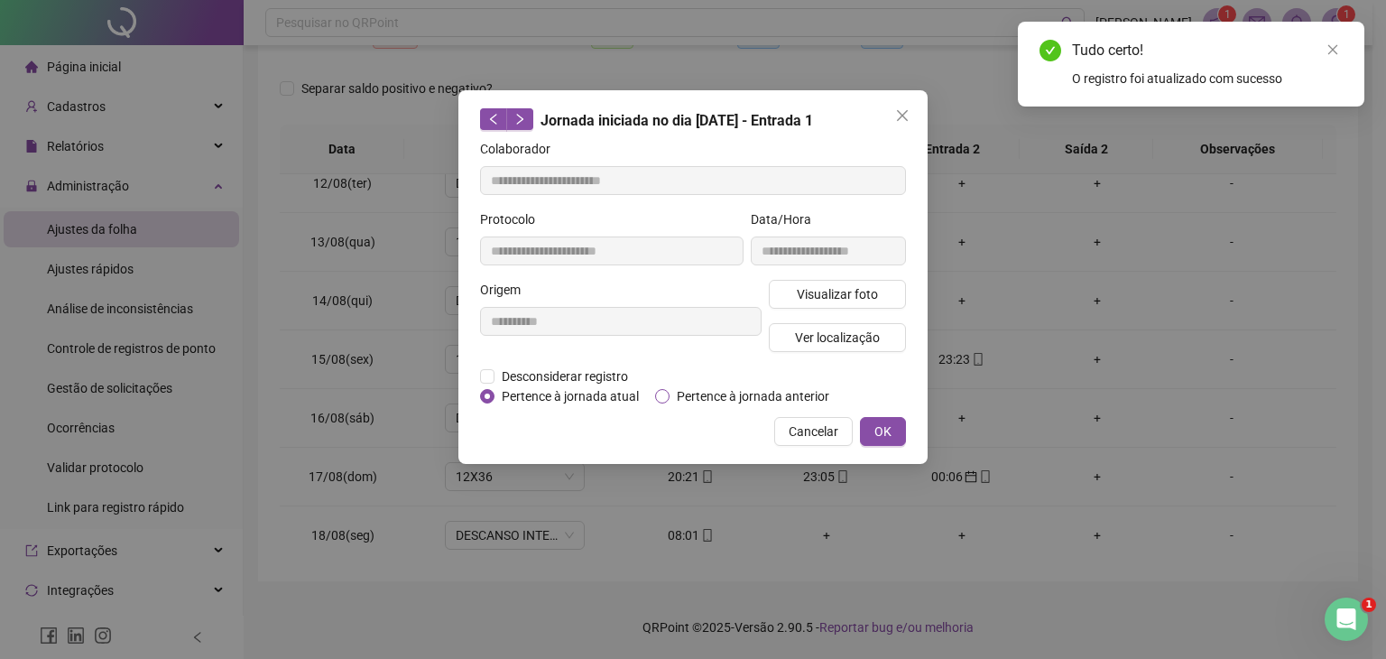
click at [737, 387] on span "Pertence à jornada anterior" at bounding box center [753, 396] width 167 height 20
click at [881, 433] on span "OK" at bounding box center [882, 431] width 17 height 20
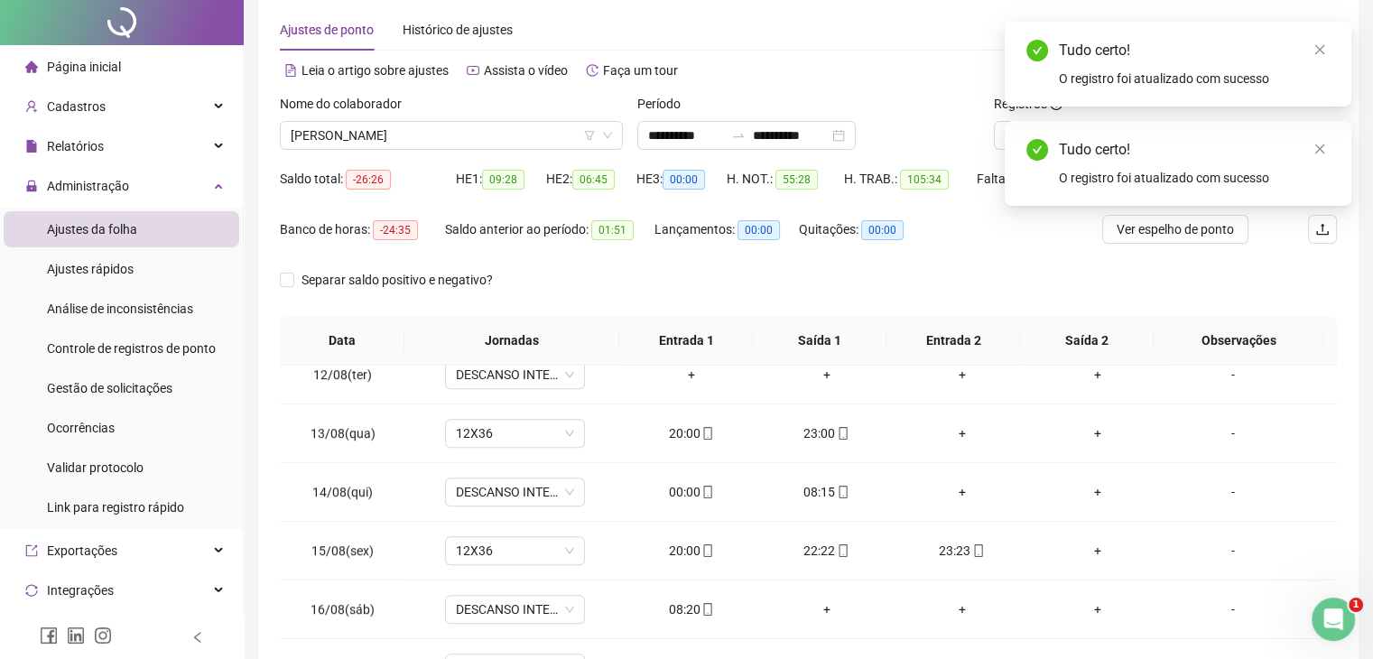
scroll to position [0, 0]
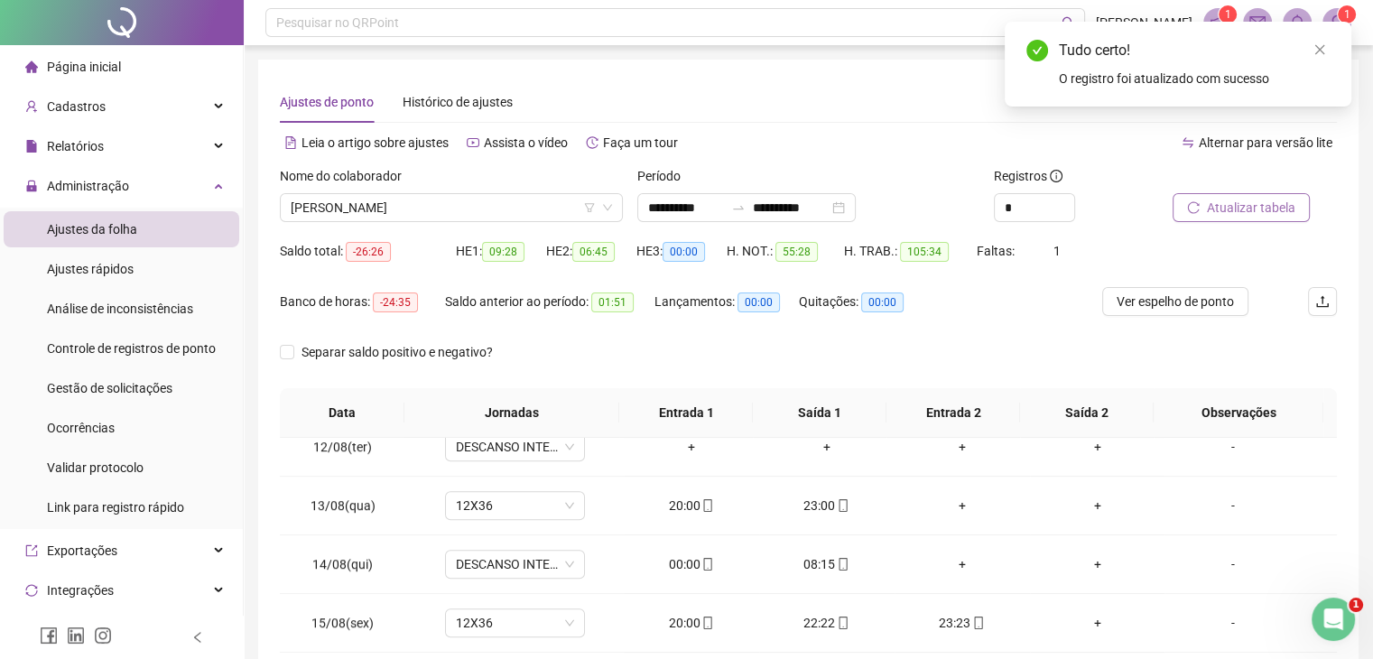
click at [1235, 206] on span "Atualizar tabela" at bounding box center [1251, 208] width 88 height 20
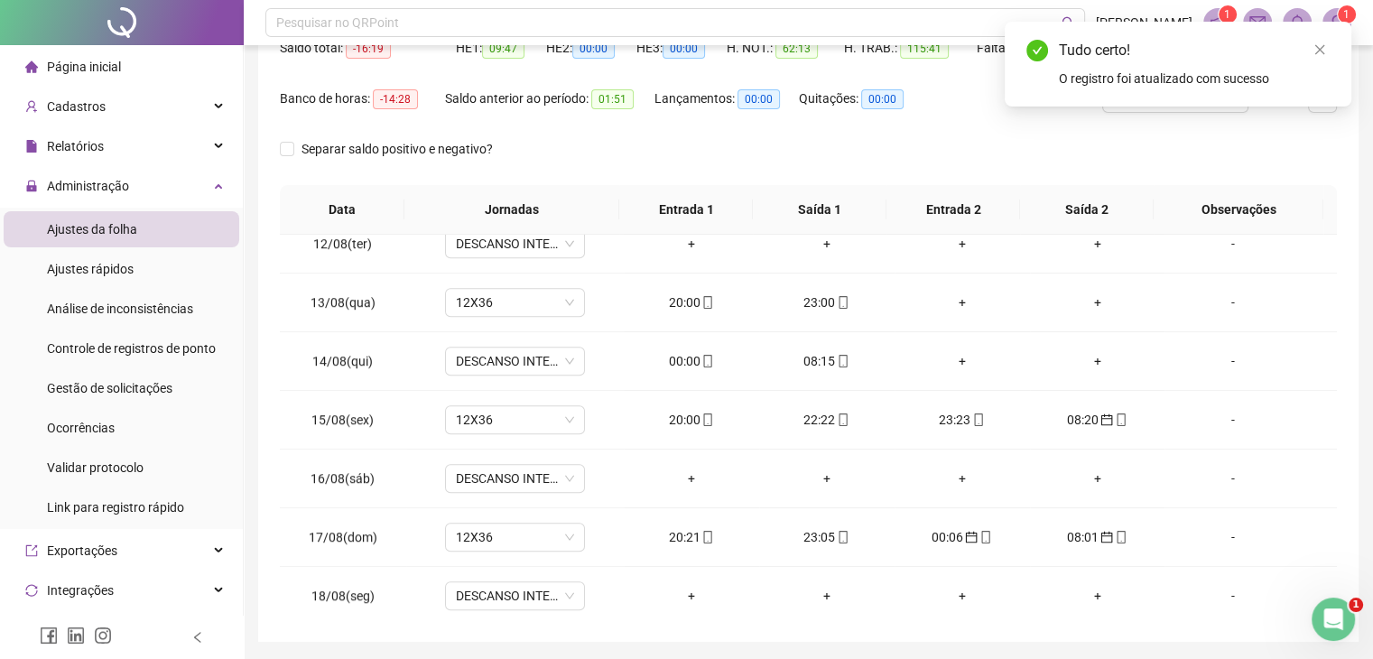
scroll to position [264, 0]
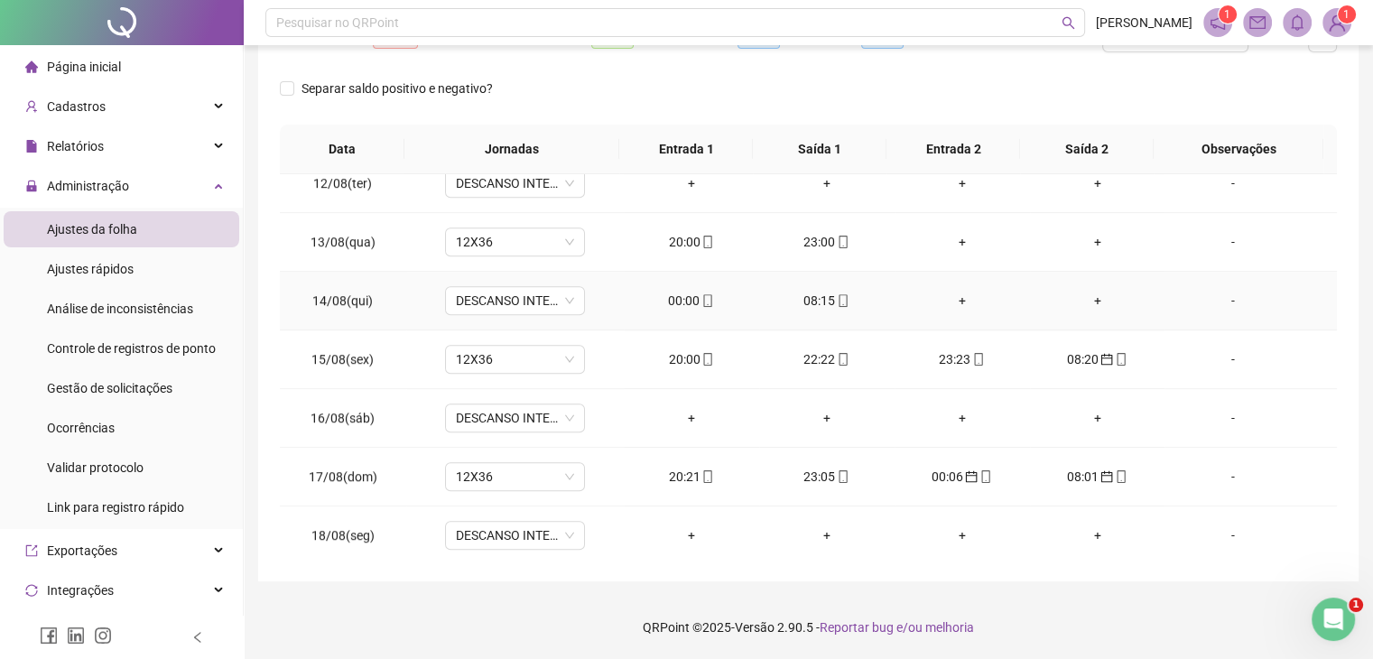
click at [677, 297] on div "00:00" at bounding box center [691, 301] width 106 height 20
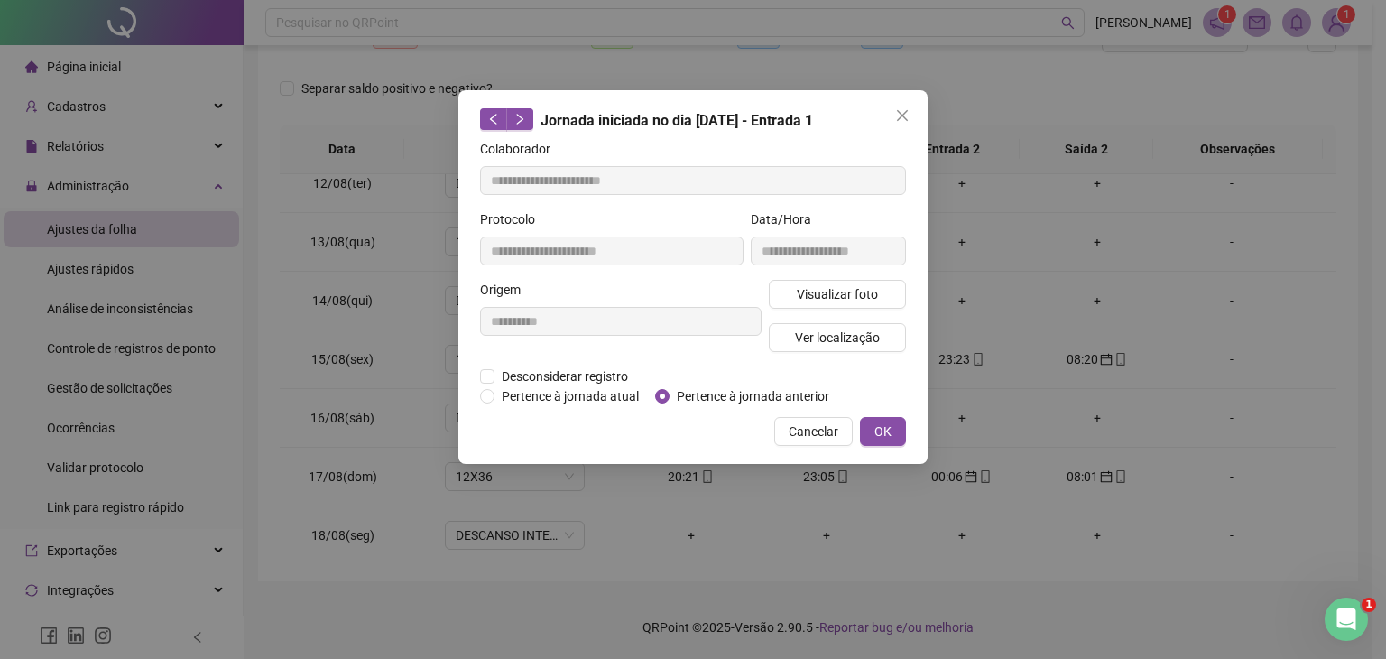
type input "**********"
click at [795, 391] on span "Pertence à jornada anterior" at bounding box center [753, 396] width 167 height 20
click at [874, 430] on span "OK" at bounding box center [882, 431] width 17 height 20
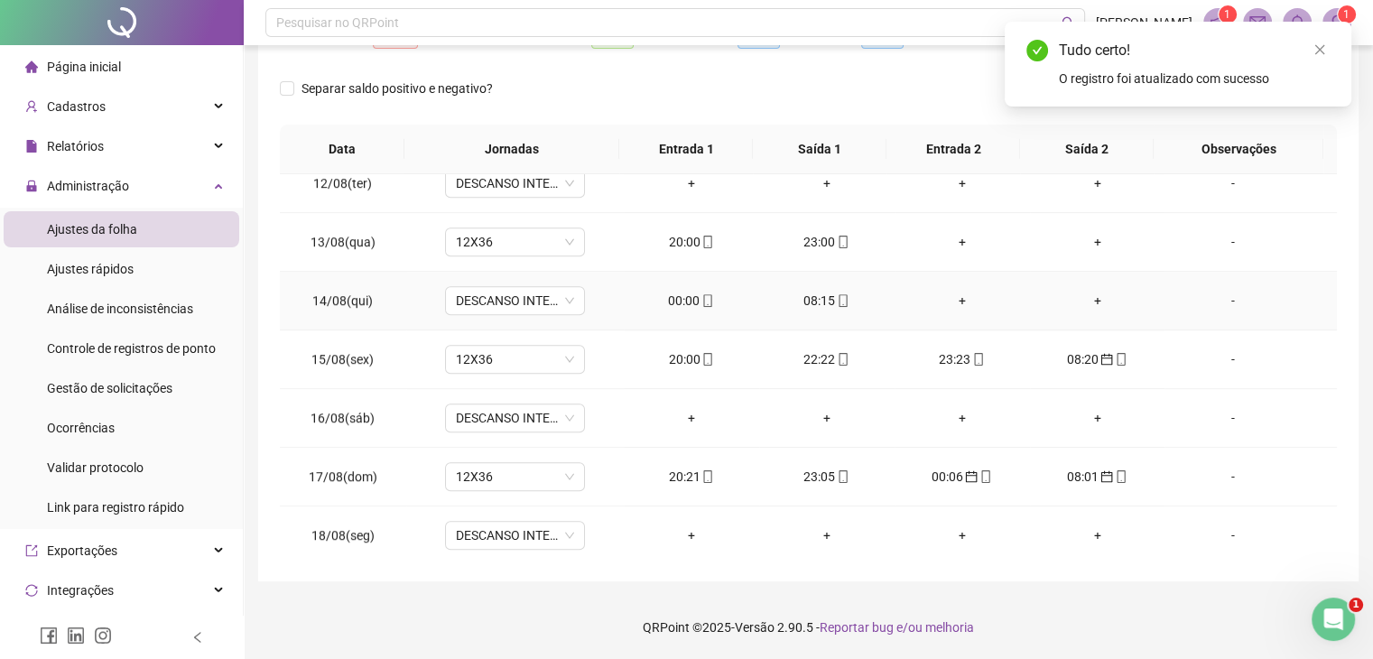
click at [808, 296] on div "08:15" at bounding box center [826, 301] width 106 height 20
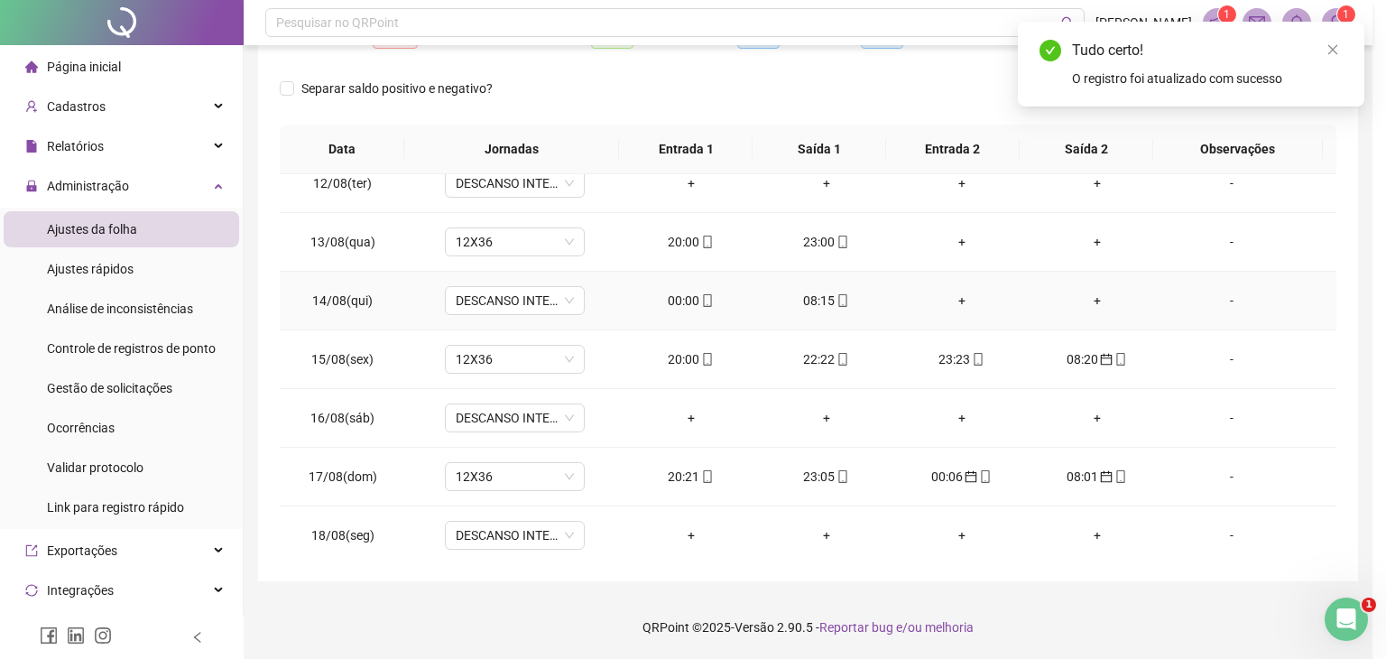
type input "**********"
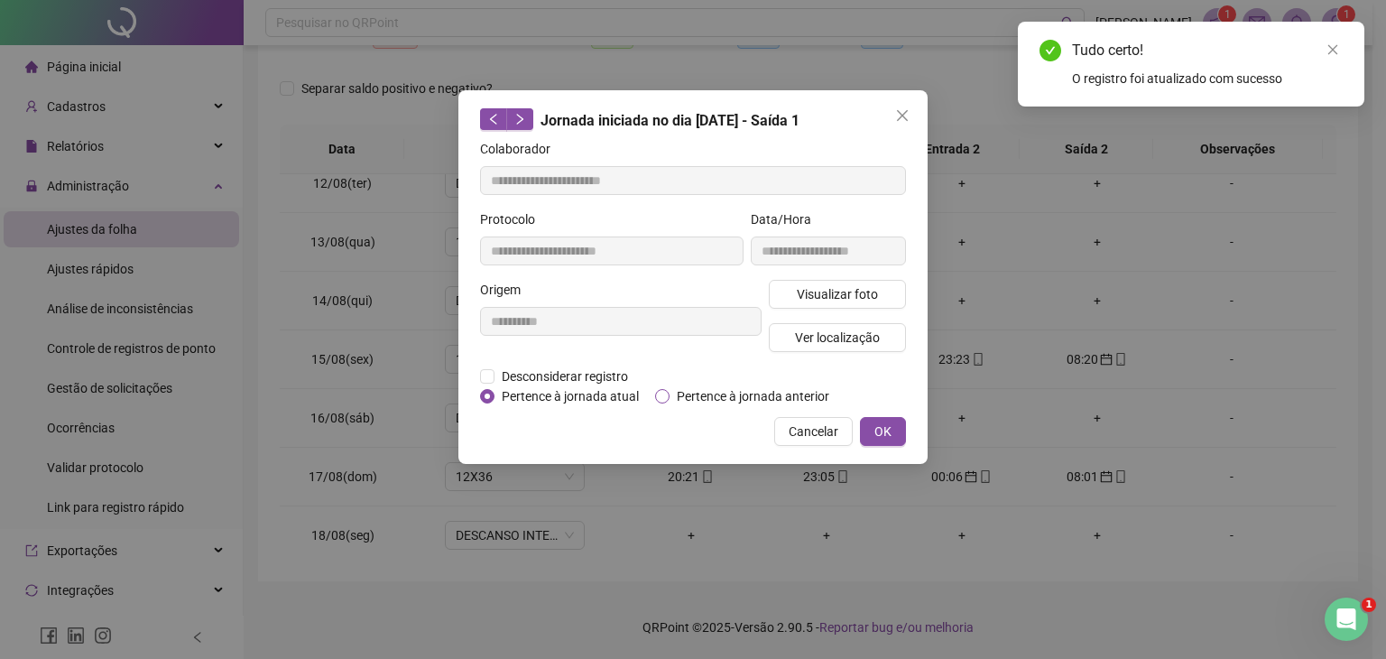
click at [805, 391] on span "Pertence à jornada anterior" at bounding box center [753, 396] width 167 height 20
click at [877, 435] on span "OK" at bounding box center [882, 431] width 17 height 20
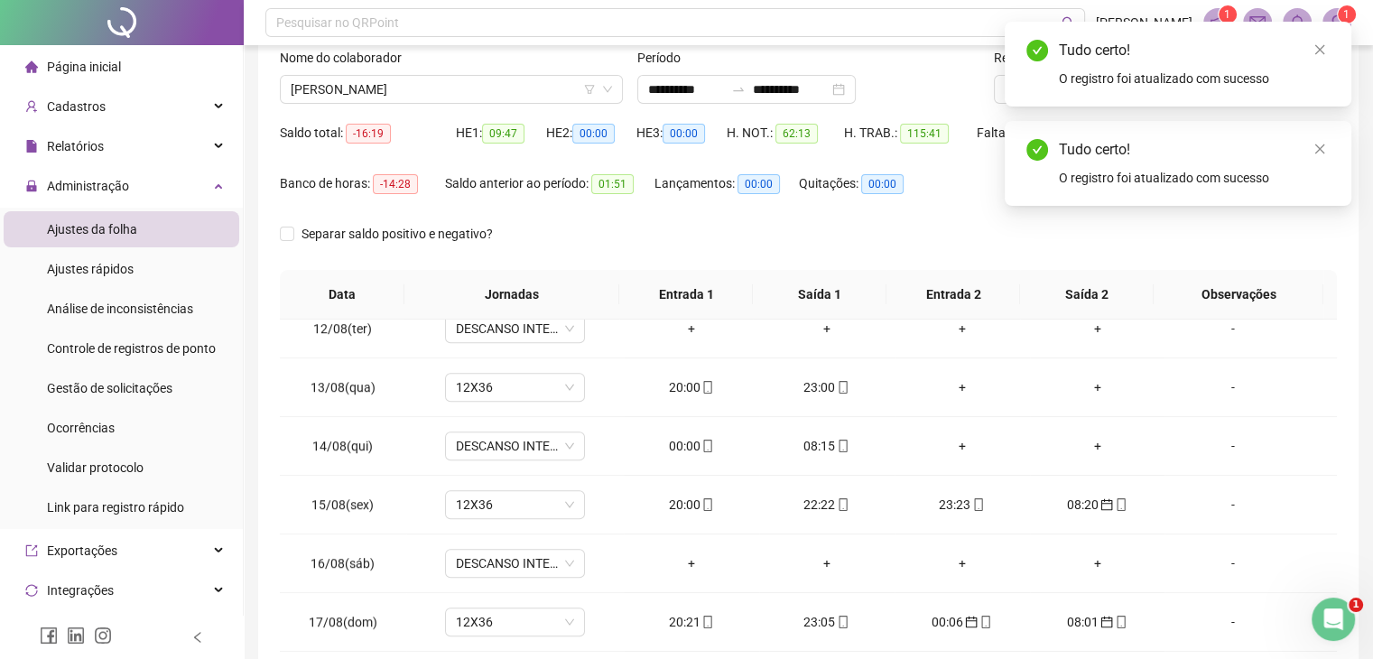
scroll to position [0, 0]
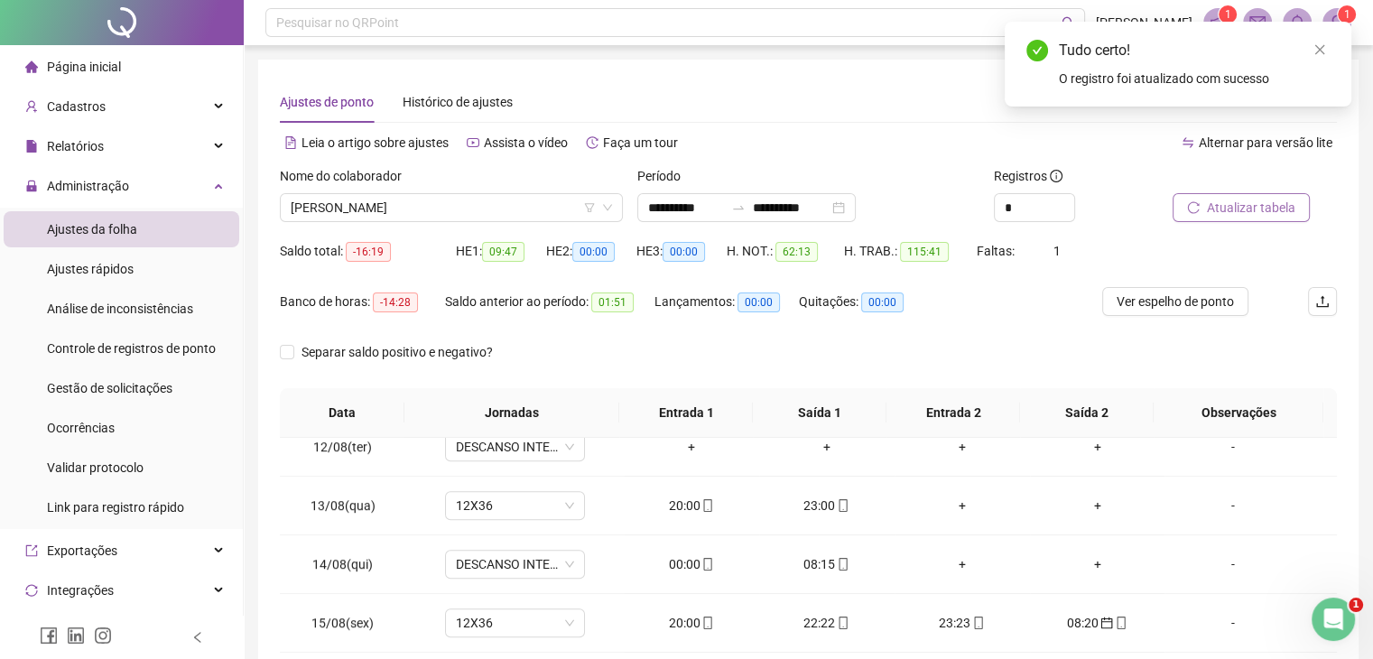
click at [1217, 202] on span "Atualizar tabela" at bounding box center [1251, 208] width 88 height 20
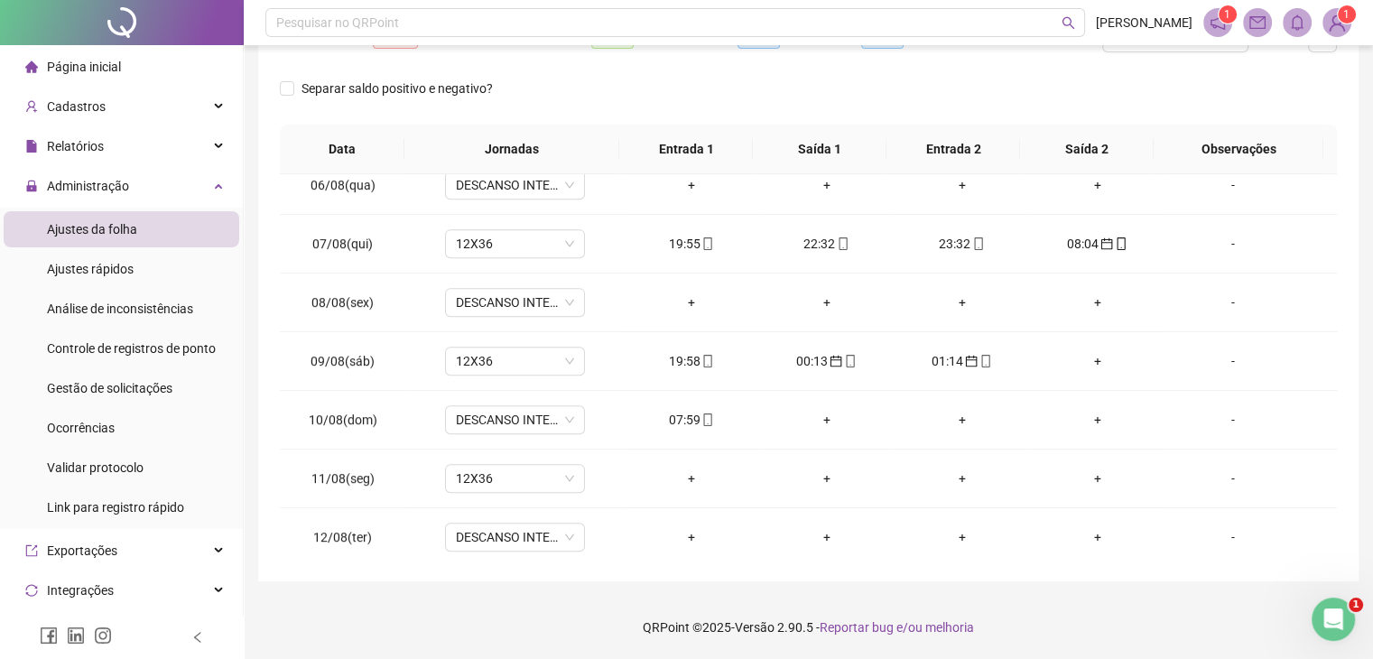
scroll to position [949, 0]
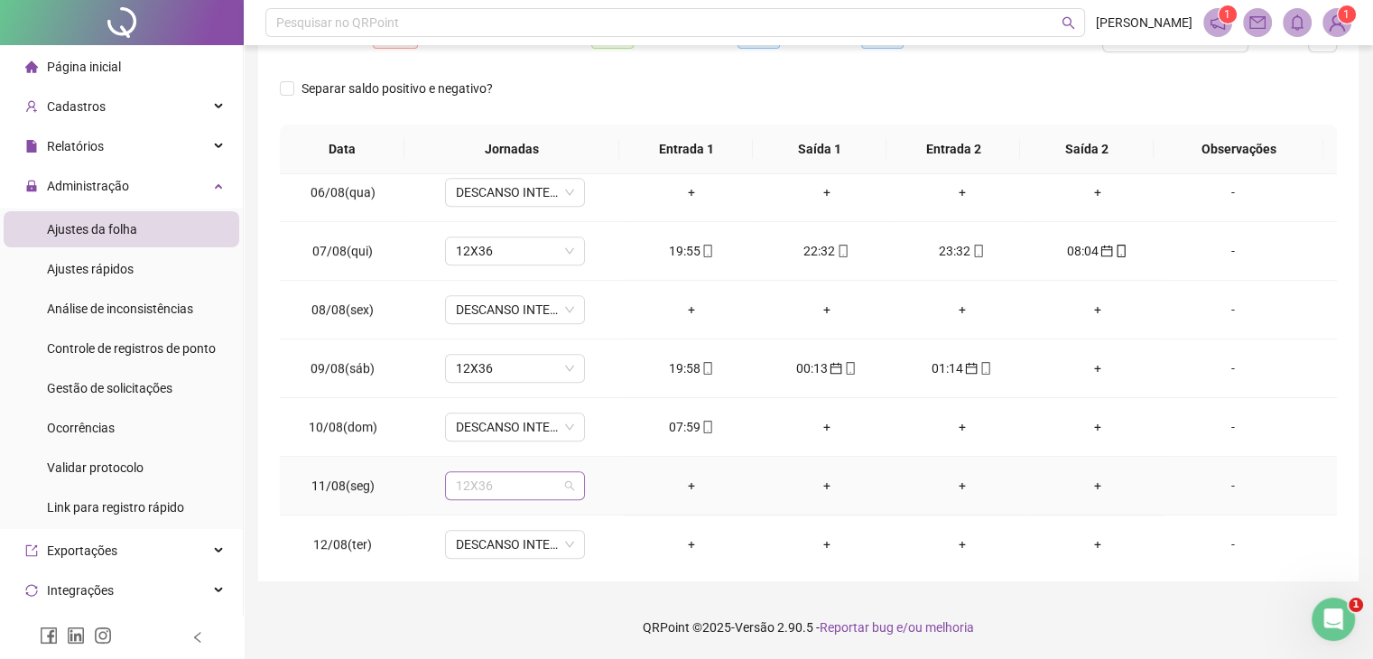
click at [517, 481] on span "12X36" at bounding box center [515, 485] width 118 height 27
type input "*****"
click at [587, 434] on span "Sim" at bounding box center [597, 435] width 21 height 20
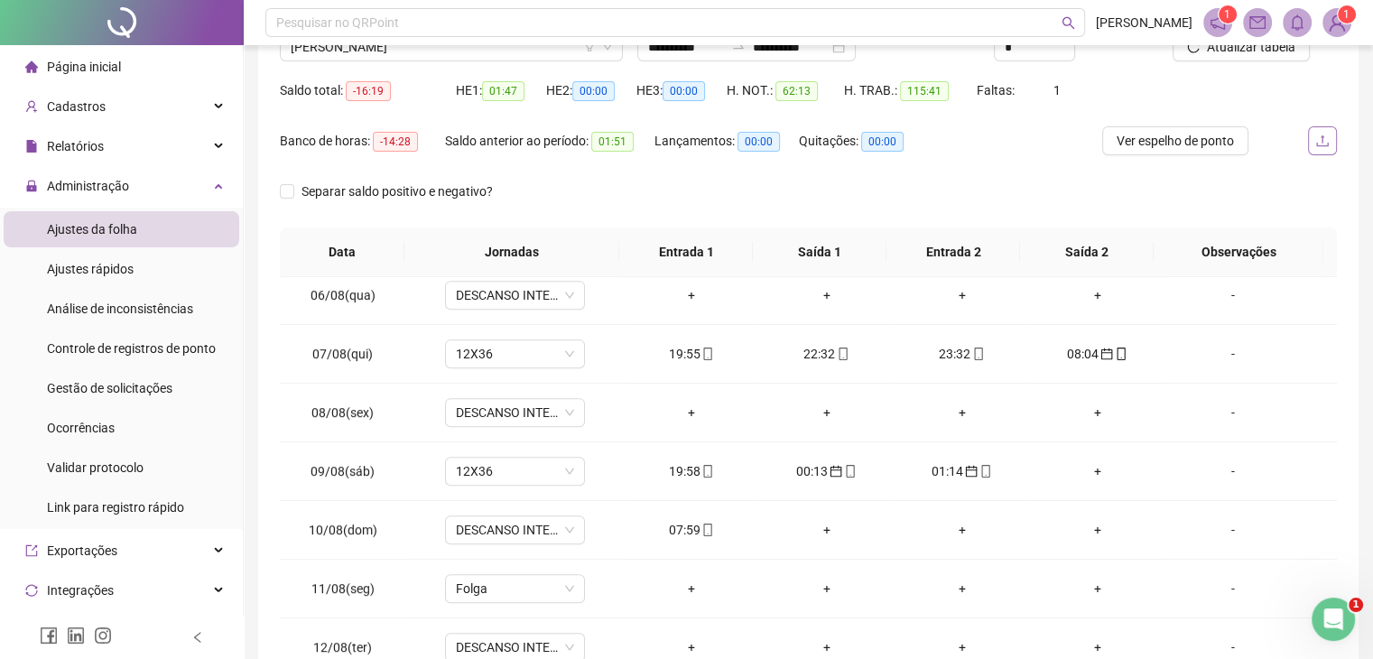
scroll to position [83, 0]
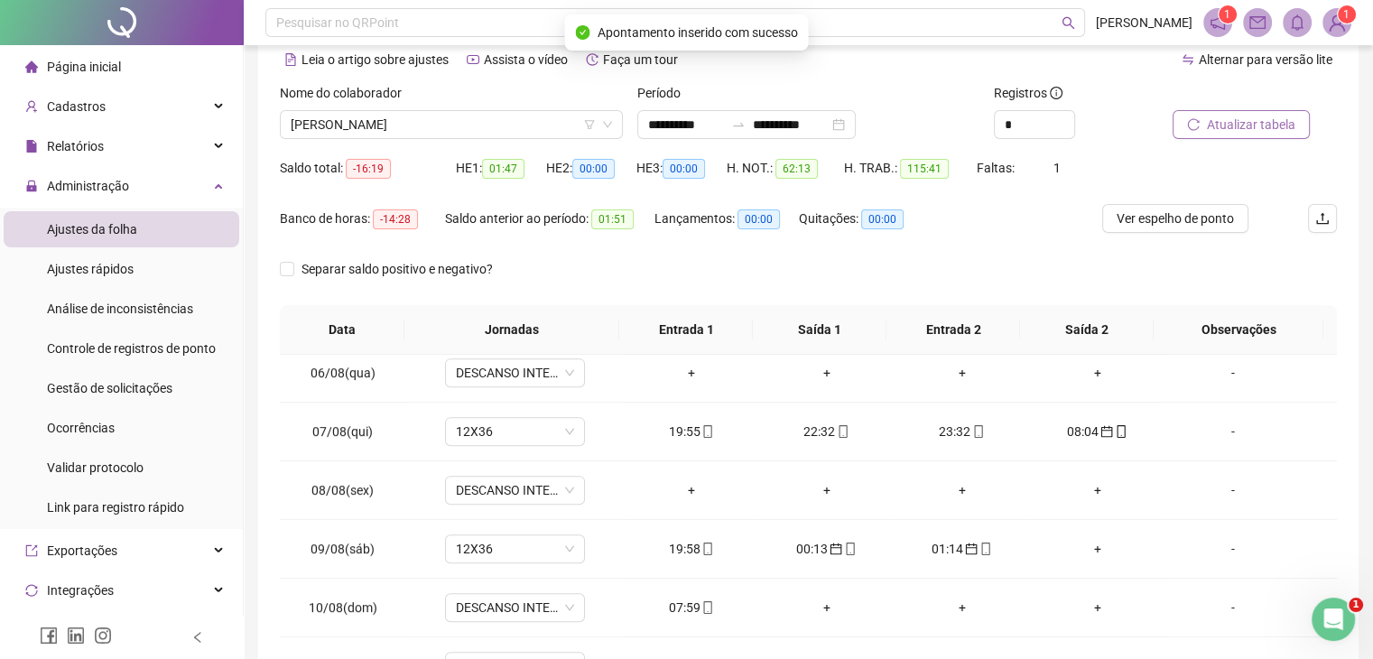
click at [1272, 122] on span "Atualizar tabela" at bounding box center [1251, 125] width 88 height 20
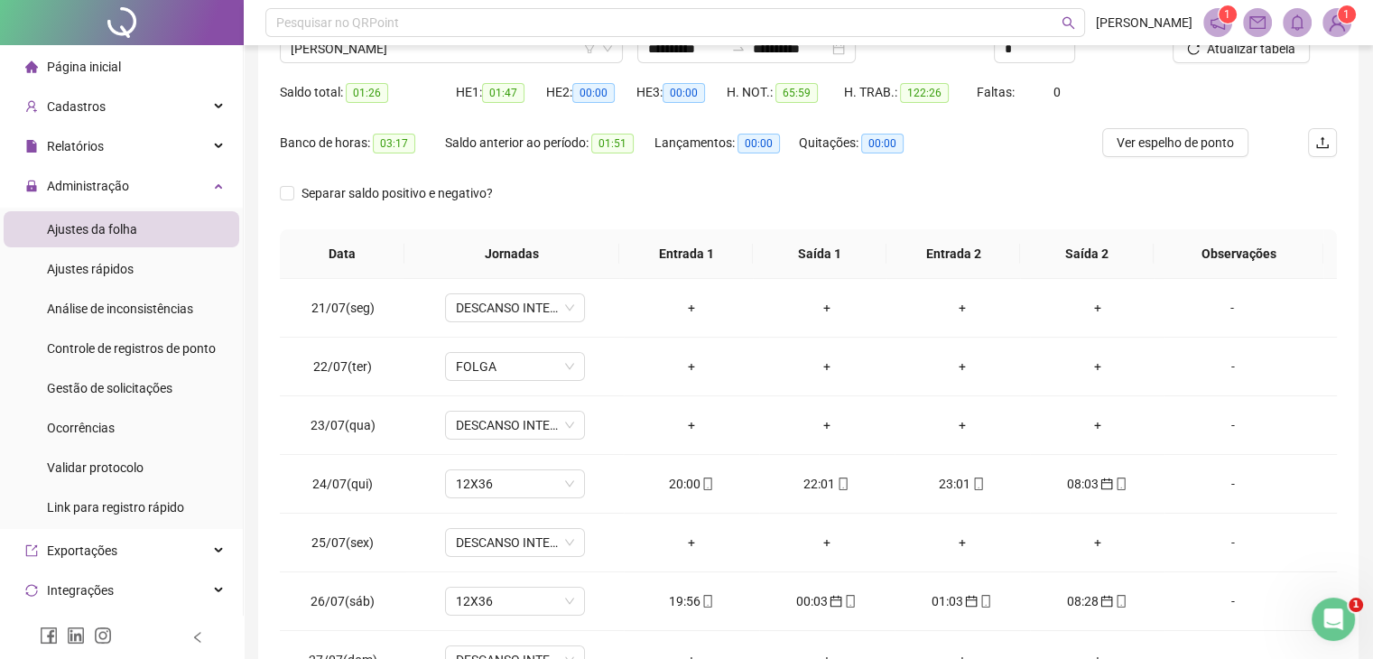
scroll to position [0, 0]
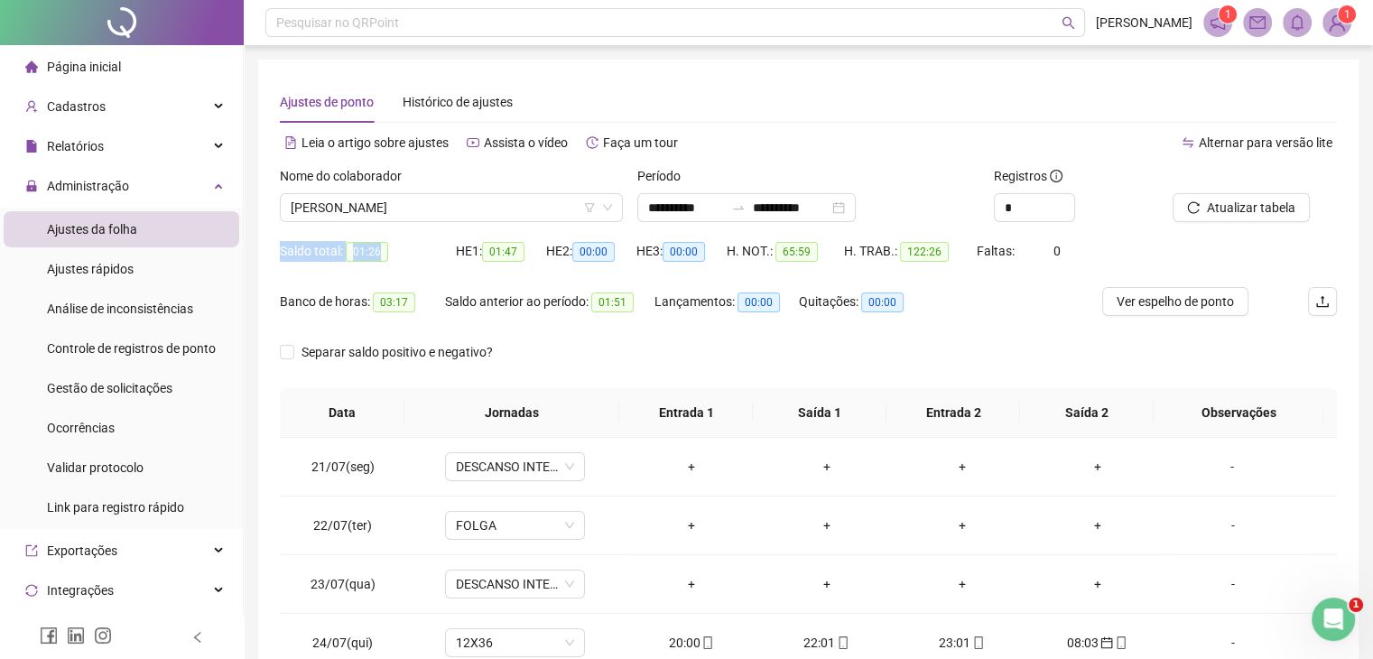
drag, startPoint x: 280, startPoint y: 250, endPoint x: 394, endPoint y: 255, distance: 114.7
click at [394, 255] on div "Saldo total: 01:26" at bounding box center [368, 251] width 176 height 21
click at [351, 250] on span "01:26" at bounding box center [367, 252] width 42 height 20
click at [380, 277] on div "Saldo total: 01:26" at bounding box center [368, 261] width 176 height 51
drag, startPoint x: 274, startPoint y: 301, endPoint x: 372, endPoint y: 309, distance: 97.7
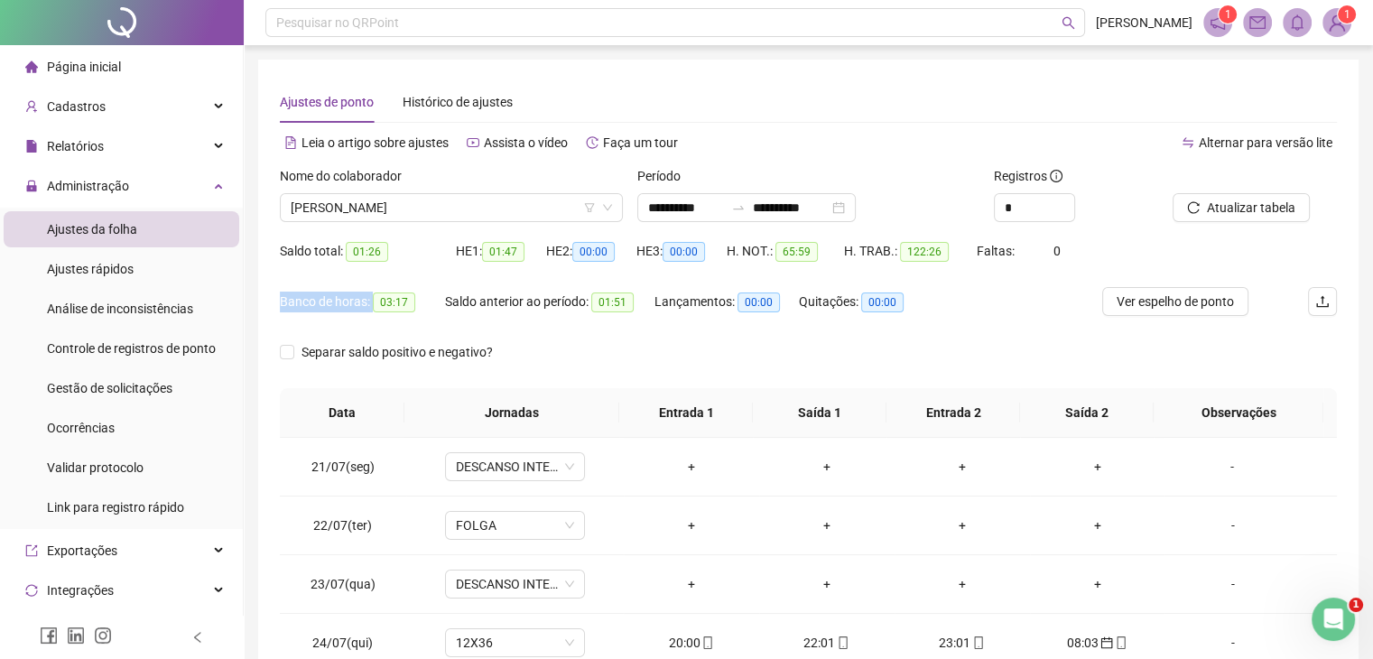
click at [372, 309] on div "**********" at bounding box center [808, 452] width 1100 height 785
click at [397, 319] on div "Banco de horas: 03:17" at bounding box center [362, 312] width 165 height 51
click at [362, 255] on span "01:26" at bounding box center [367, 252] width 42 height 20
drag, startPoint x: 596, startPoint y: 301, endPoint x: 640, endPoint y: 306, distance: 44.6
click at [640, 306] on div "Saldo anterior ao período: 01:51" at bounding box center [549, 301] width 209 height 21
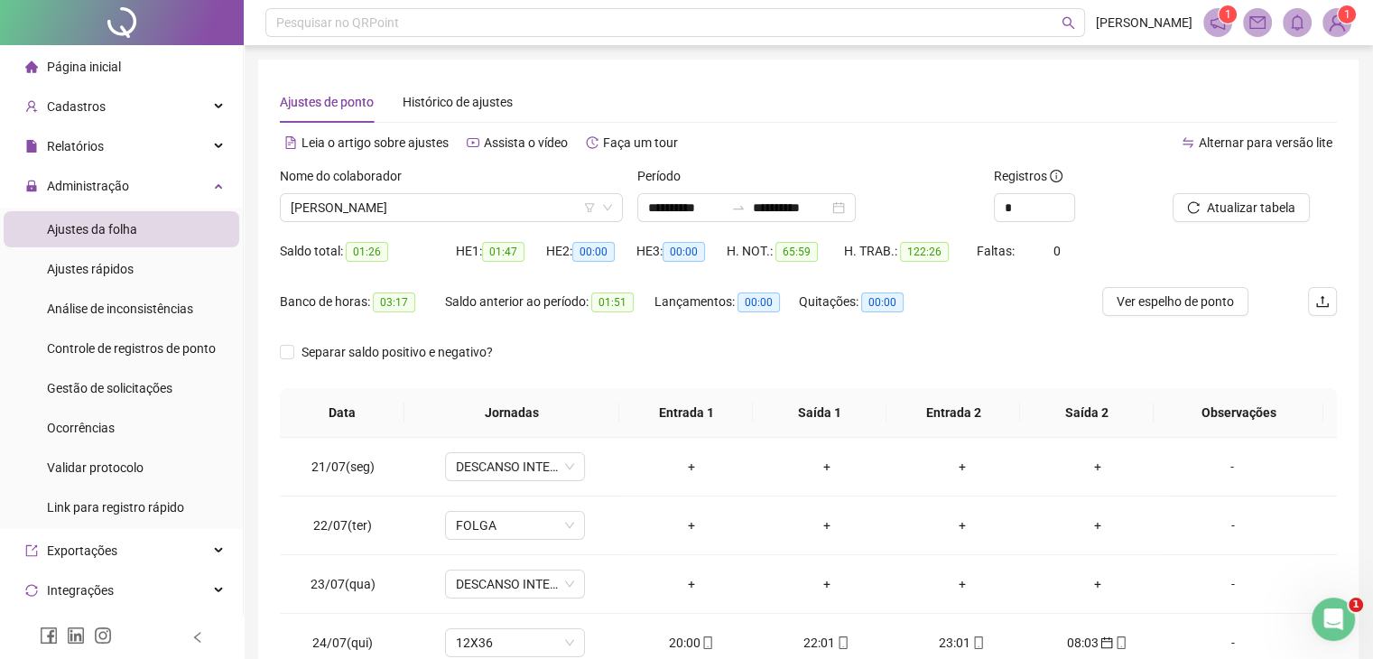
click at [628, 340] on div "Separar saldo positivo e negativo?" at bounding box center [808, 363] width 1057 height 51
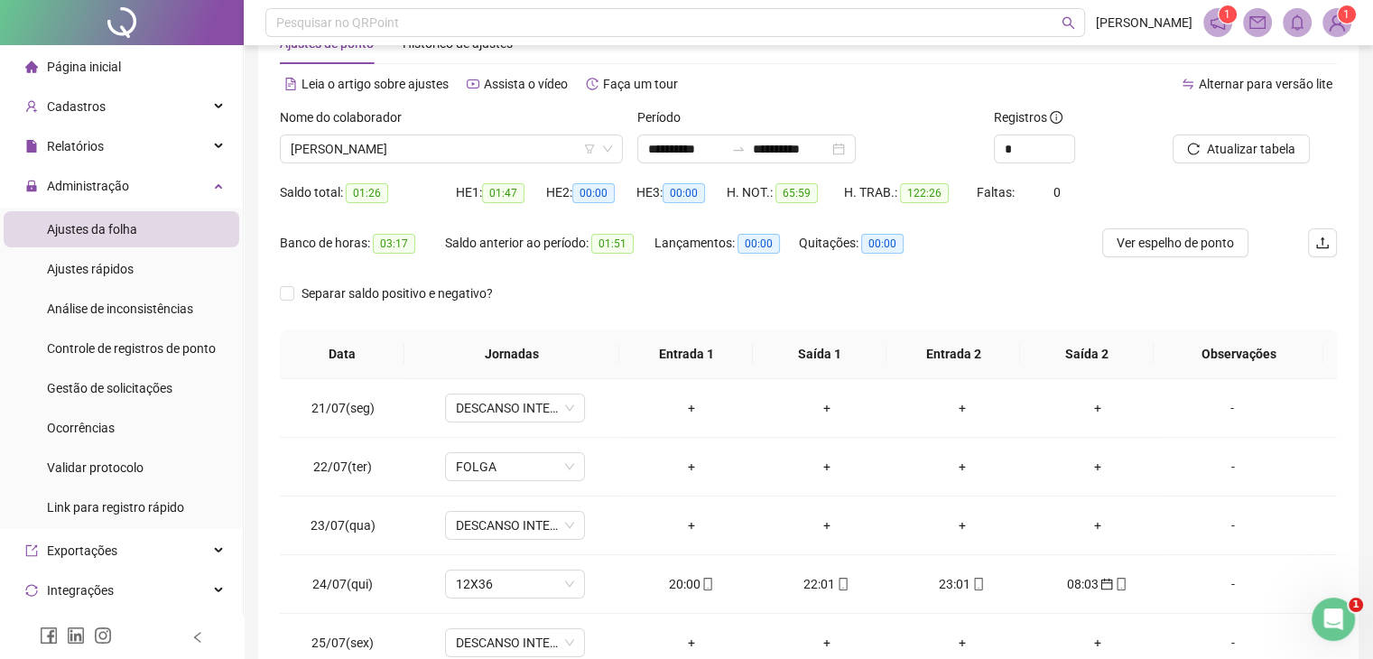
scroll to position [90, 0]
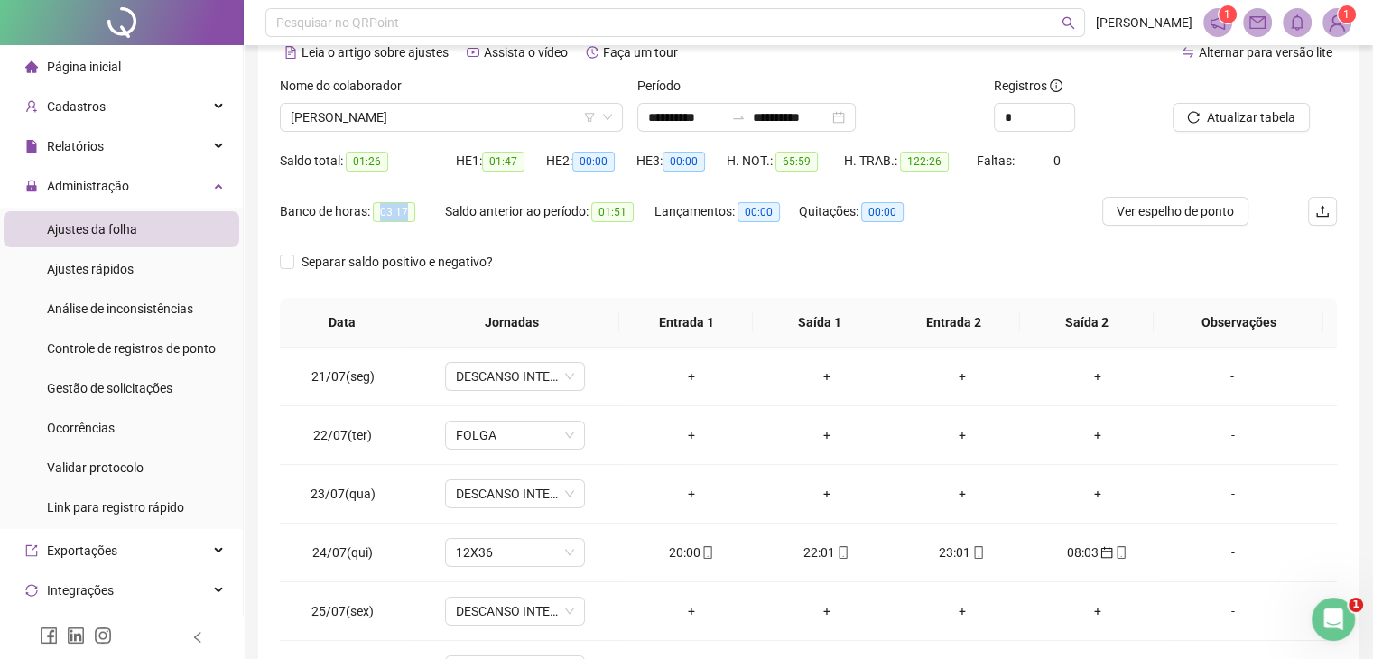
drag, startPoint x: 376, startPoint y: 207, endPoint x: 418, endPoint y: 212, distance: 41.9
click at [418, 212] on div "Banco de horas: 03:17" at bounding box center [362, 211] width 165 height 21
click at [840, 268] on div "Separar saldo positivo e negativo?" at bounding box center [808, 272] width 1057 height 51
drag, startPoint x: 352, startPoint y: 163, endPoint x: 421, endPoint y: 174, distance: 69.4
click at [392, 168] on div "Saldo total: 01:26" at bounding box center [368, 161] width 176 height 21
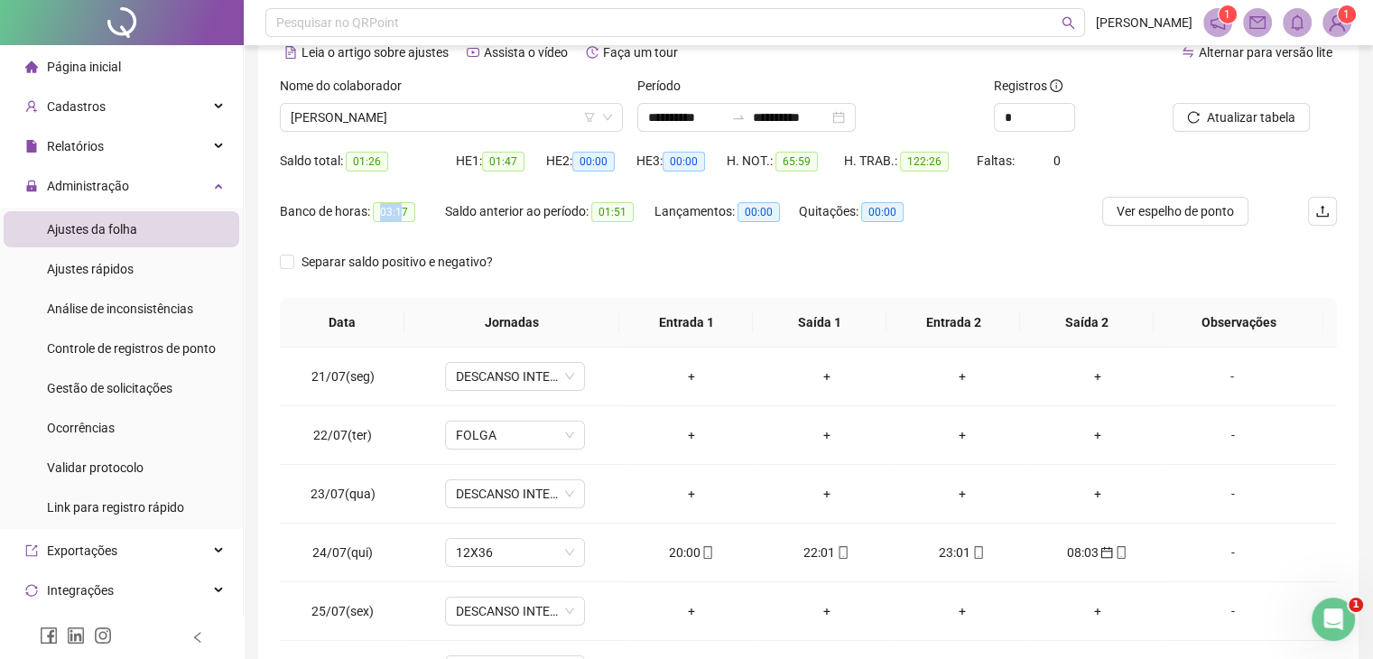
drag, startPoint x: 374, startPoint y: 217, endPoint x: 399, endPoint y: 217, distance: 25.3
click at [399, 217] on span "03:17" at bounding box center [394, 212] width 42 height 20
click at [582, 250] on div "Separar saldo positivo e negativo?" at bounding box center [808, 272] width 1057 height 51
drag, startPoint x: 374, startPoint y: 213, endPoint x: 412, endPoint y: 218, distance: 39.2
click at [412, 218] on div "Banco de horas: 03:17" at bounding box center [362, 211] width 165 height 21
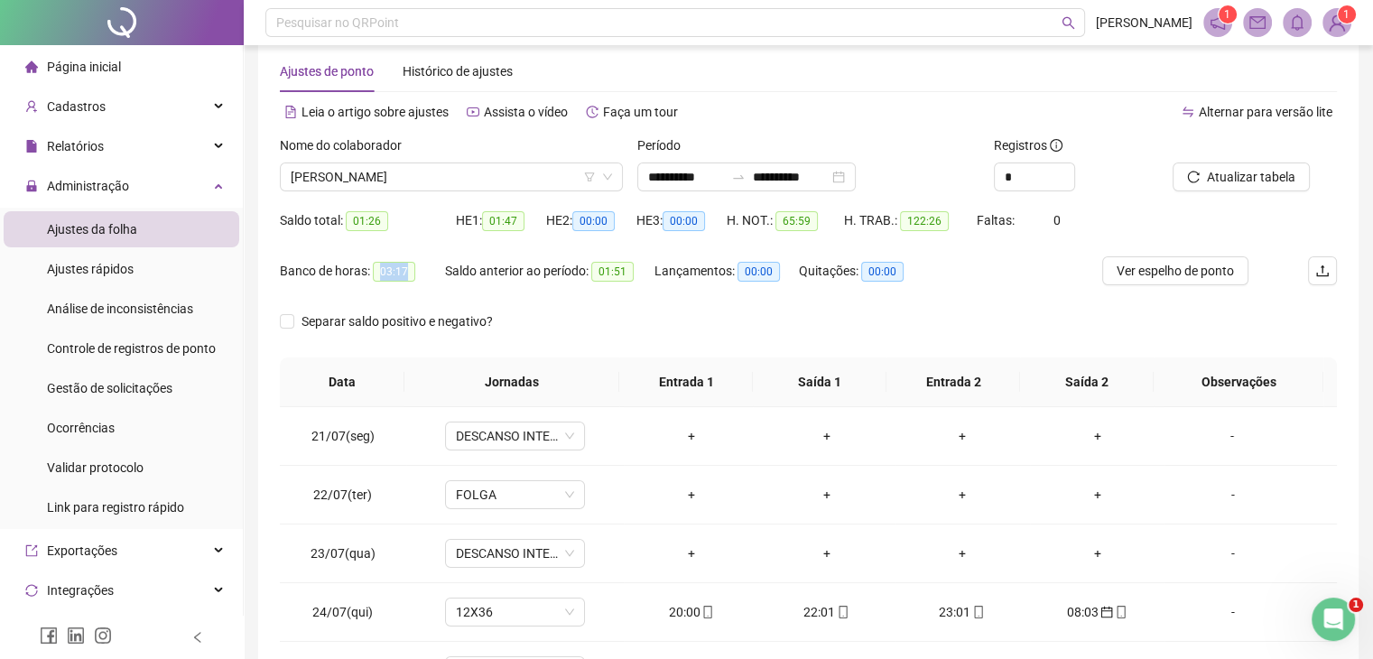
scroll to position [0, 0]
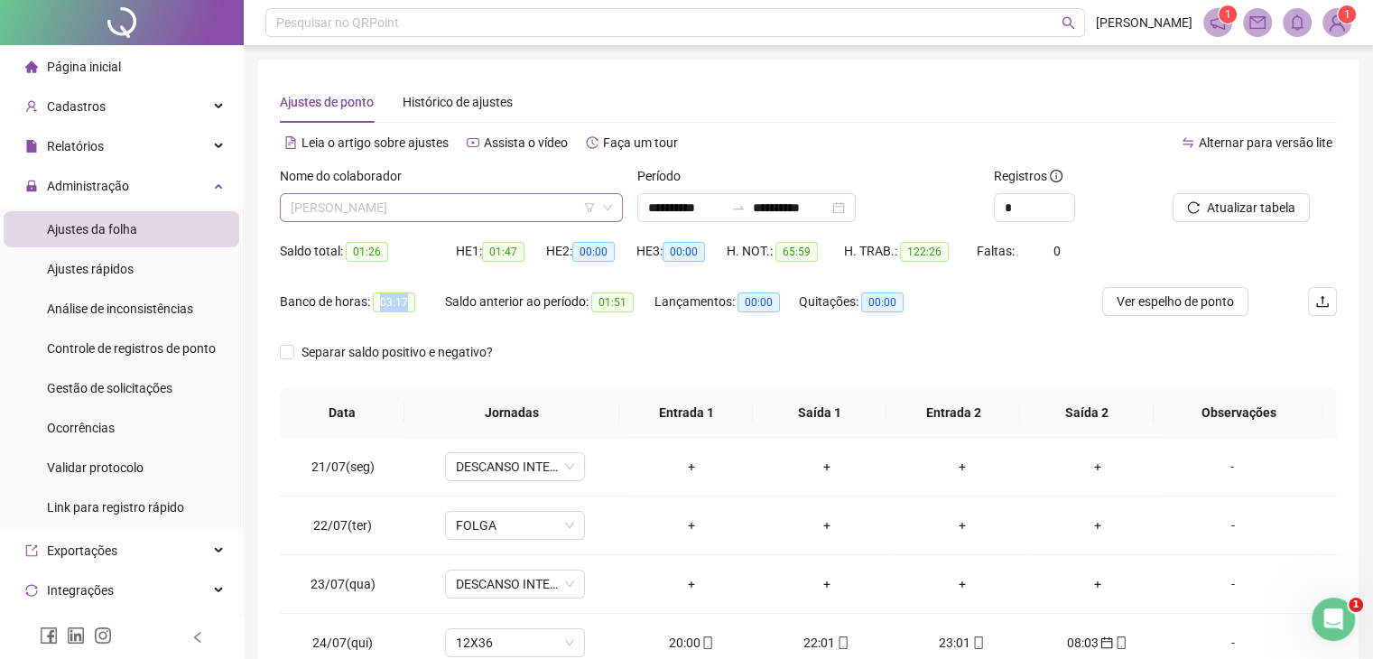
click at [474, 214] on span "[PERSON_NAME]" at bounding box center [451, 207] width 321 height 27
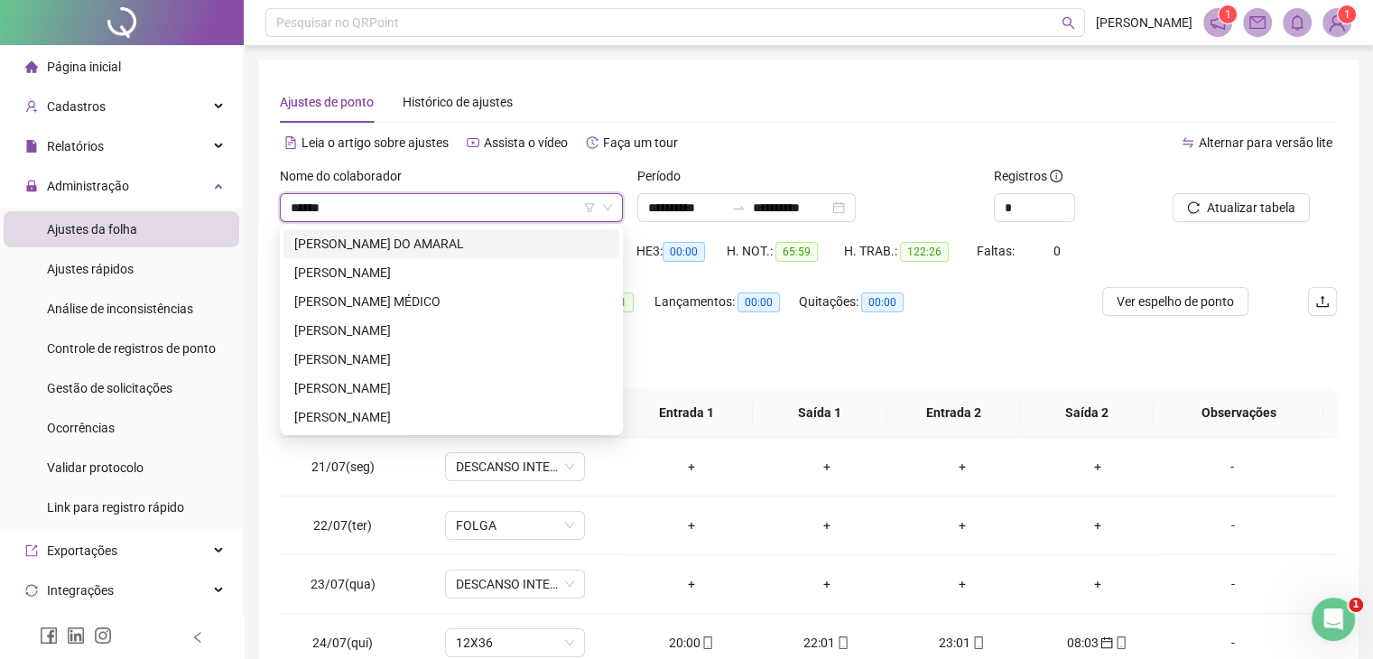
type input "*******"
click at [523, 243] on div "[PERSON_NAME] DO AMARAL" at bounding box center [451, 244] width 314 height 20
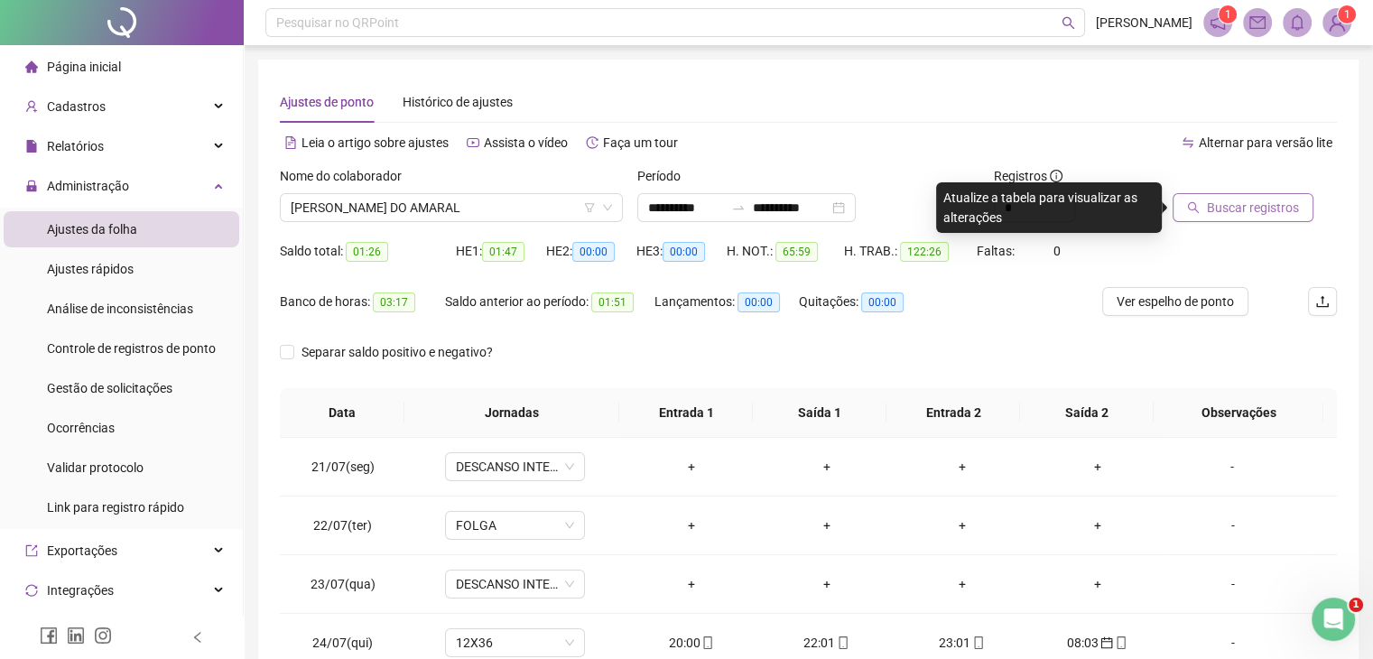
click at [1245, 205] on span "Buscar registros" at bounding box center [1253, 208] width 92 height 20
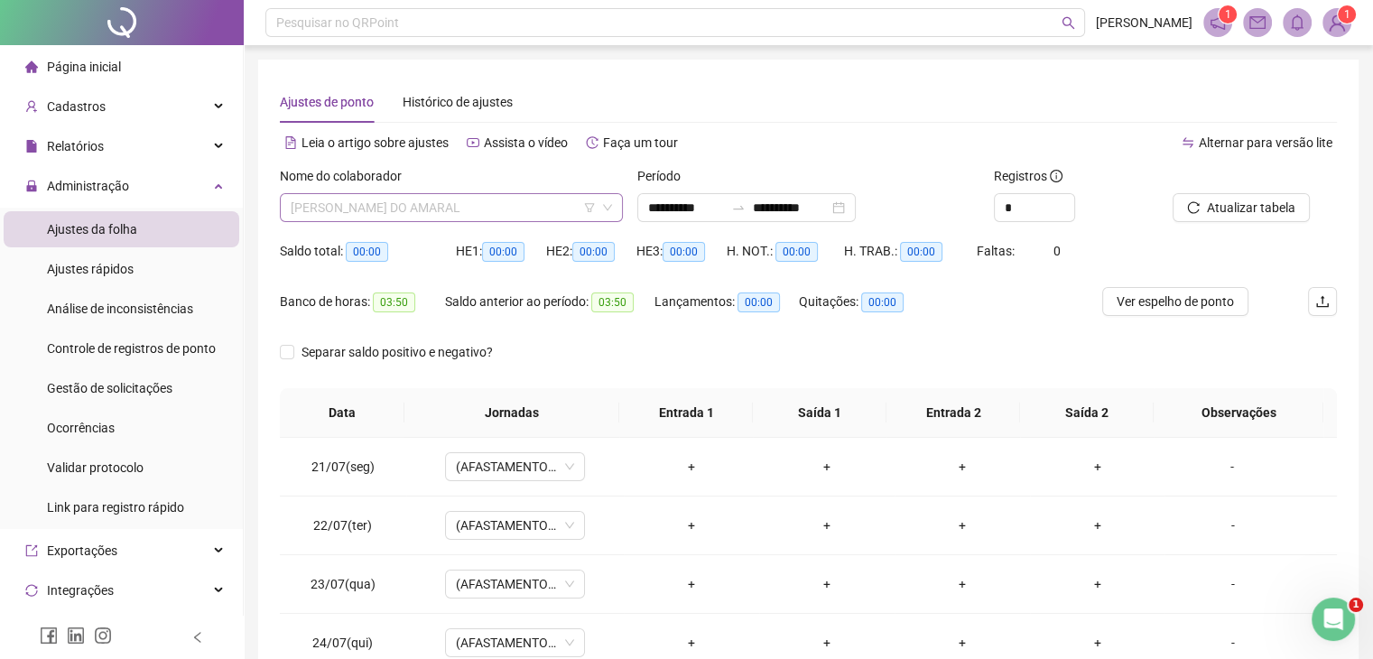
drag, startPoint x: 498, startPoint y: 208, endPoint x: 671, endPoint y: 163, distance: 178.2
click at [498, 208] on span "[PERSON_NAME] DO AMARAL" at bounding box center [451, 207] width 321 height 27
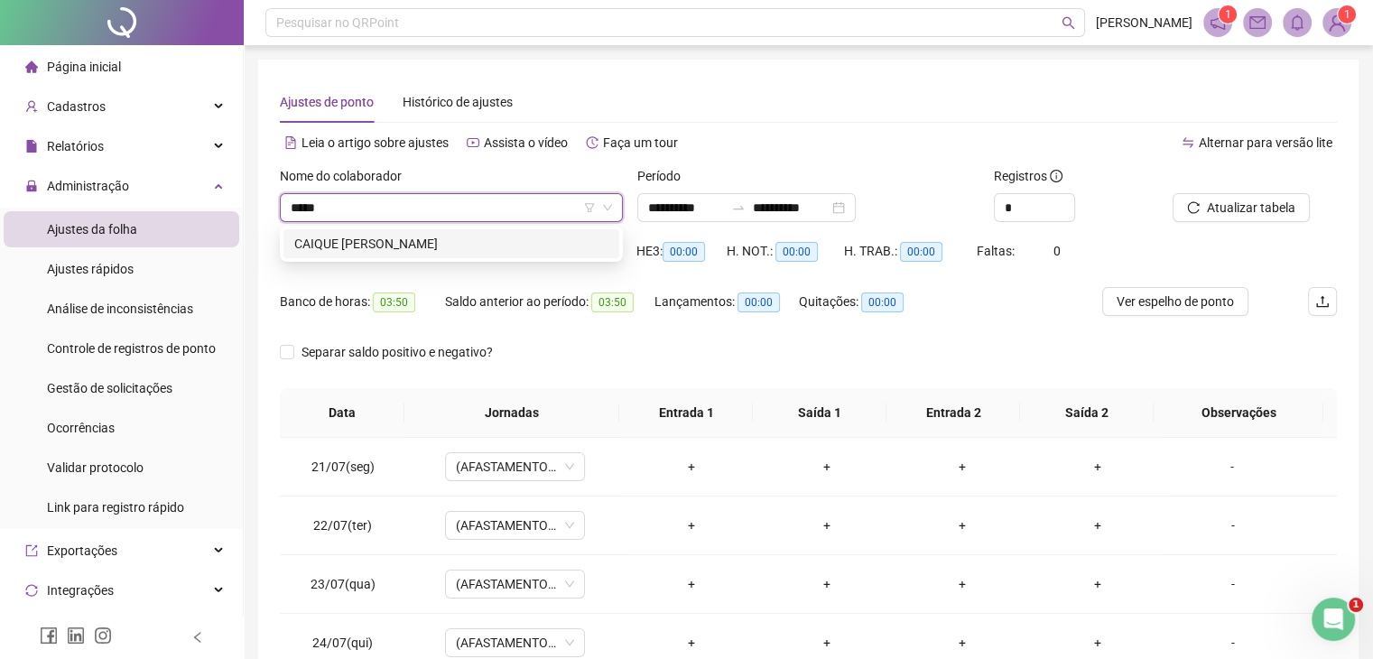
type input "******"
click at [442, 243] on div "CAIQUE [PERSON_NAME]" at bounding box center [451, 244] width 314 height 20
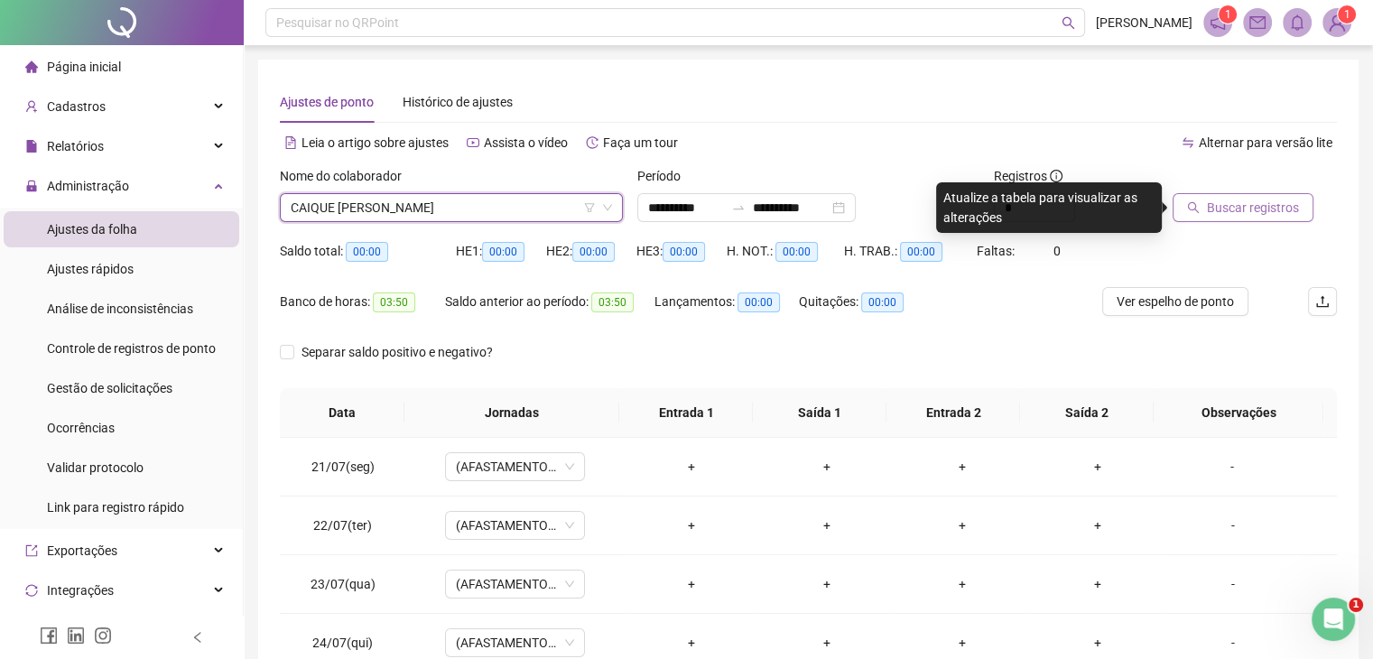
click at [1228, 196] on button "Buscar registros" at bounding box center [1242, 207] width 141 height 29
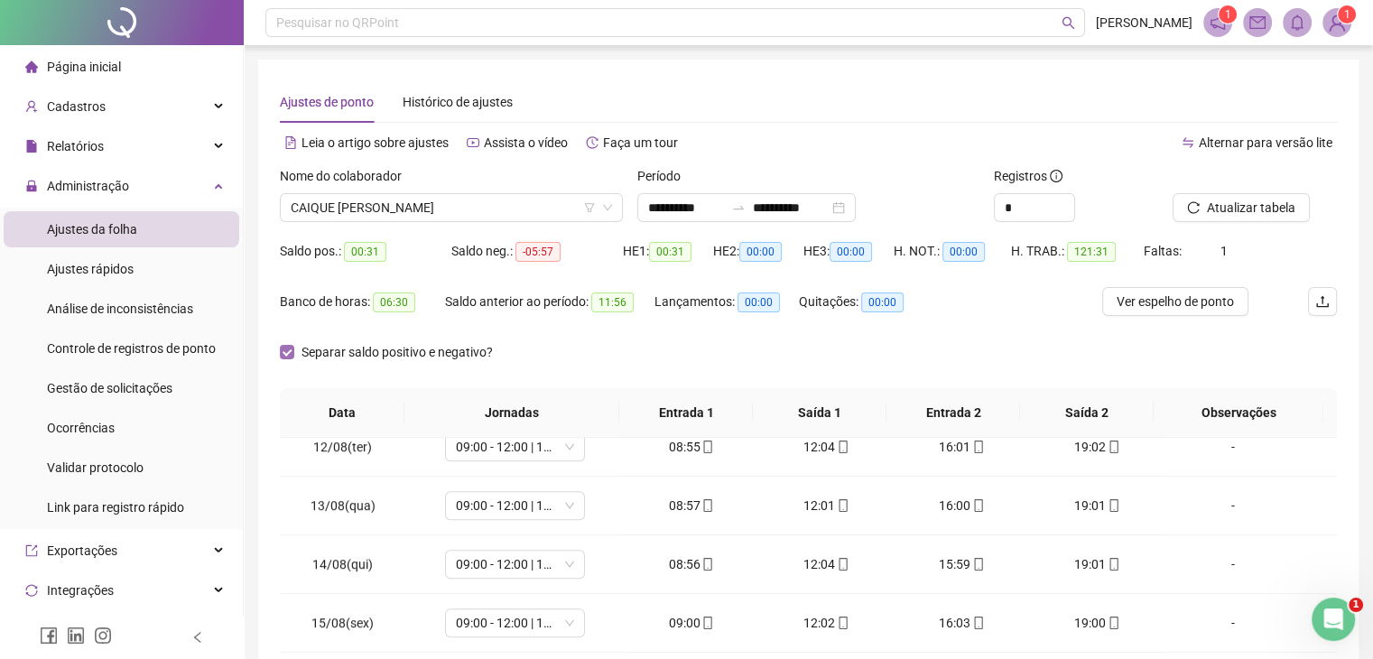
click at [361, 355] on span "Separar saldo positivo e negativo?" at bounding box center [397, 352] width 206 height 20
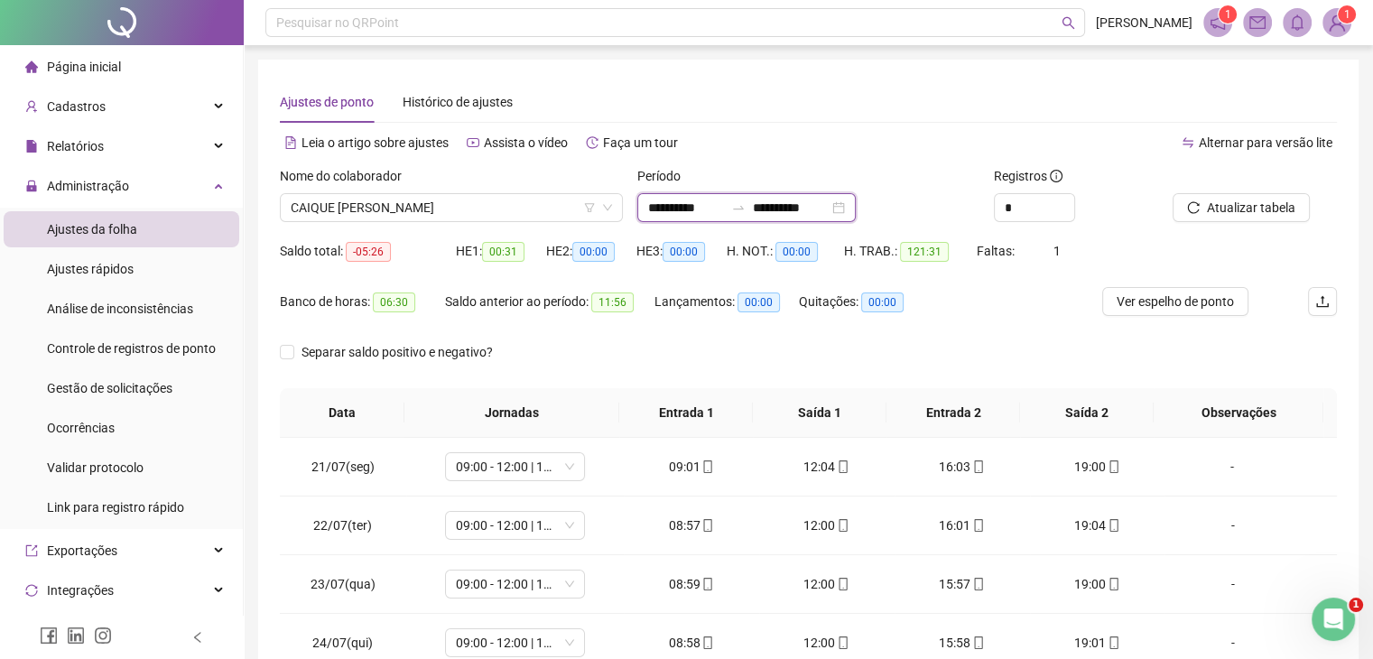
click at [689, 213] on input "**********" at bounding box center [686, 208] width 76 height 20
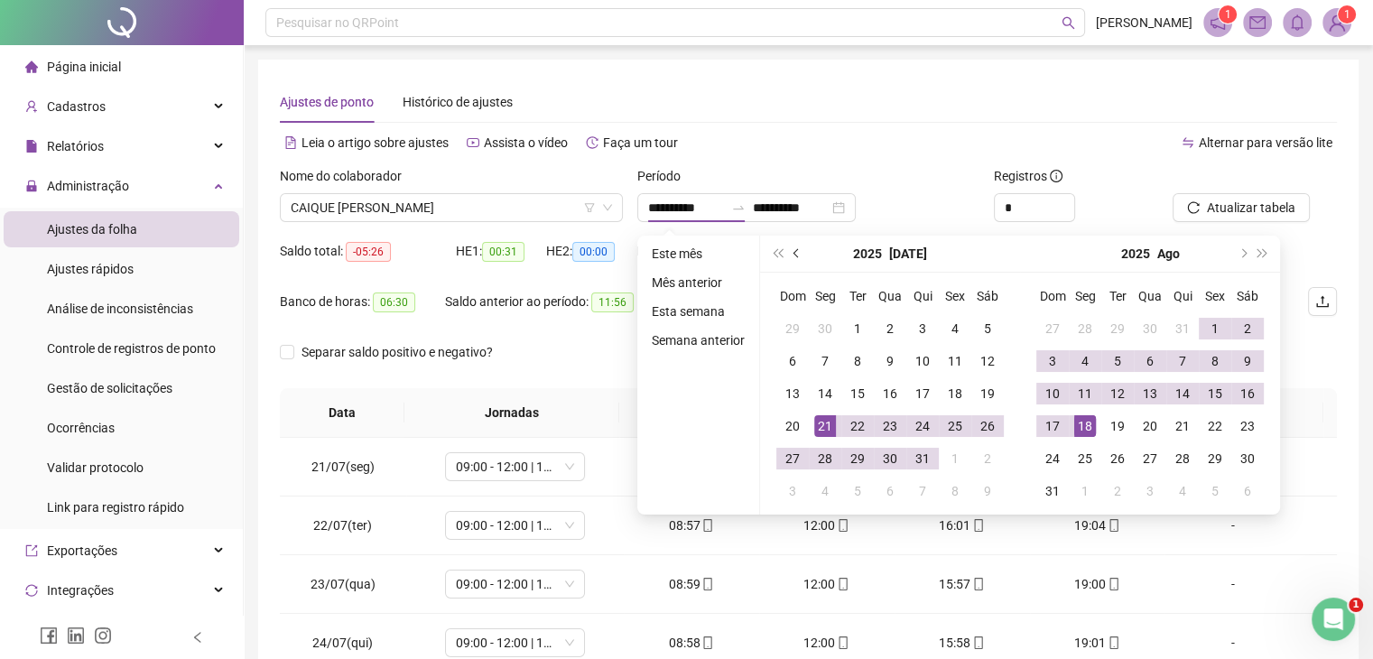
click at [791, 243] on button "prev-year" at bounding box center [797, 254] width 20 height 36
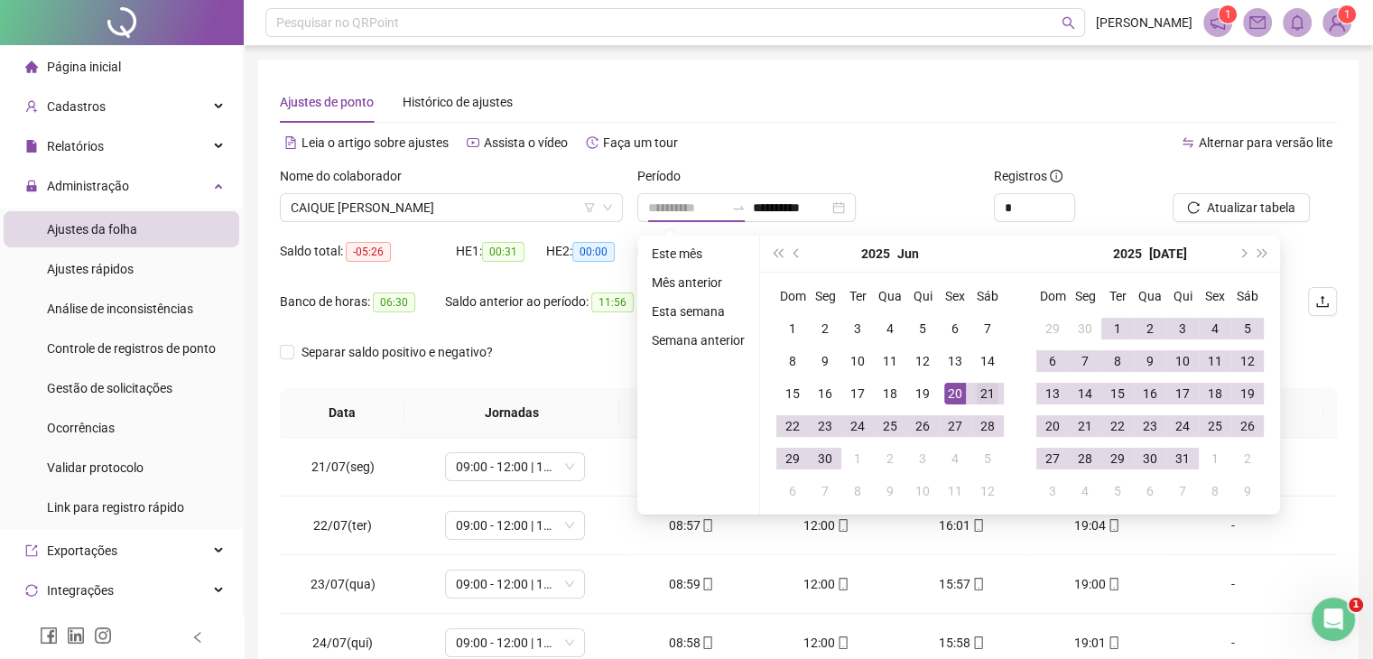
type input "**********"
click at [988, 397] on div "21" at bounding box center [987, 394] width 22 height 22
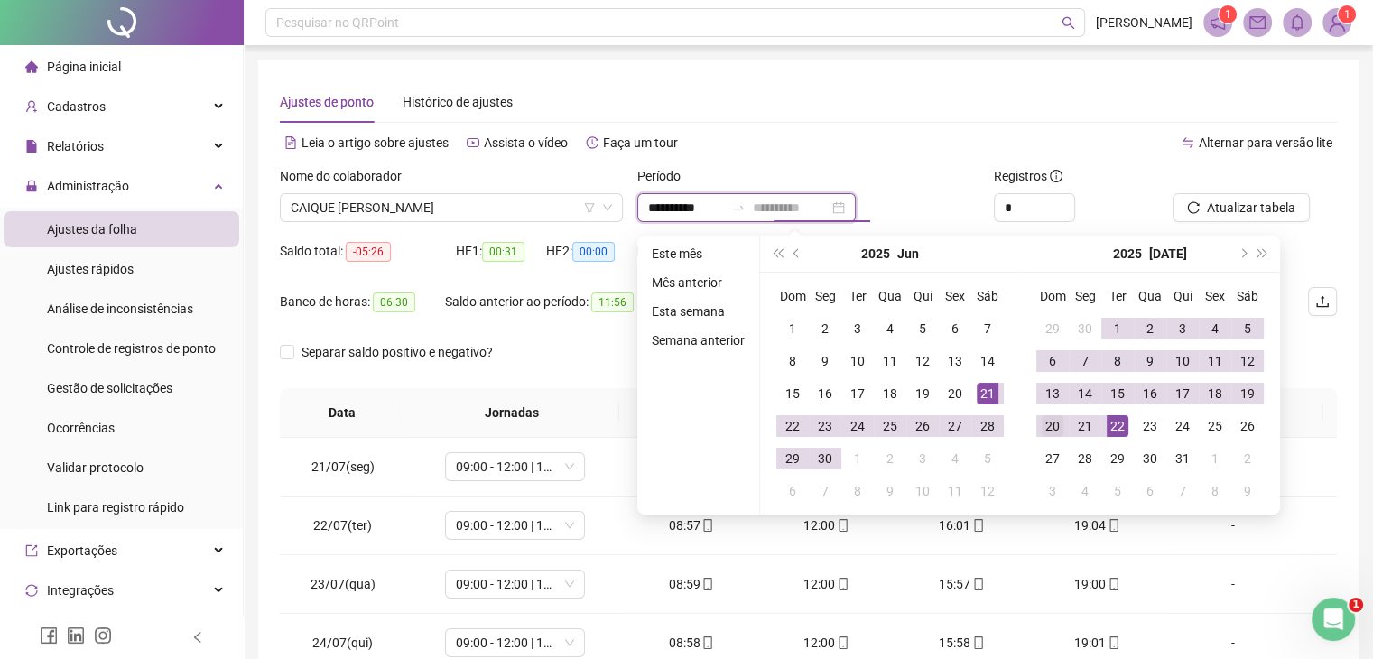
type input "**********"
click at [1056, 418] on div "20" at bounding box center [1052, 426] width 22 height 22
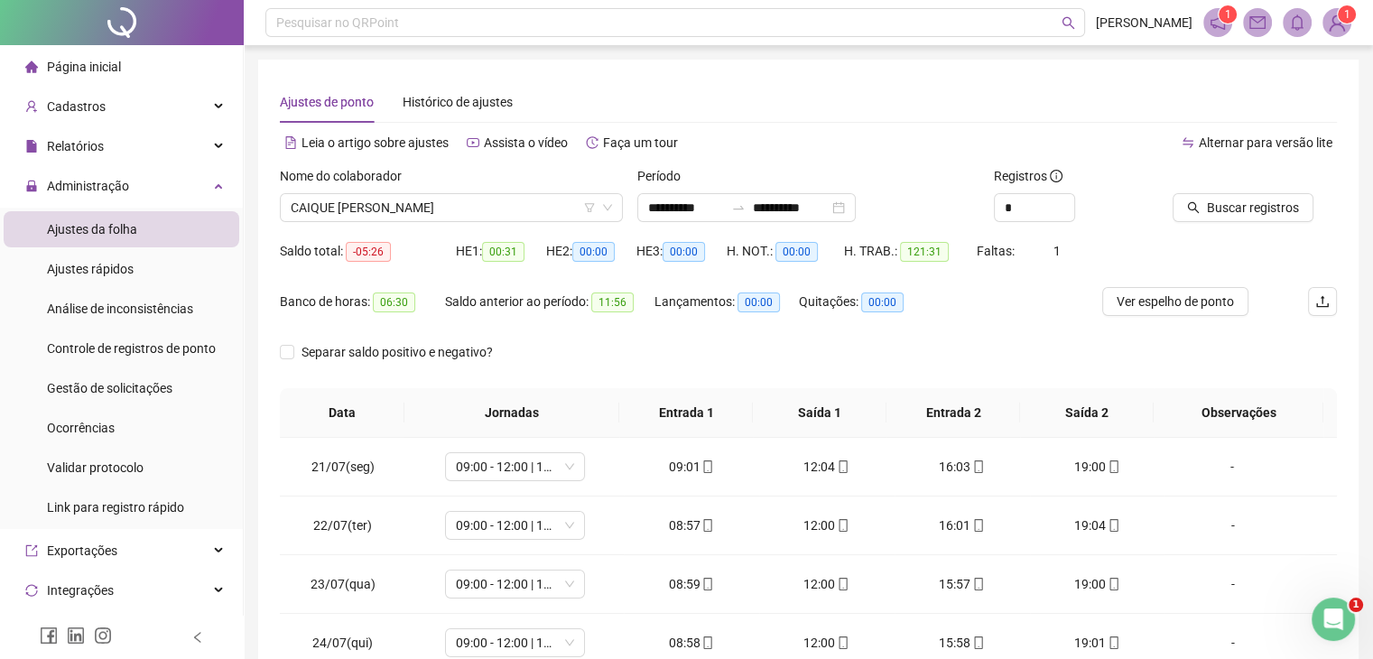
click at [1245, 214] on span "Buscar registros" at bounding box center [1253, 208] width 92 height 20
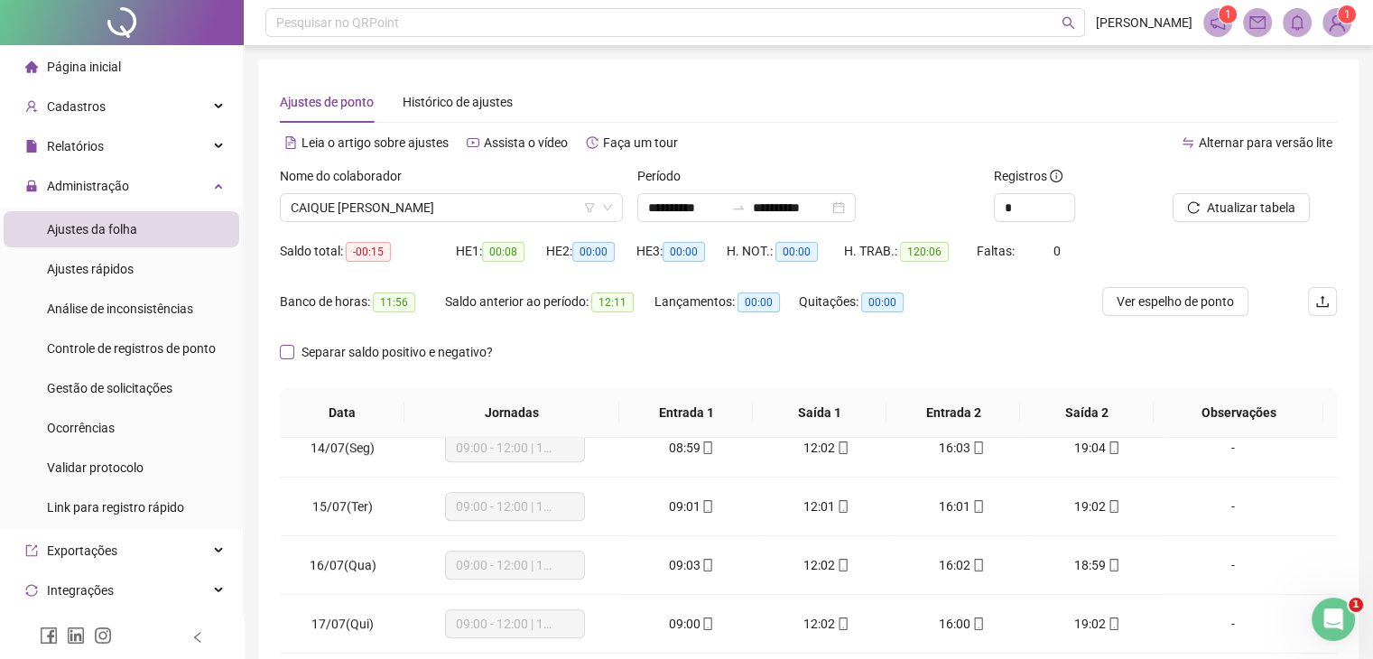
click at [411, 351] on span "Separar saldo positivo e negativo?" at bounding box center [397, 352] width 206 height 20
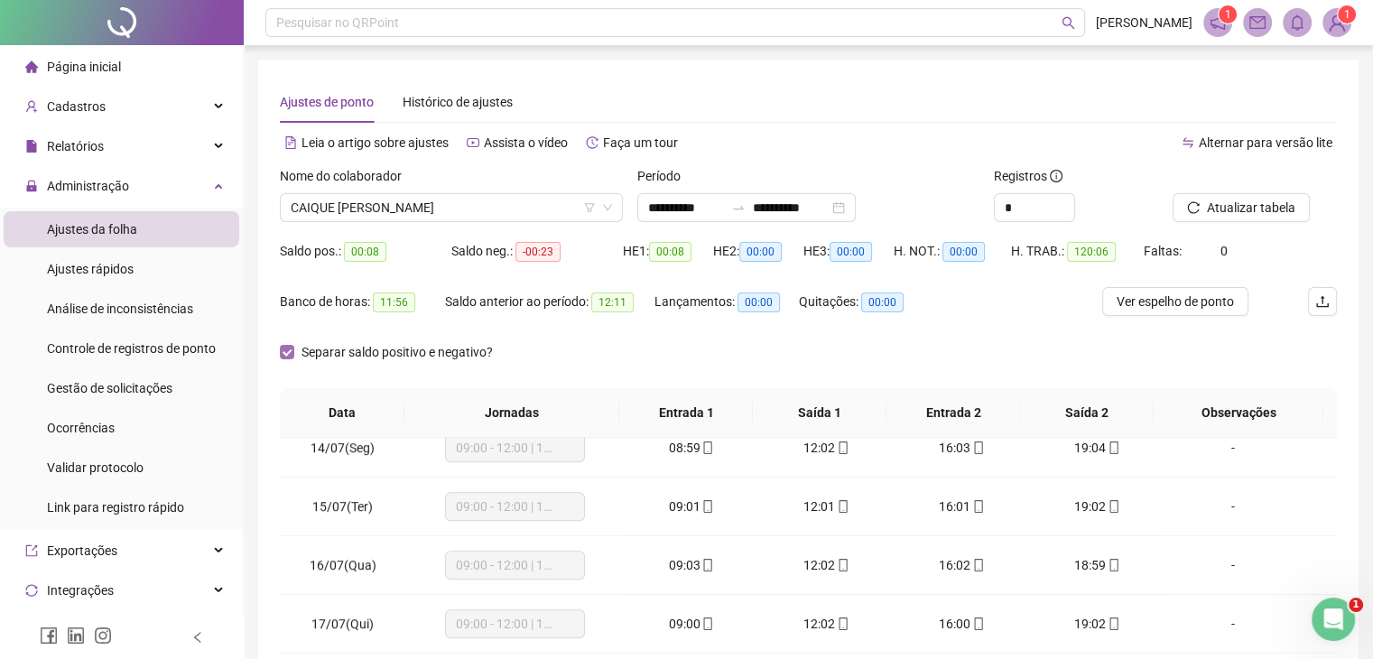
click at [411, 351] on span "Separar saldo positivo e negativo?" at bounding box center [397, 352] width 206 height 20
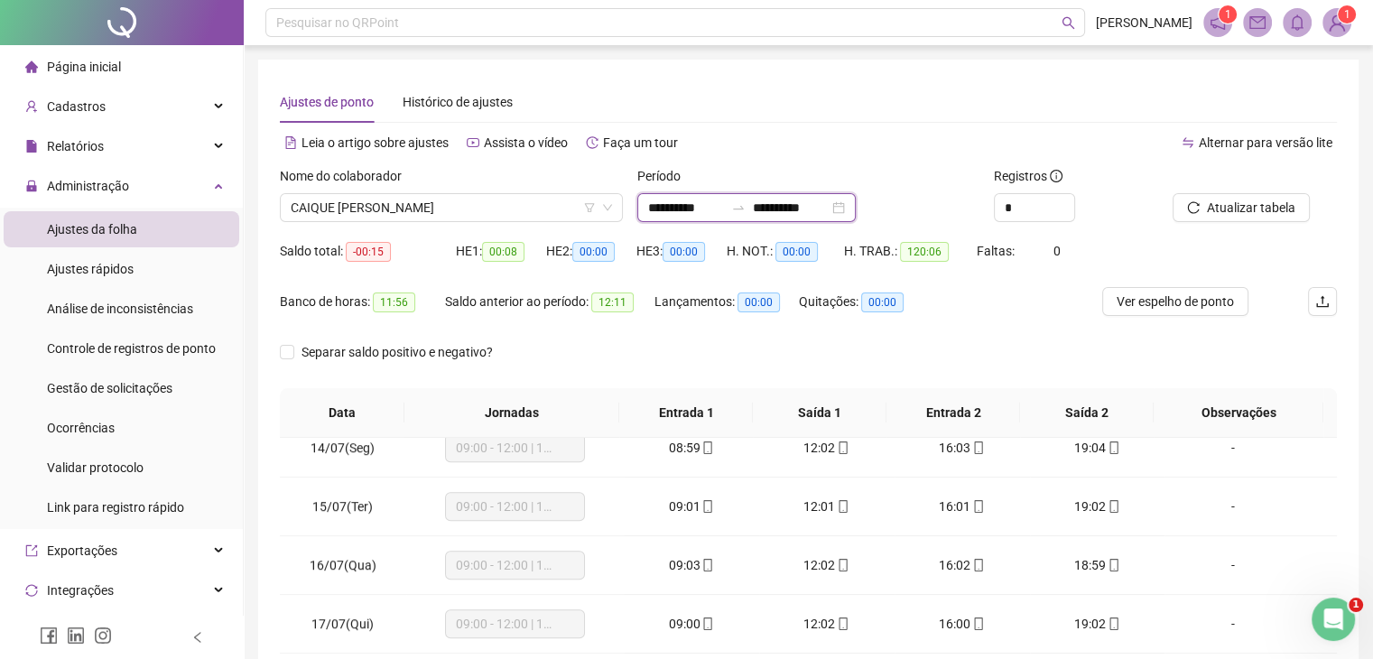
click at [699, 206] on input "**********" at bounding box center [686, 208] width 76 height 20
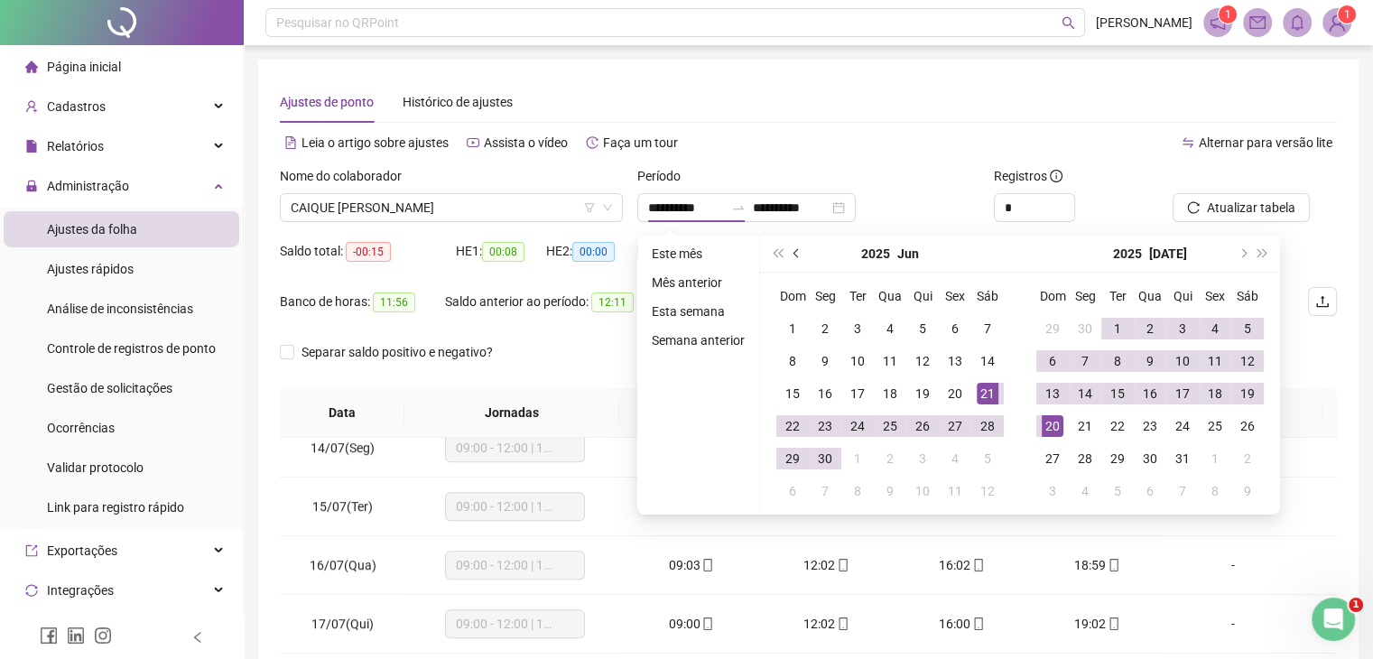
click at [791, 250] on button "prev-year" at bounding box center [797, 254] width 20 height 36
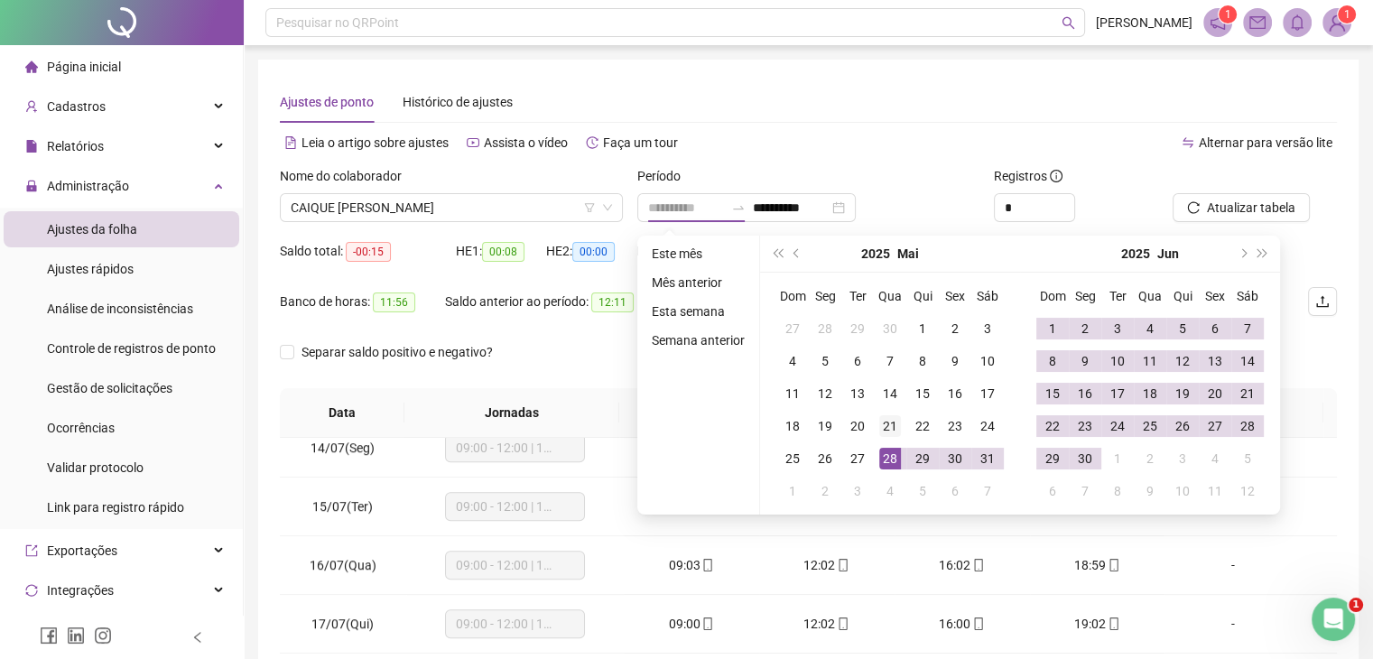
type input "**********"
click at [892, 426] on div "21" at bounding box center [890, 426] width 22 height 22
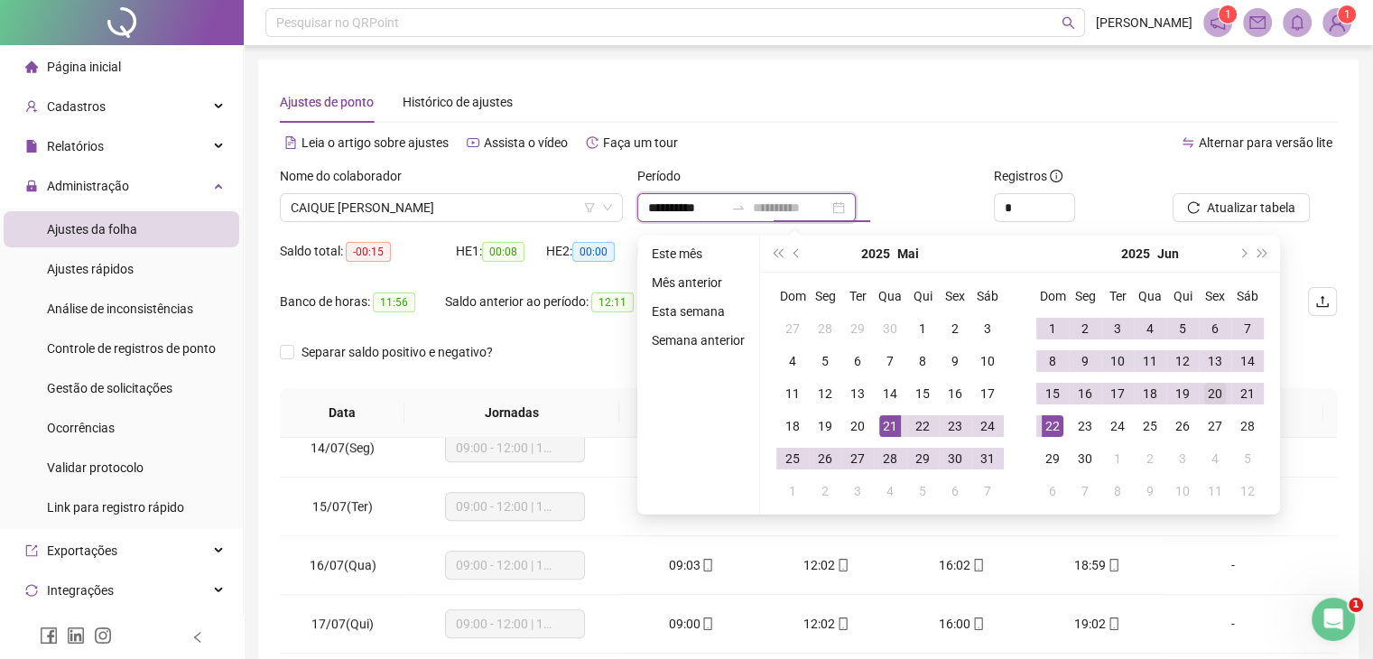
type input "**********"
click at [1218, 394] on div "20" at bounding box center [1215, 394] width 22 height 22
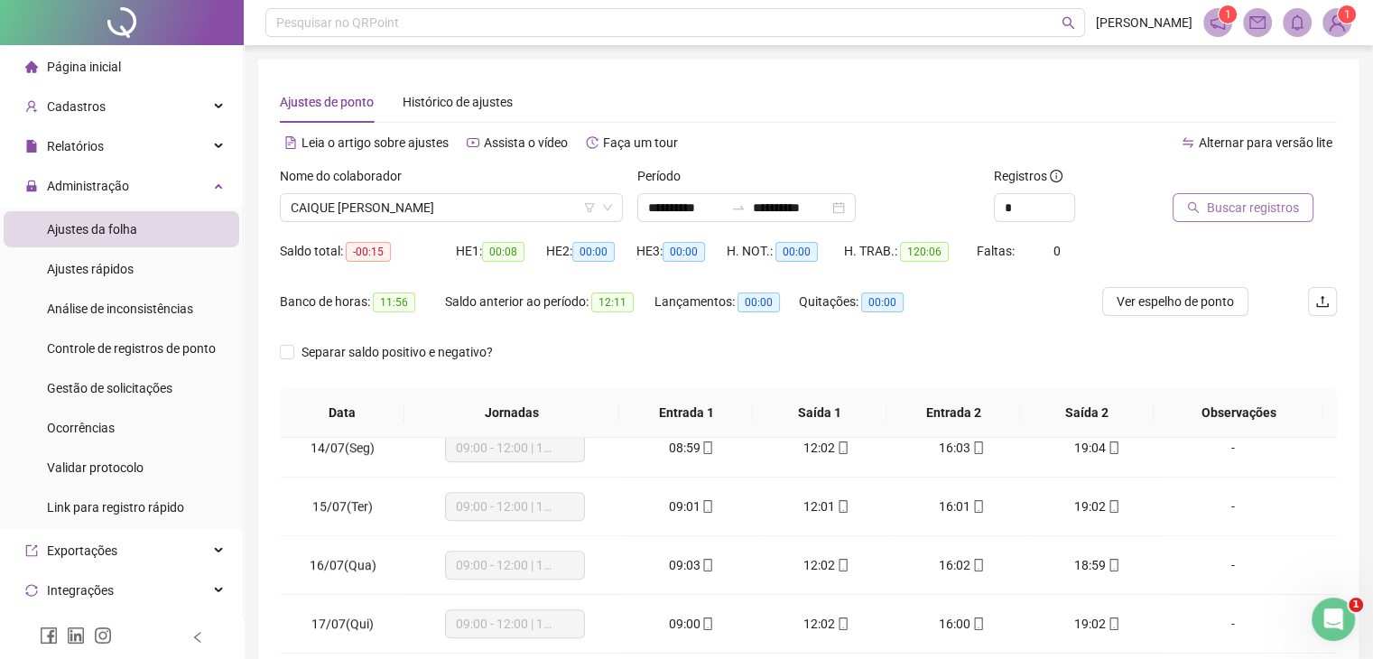
click at [1248, 210] on span "Buscar registros" at bounding box center [1253, 208] width 92 height 20
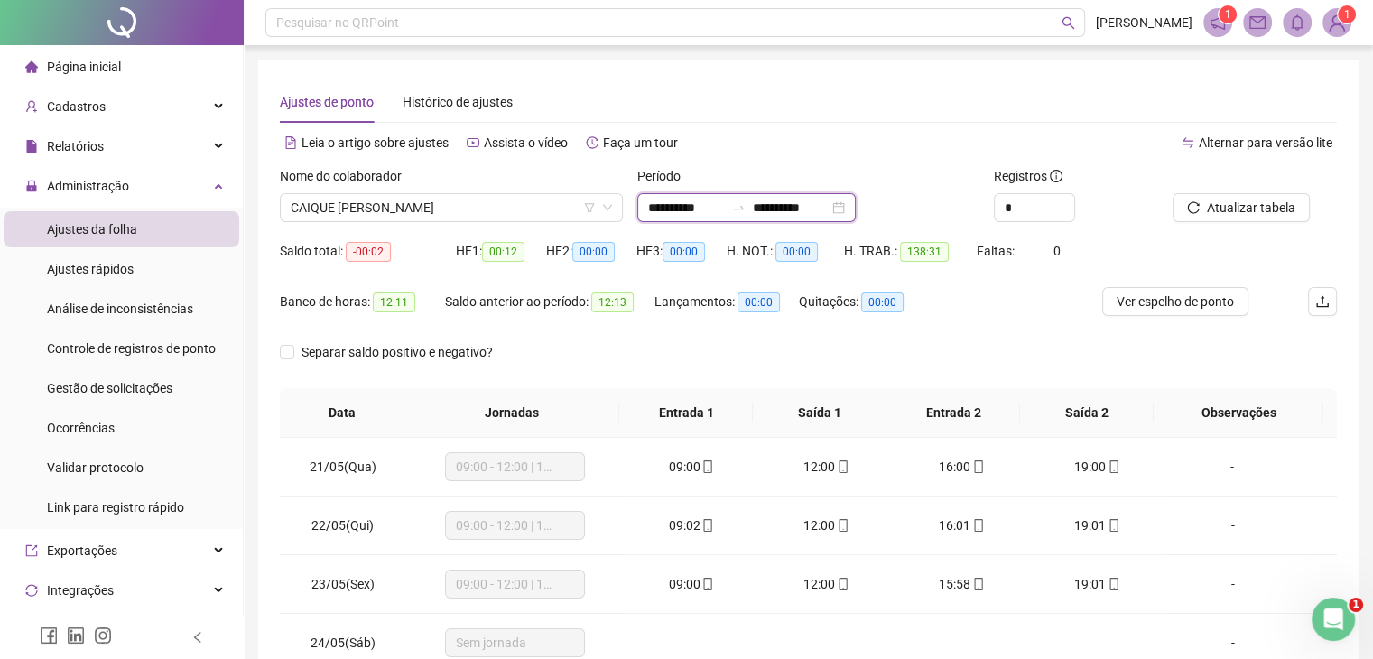
click at [675, 213] on input "**********" at bounding box center [686, 208] width 76 height 20
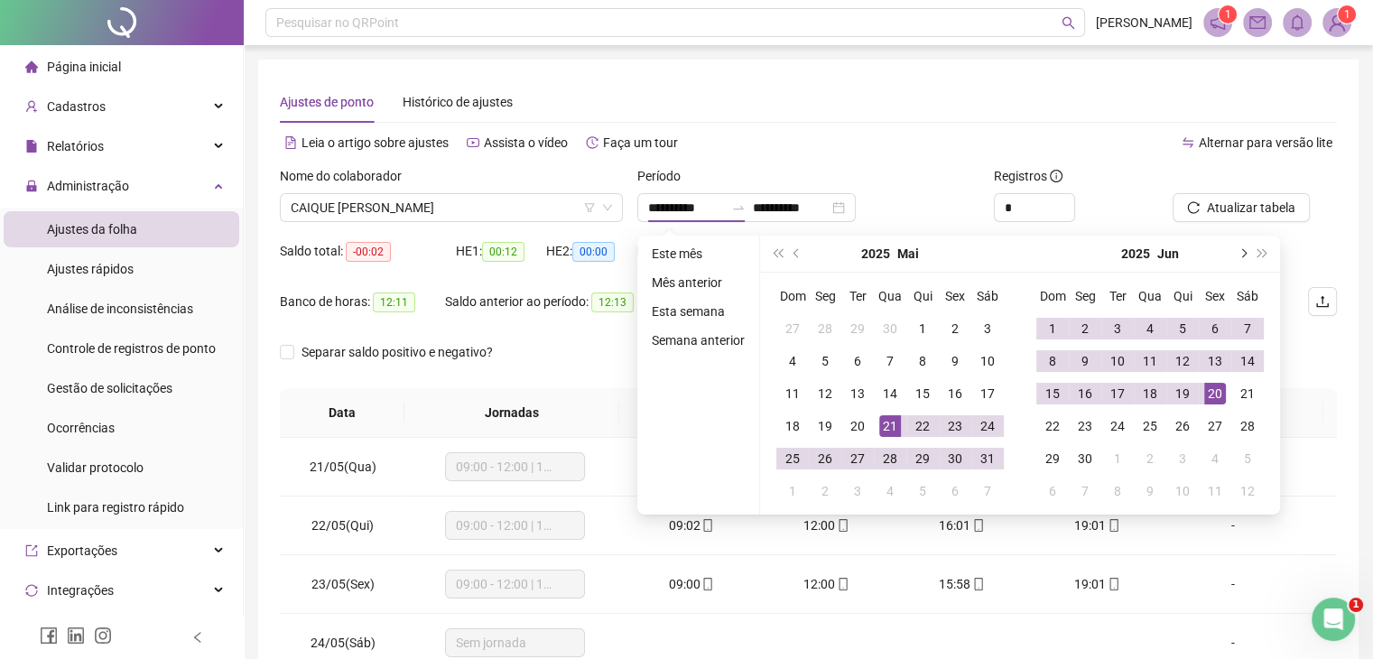
click at [1242, 260] on button "next-year" at bounding box center [1242, 254] width 20 height 36
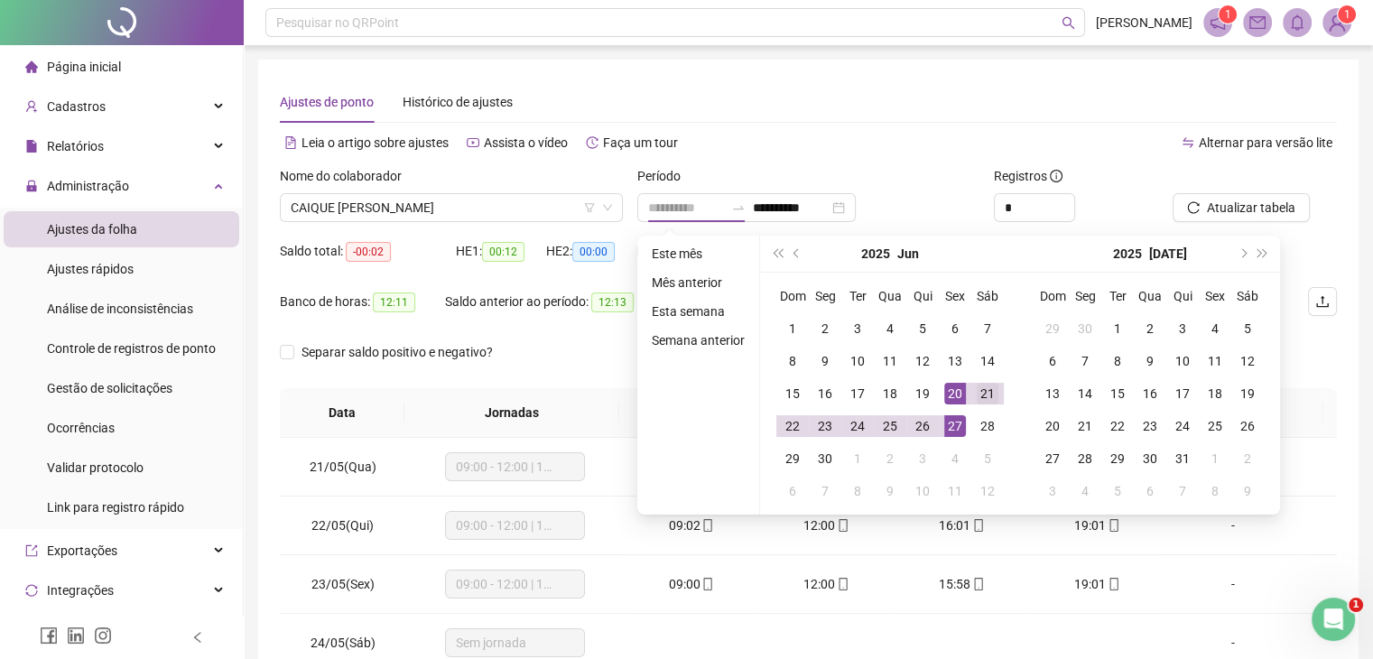
type input "**********"
click at [982, 393] on div "21" at bounding box center [987, 394] width 22 height 22
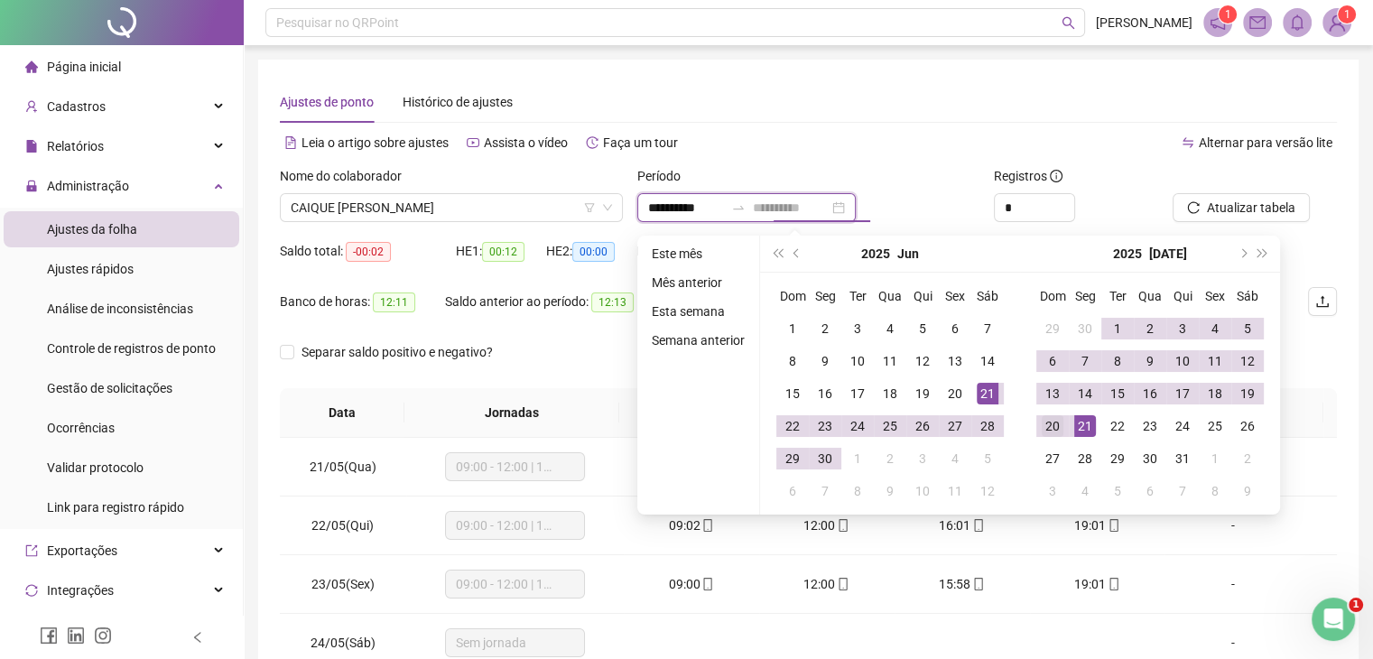
type input "**********"
drag, startPoint x: 1047, startPoint y: 420, endPoint x: 1061, endPoint y: 401, distance: 23.8
click at [1047, 417] on div "20" at bounding box center [1052, 426] width 22 height 22
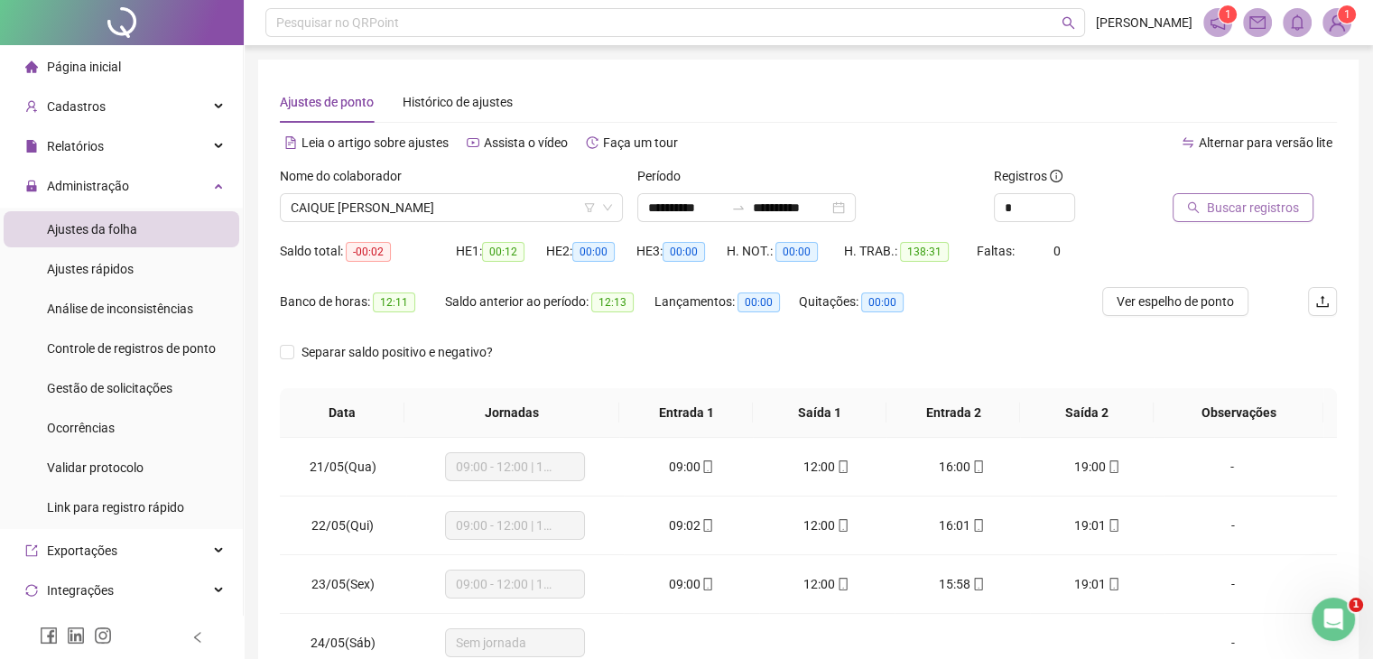
click at [1294, 208] on span "Buscar registros" at bounding box center [1253, 208] width 92 height 20
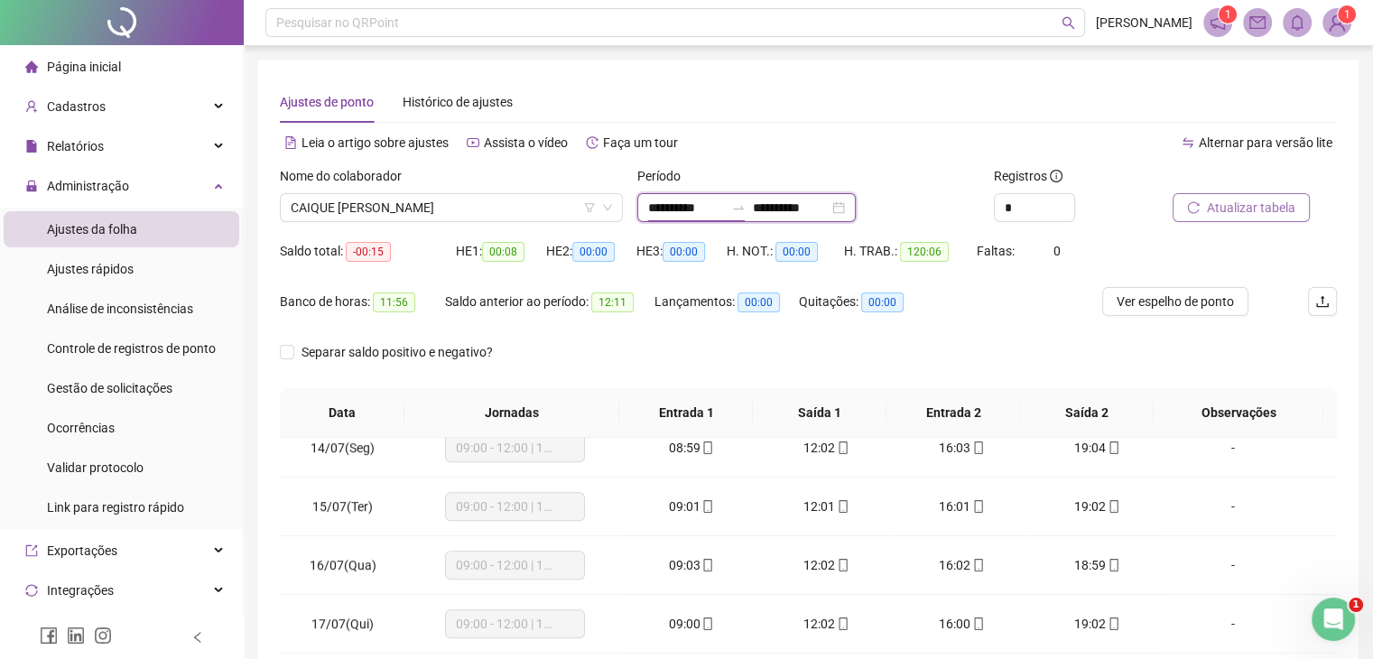
click at [667, 209] on input "**********" at bounding box center [686, 208] width 76 height 20
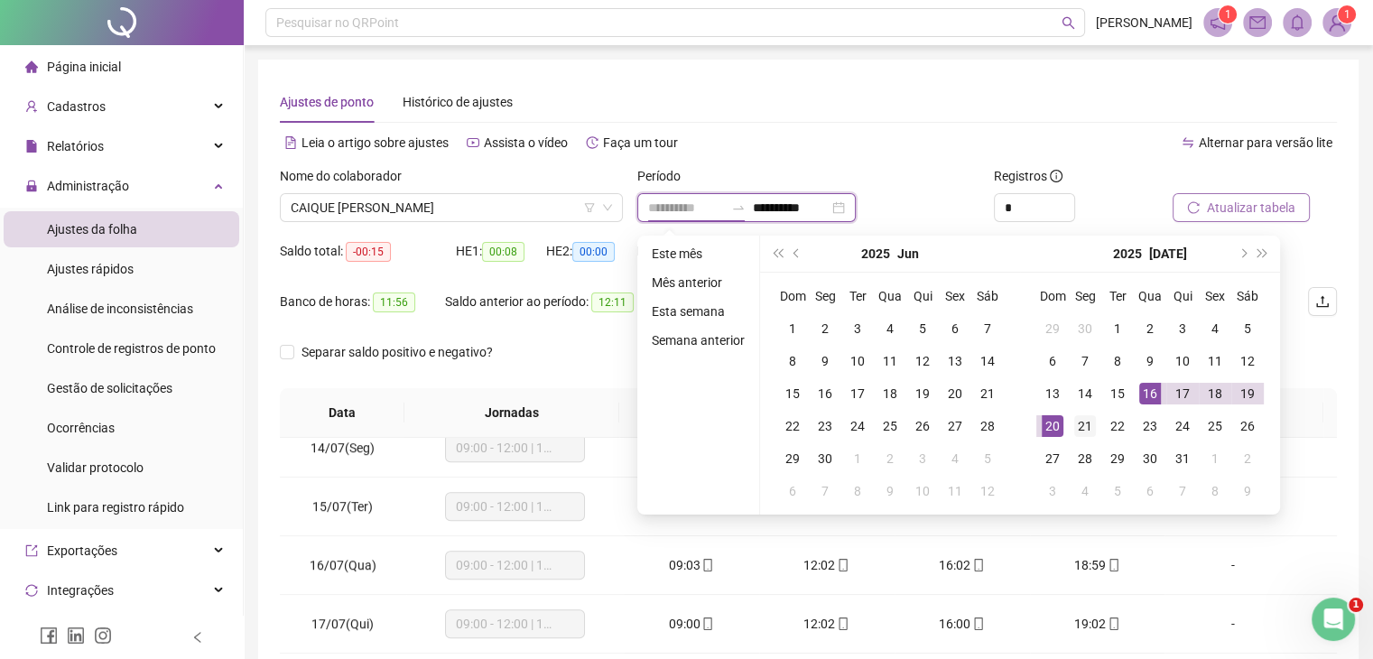
type input "**********"
click at [1076, 425] on div "21" at bounding box center [1085, 426] width 22 height 22
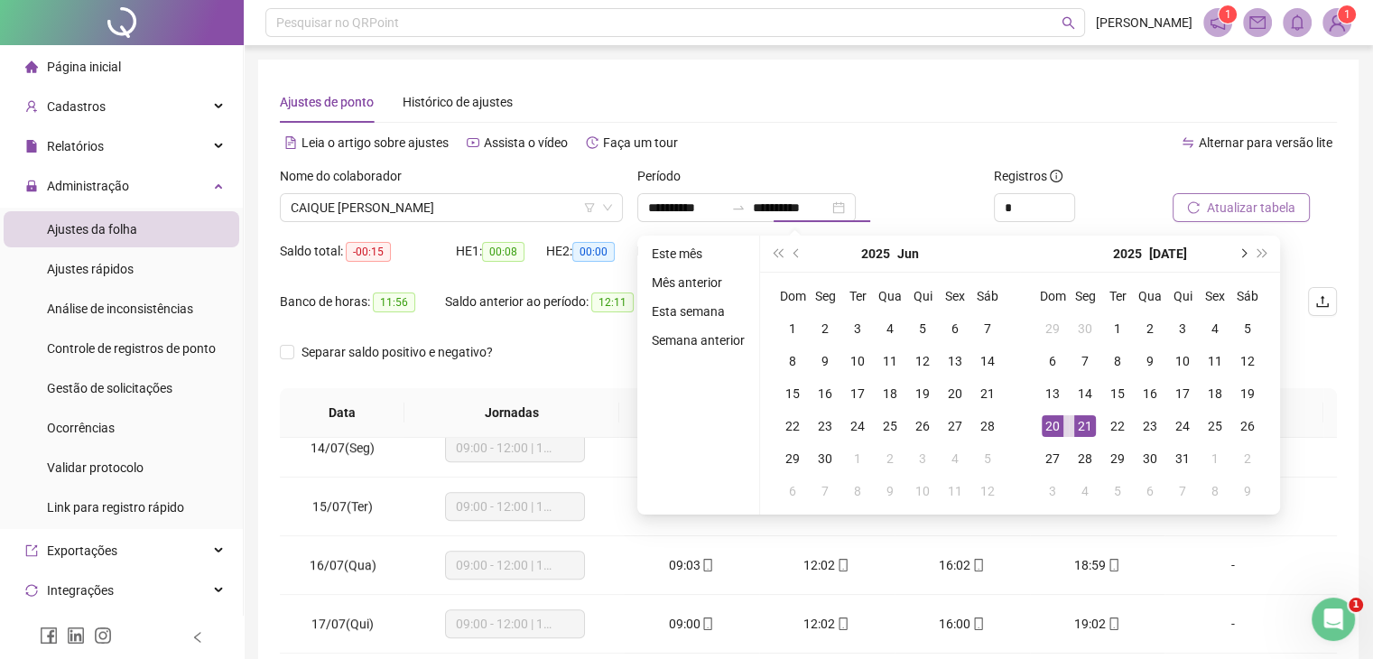
click at [1243, 254] on span "next-year" at bounding box center [1241, 253] width 9 height 9
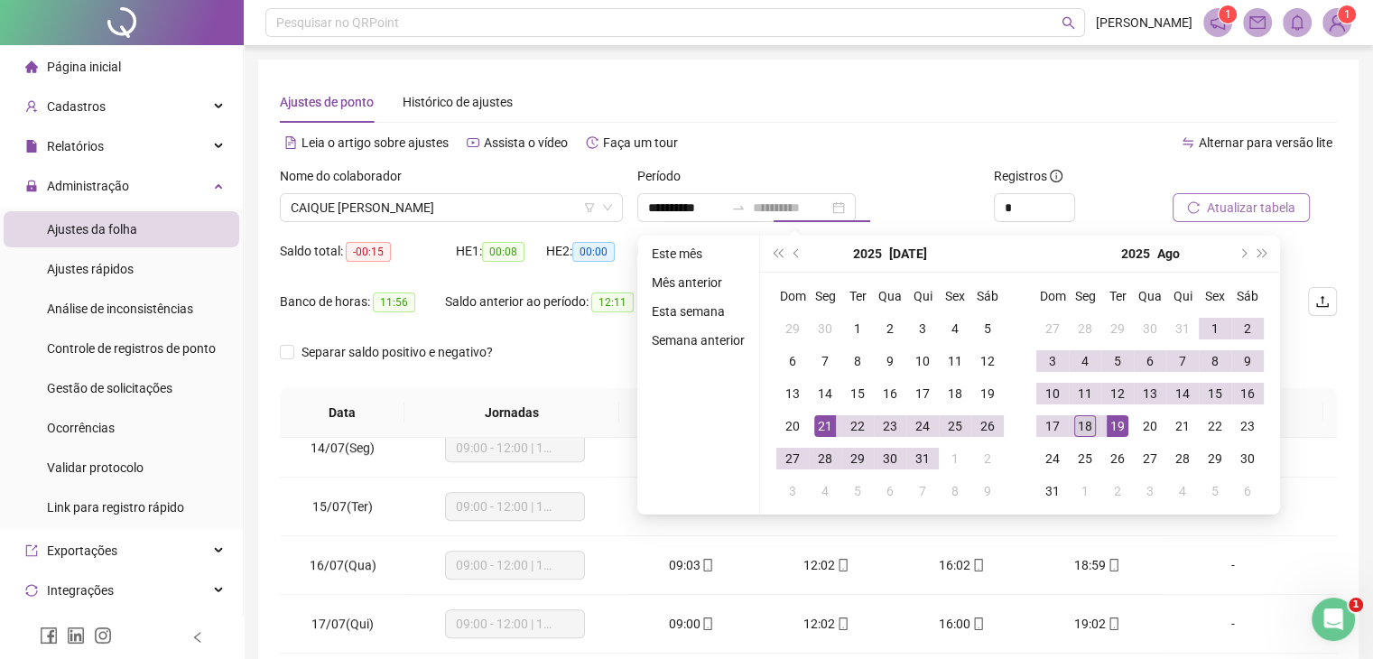
type input "**********"
click at [1090, 426] on div "18" at bounding box center [1085, 426] width 22 height 22
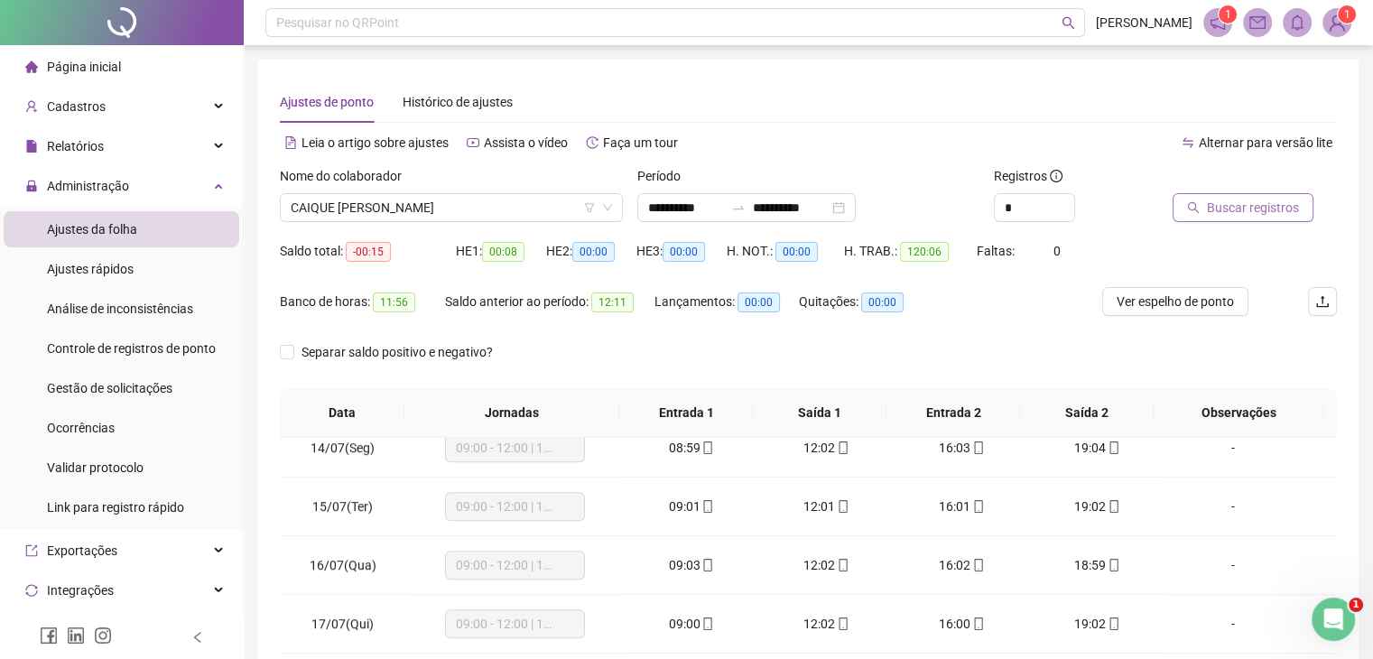
click at [1238, 199] on span "Buscar registros" at bounding box center [1253, 208] width 92 height 20
drag, startPoint x: 595, startPoint y: 302, endPoint x: 657, endPoint y: 310, distance: 62.8
click at [657, 310] on div "Banco de horas: 06:30 Saldo anterior ao período: 11:56 Lançamentos: 00:00 Quita…" at bounding box center [676, 312] width 792 height 51
click at [1218, 203] on span "Atualizar tabela" at bounding box center [1251, 208] width 88 height 20
click at [888, 344] on div "Separar saldo positivo e negativo?" at bounding box center [808, 363] width 1057 height 51
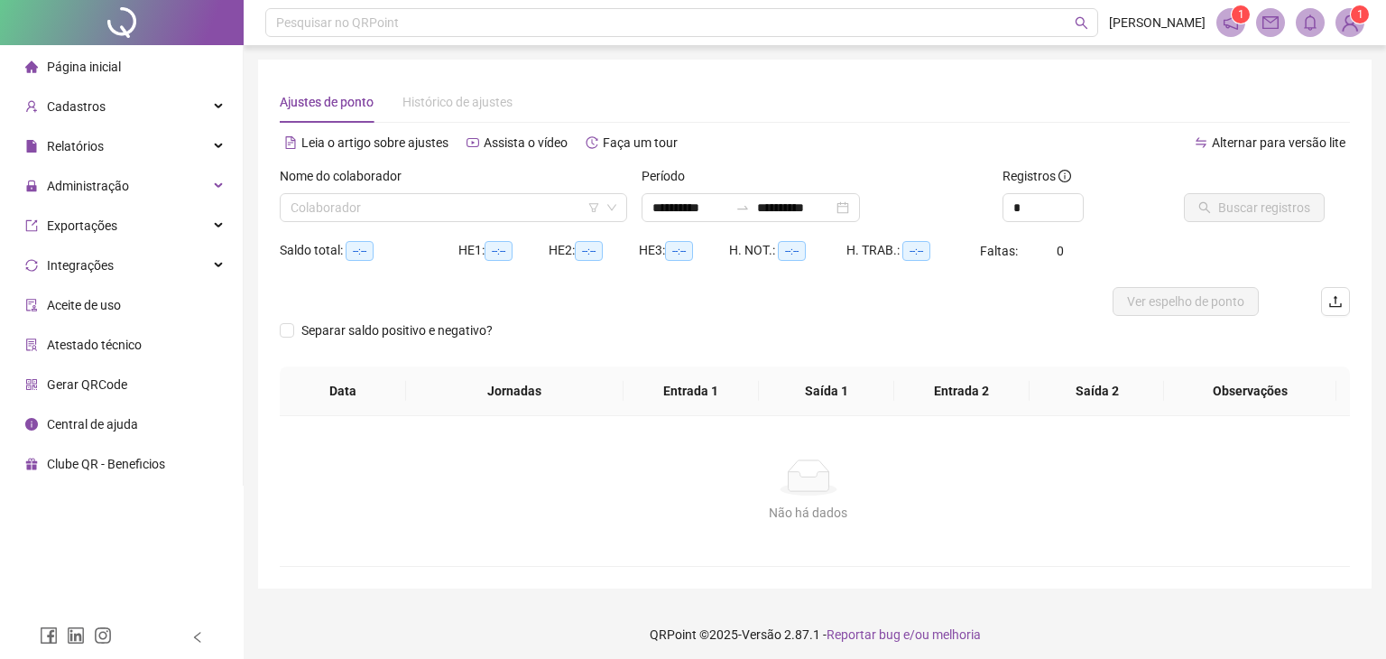
type input "**********"
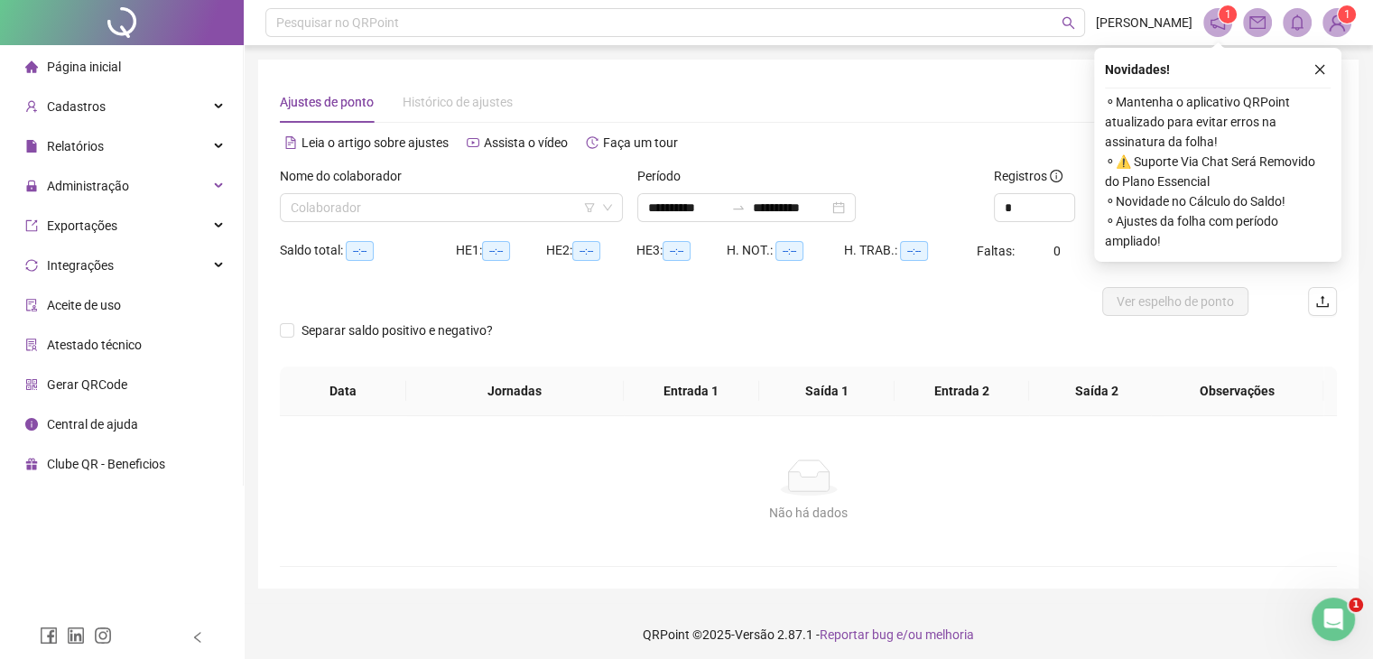
drag, startPoint x: 1320, startPoint y: 61, endPoint x: 1310, endPoint y: 59, distance: 10.3
click at [1320, 62] on button "button" at bounding box center [1320, 70] width 22 height 22
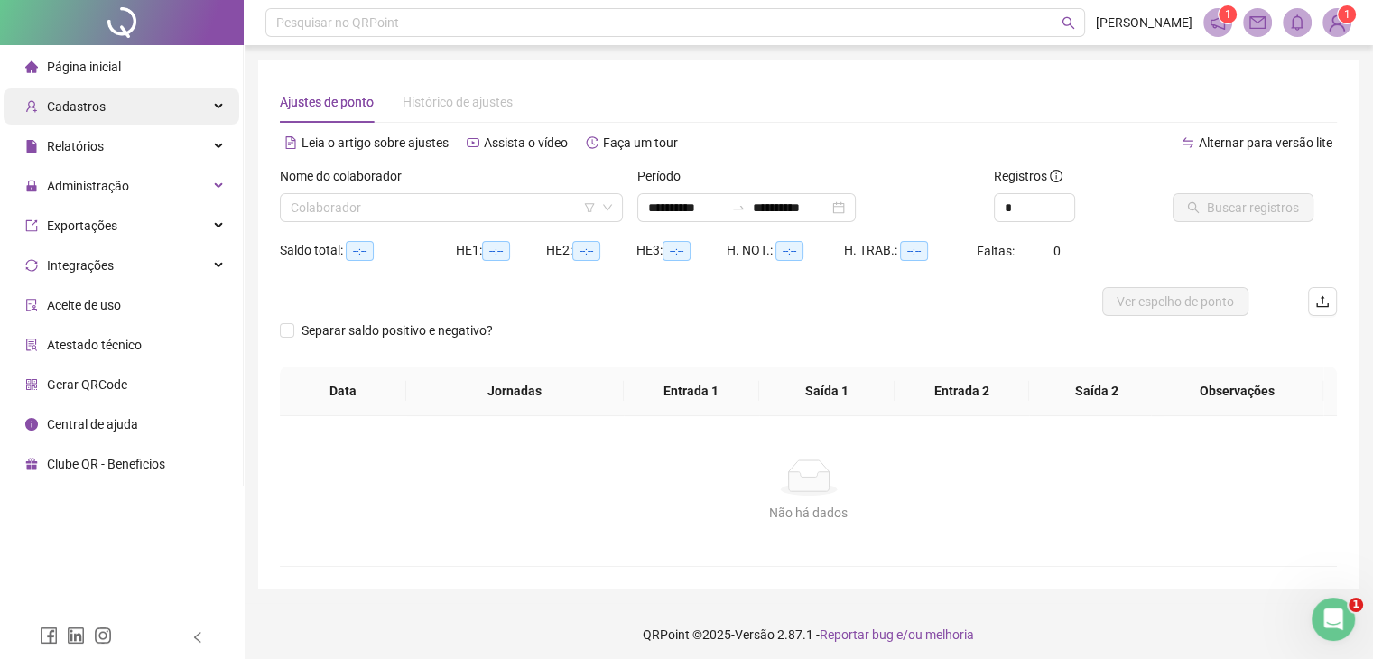
click at [166, 112] on div "Cadastros" at bounding box center [122, 106] width 236 height 36
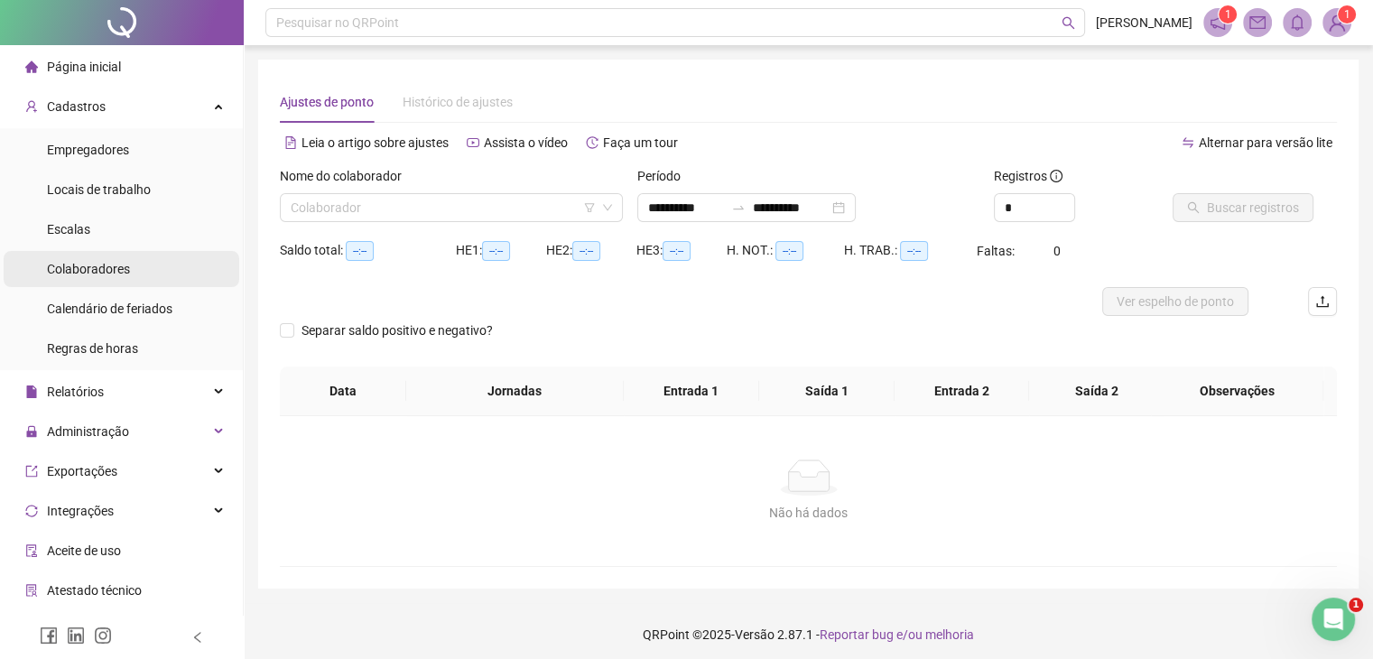
click at [167, 270] on li "Colaboradores" at bounding box center [122, 269] width 236 height 36
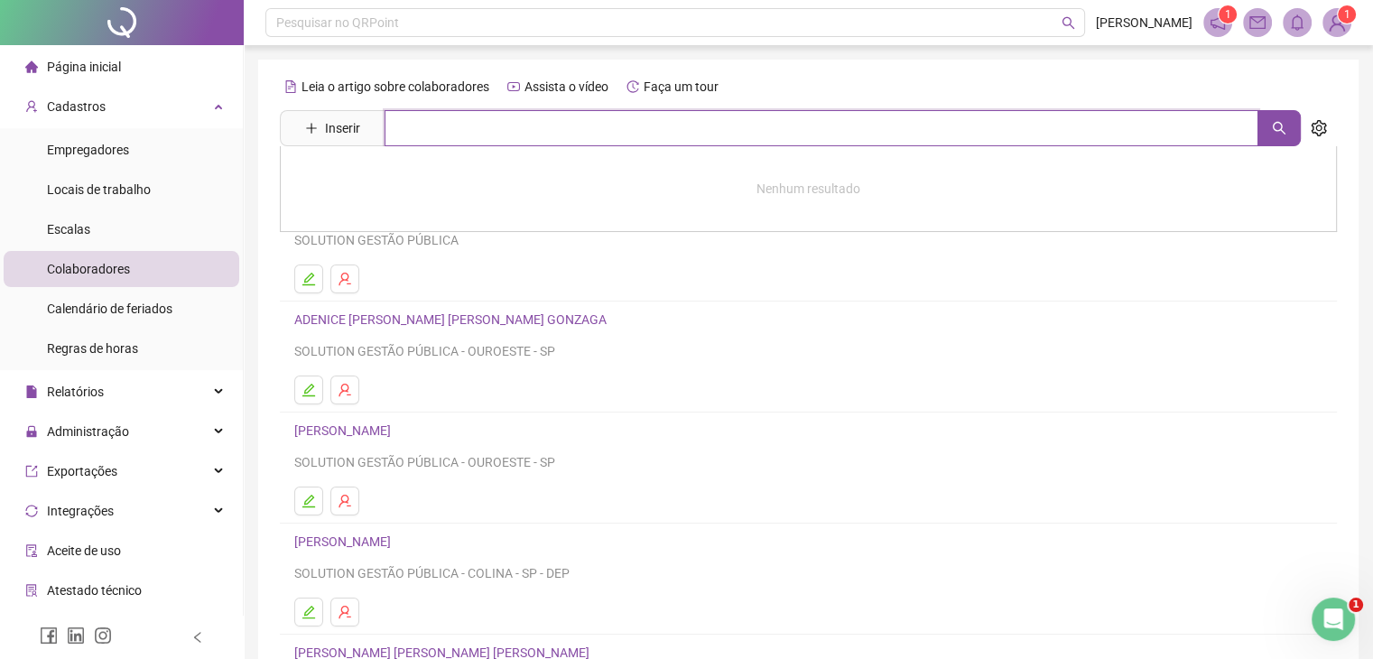
click at [439, 134] on input "text" at bounding box center [821, 128] width 874 height 36
click at [542, 125] on input "*****" at bounding box center [821, 128] width 874 height 36
click at [543, 125] on input "*****" at bounding box center [821, 128] width 874 height 36
type input "******"
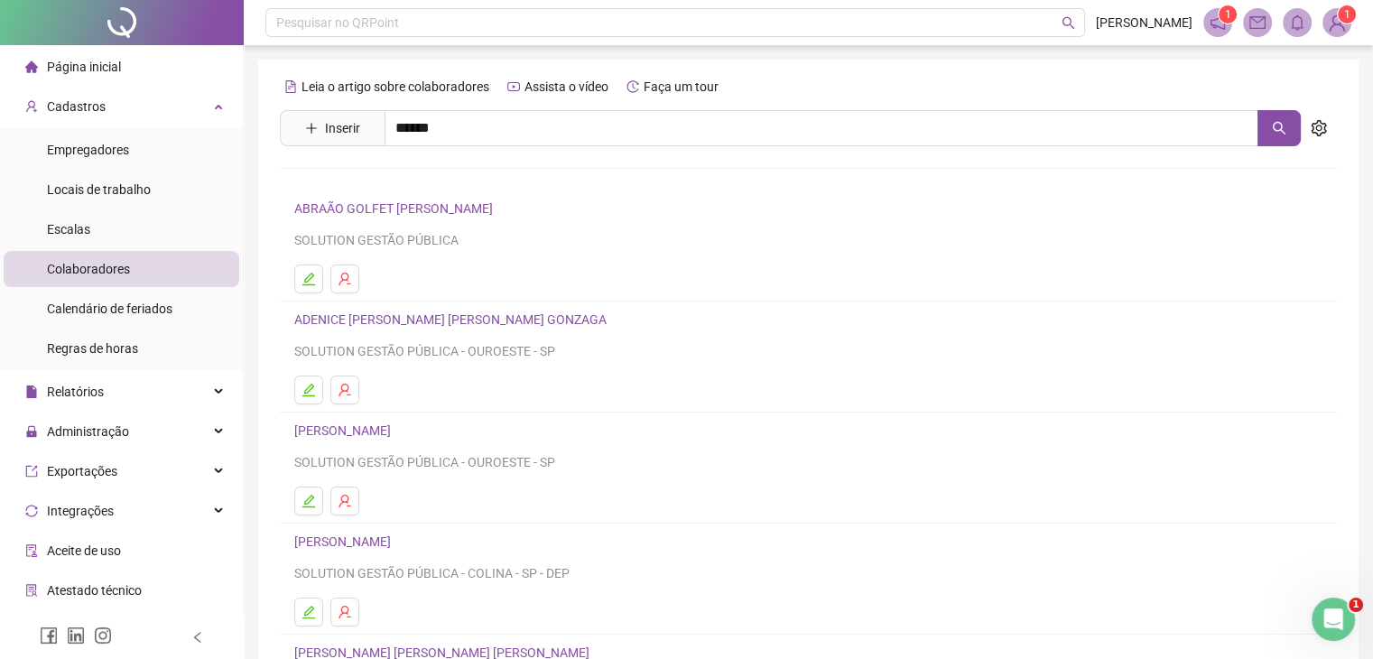
click at [474, 182] on link "CAIQUE [PERSON_NAME] [PERSON_NAME]" at bounding box center [434, 181] width 243 height 14
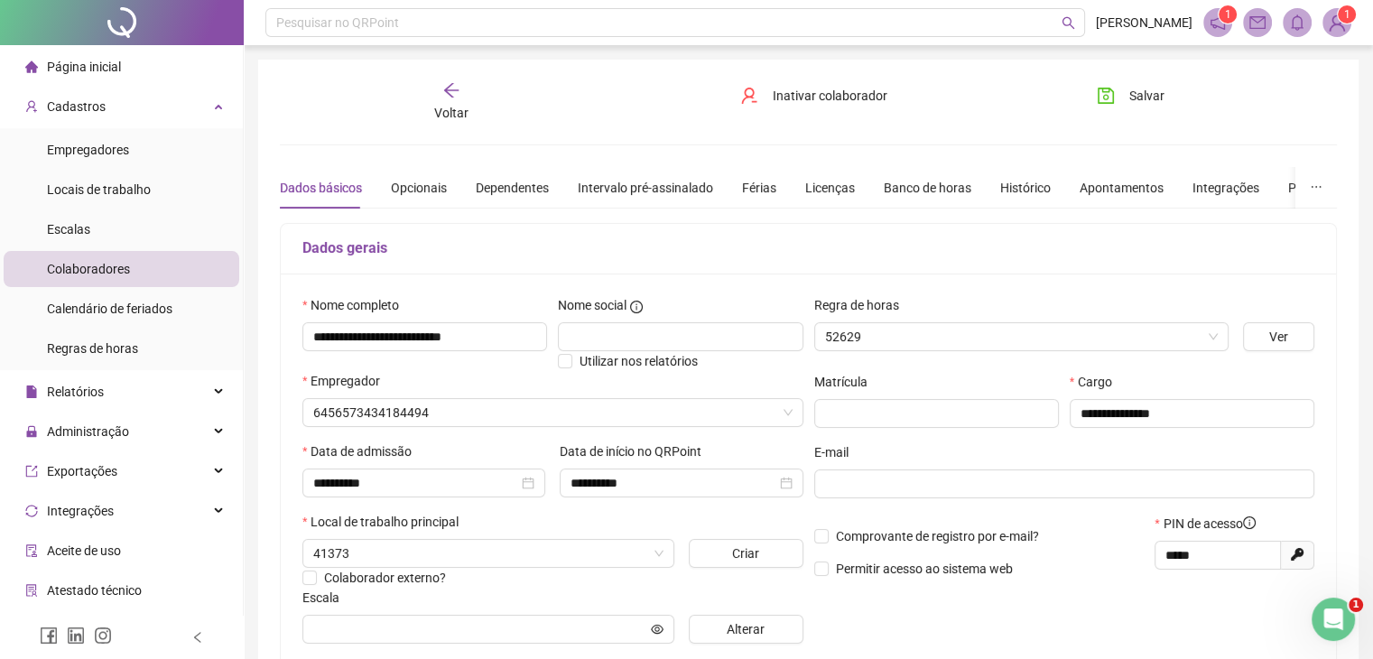
type input "**********"
click at [912, 185] on div "Banco de horas" at bounding box center [928, 188] width 88 height 20
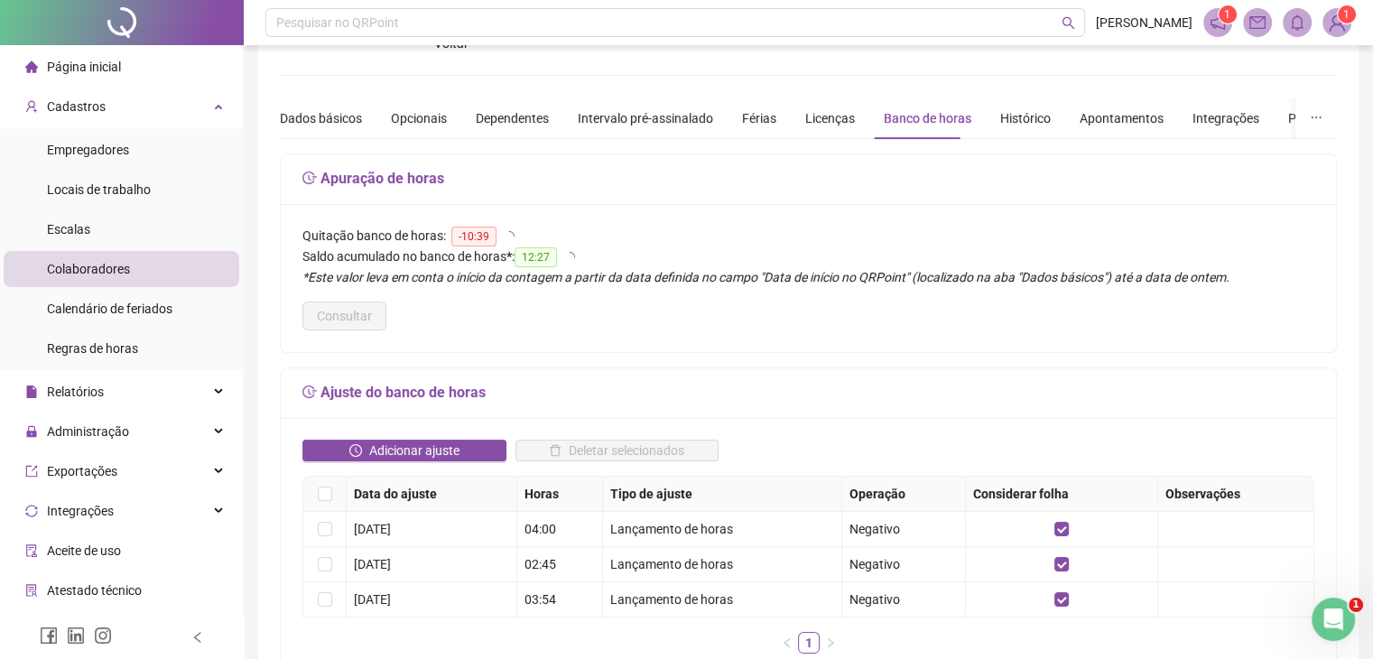
scroll to position [180, 0]
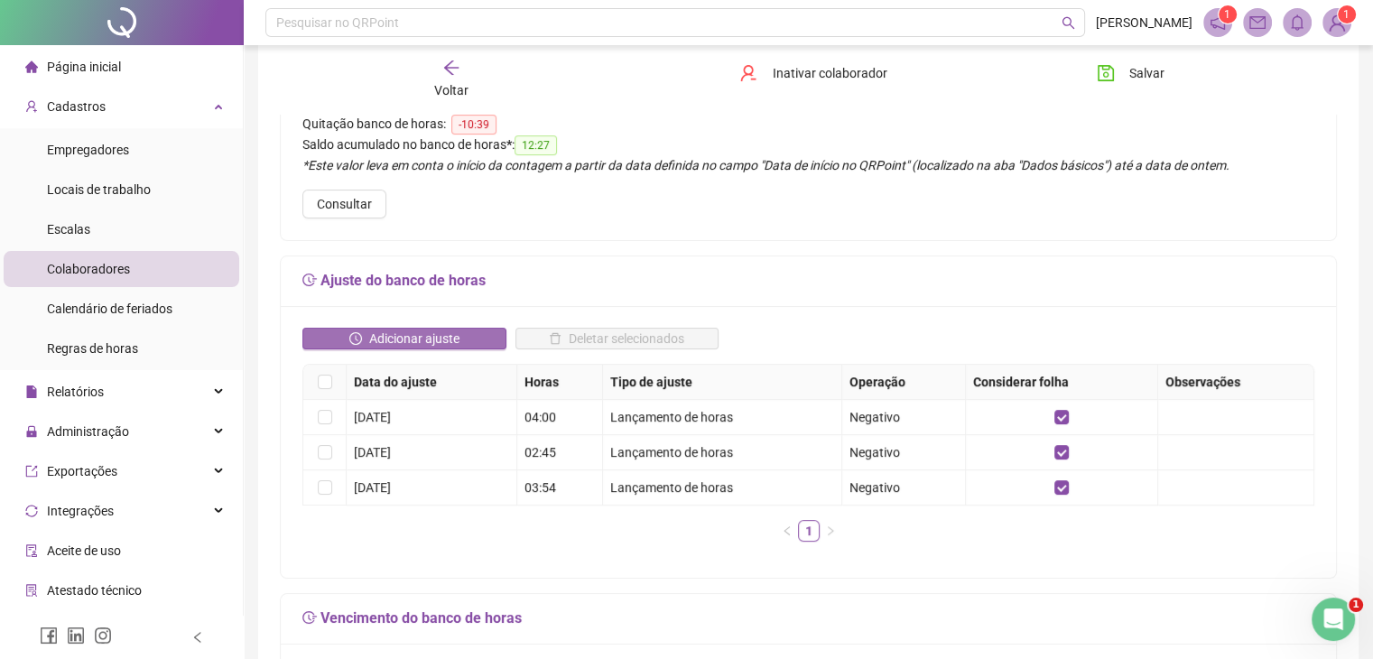
click at [443, 338] on span "Adicionar ajuste" at bounding box center [414, 338] width 90 height 20
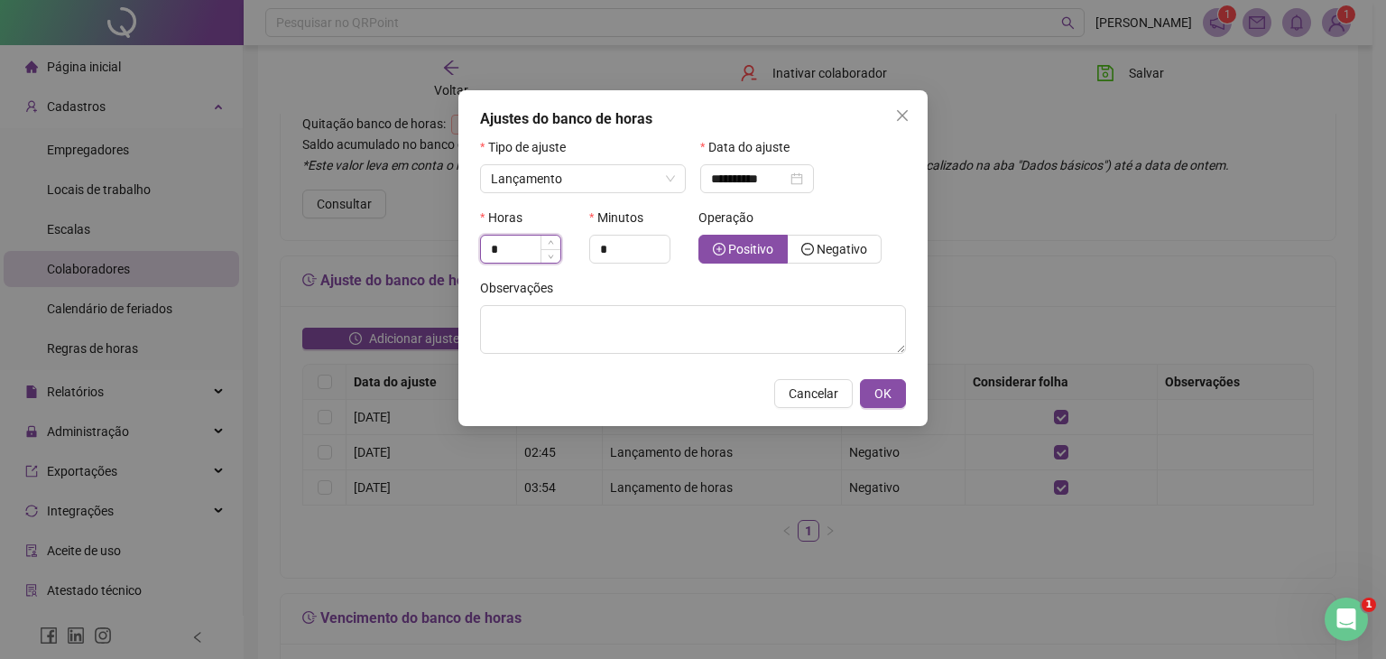
click at [528, 256] on input "*" at bounding box center [520, 249] width 79 height 27
type input "**"
click at [633, 254] on input "*" at bounding box center [629, 249] width 79 height 27
click at [803, 181] on div "**********" at bounding box center [757, 179] width 92 height 20
type input "**"
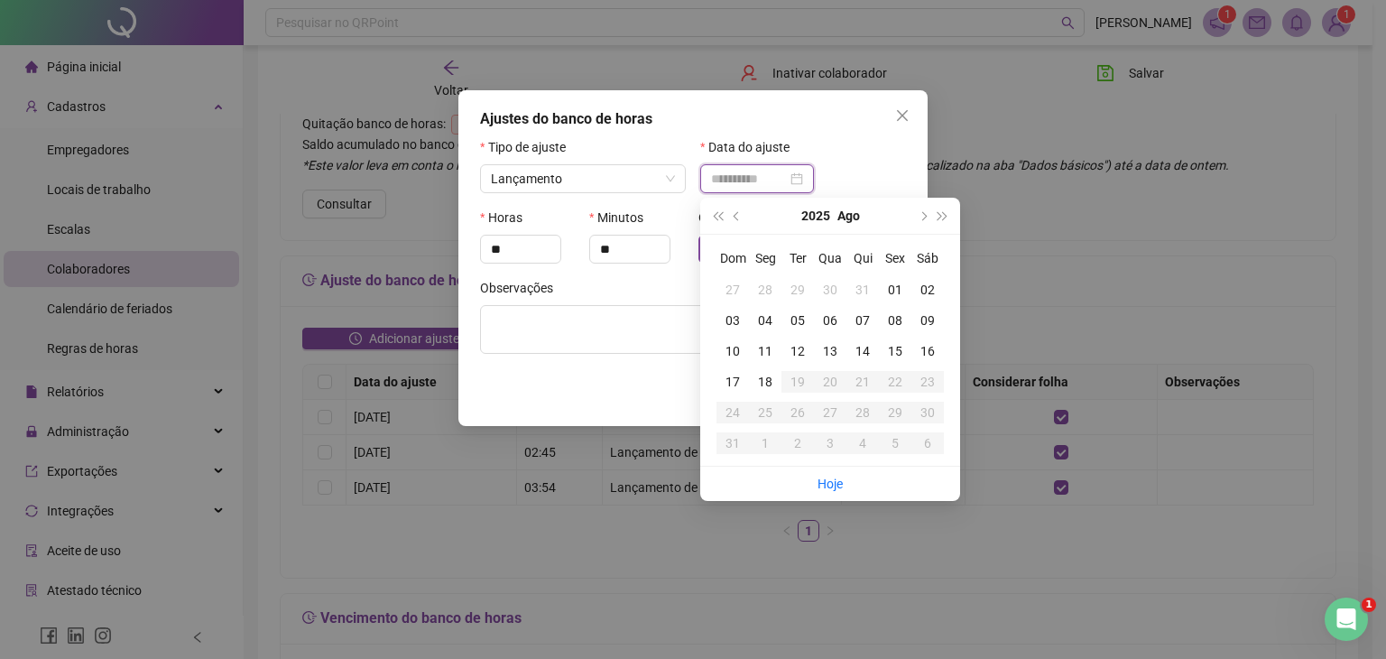
type input "**********"
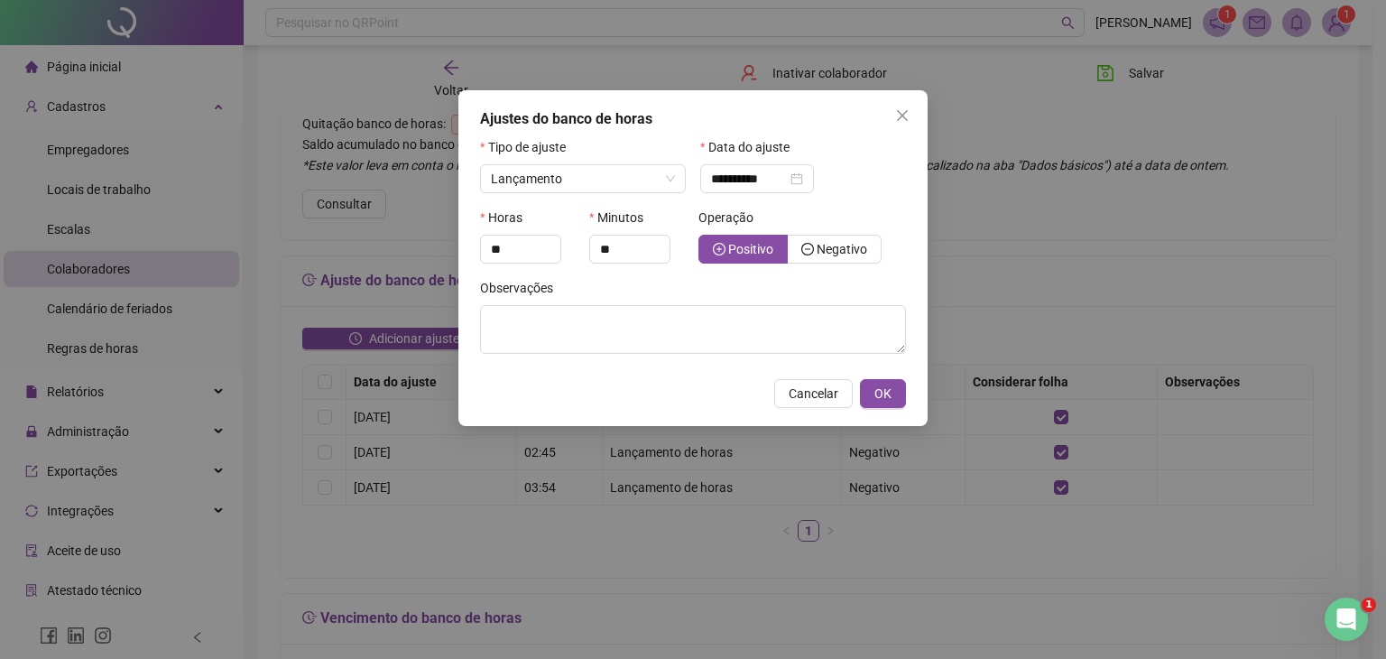
click at [884, 159] on div "Data do ajuste" at bounding box center [803, 150] width 206 height 27
click at [900, 111] on icon "close" at bounding box center [902, 115] width 14 height 14
